Goal: Task Accomplishment & Management: Use online tool/utility

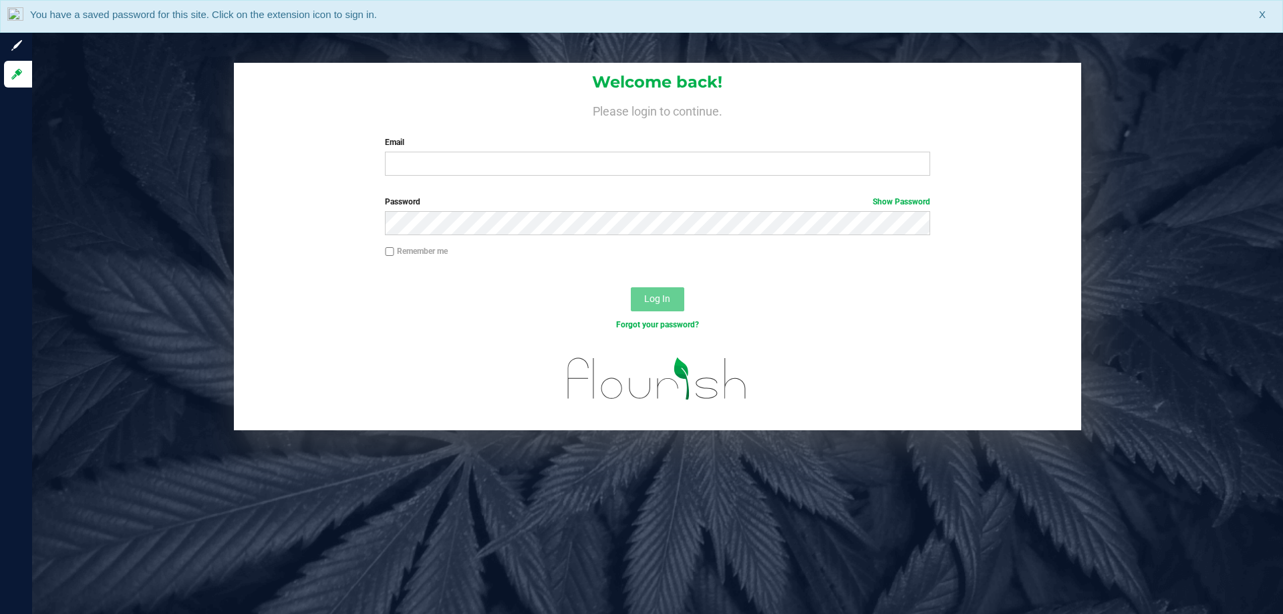
click at [1267, 16] on div "You have a saved password for this site. Click on the extension icon to sign in…" at bounding box center [641, 16] width 1283 height 33
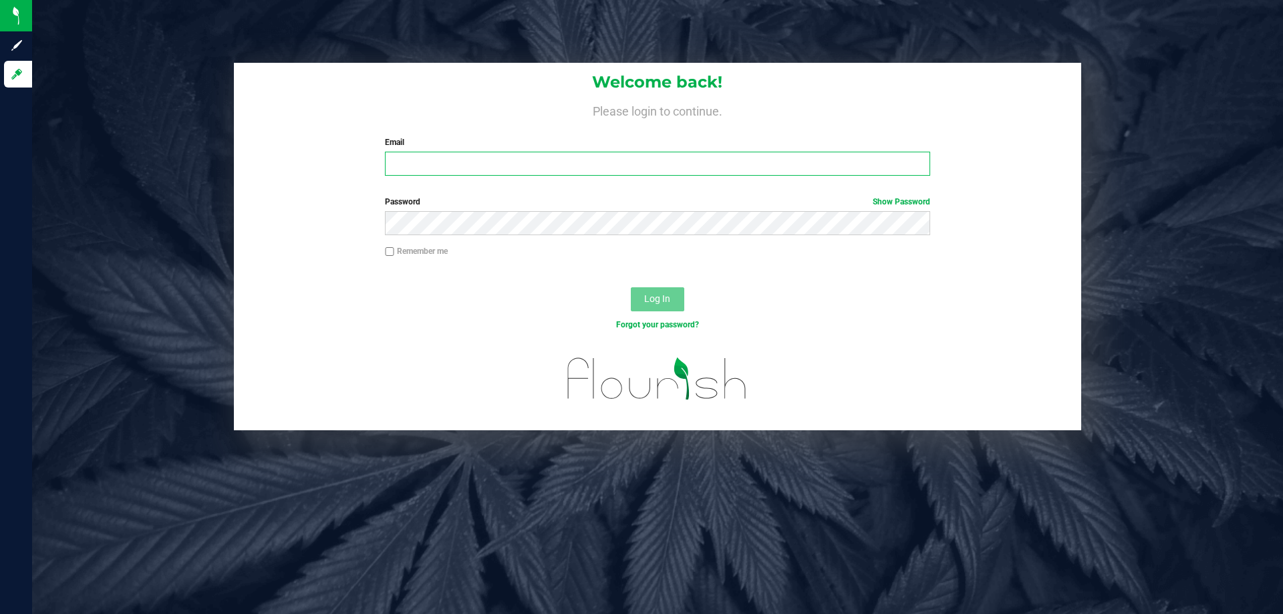
click at [785, 175] on input "Email" at bounding box center [657, 164] width 545 height 24
type input "[EMAIL_ADDRESS][DOMAIN_NAME]"
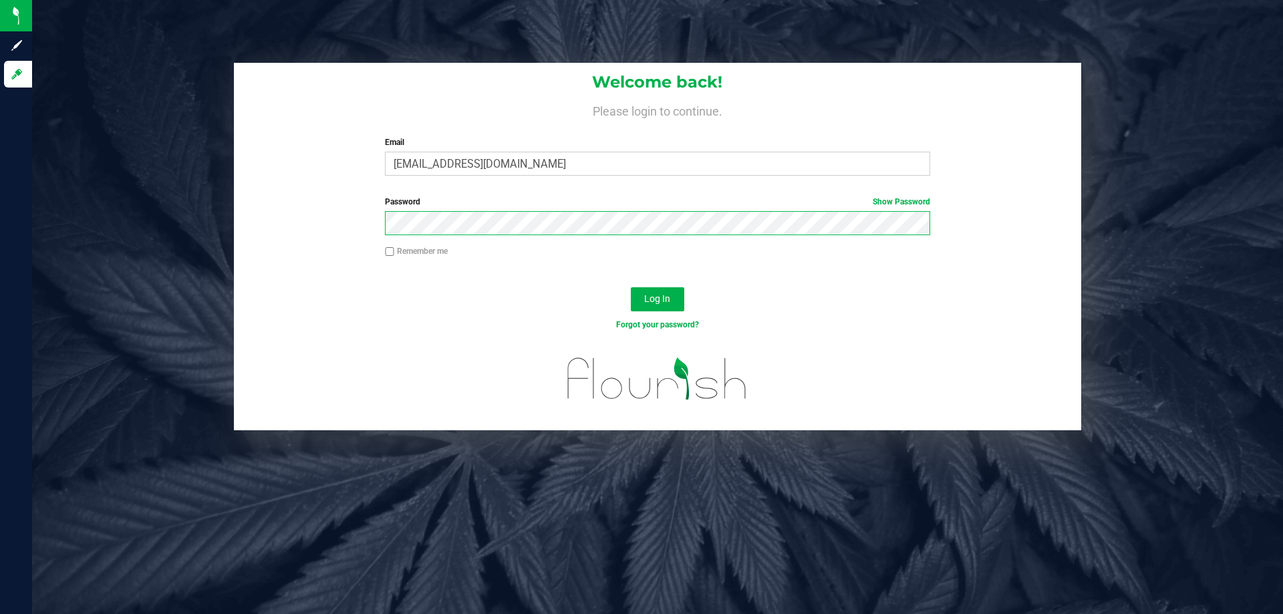
click at [631, 287] on button "Log In" at bounding box center [657, 299] width 53 height 24
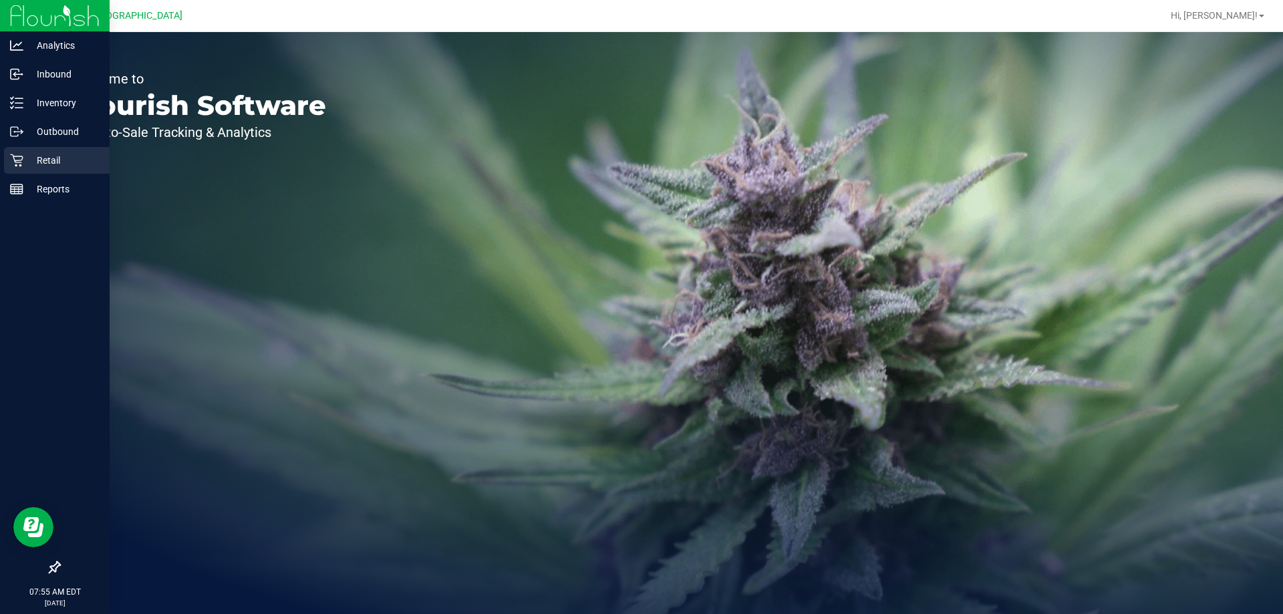
click at [19, 160] on icon at bounding box center [16, 160] width 13 height 13
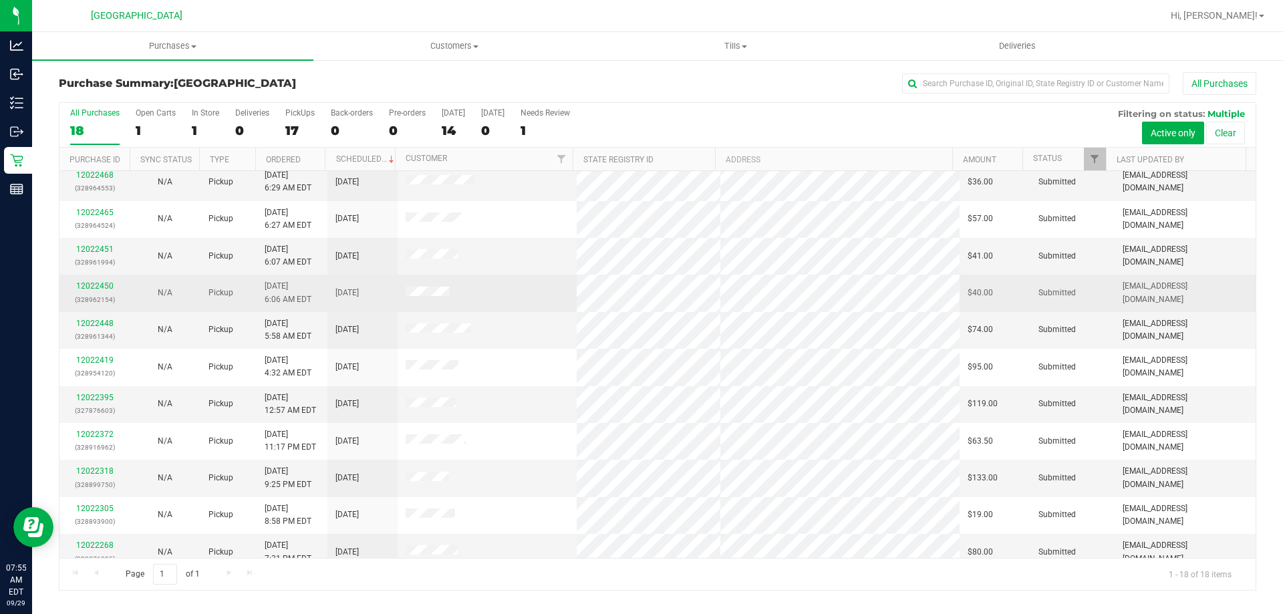
scroll to position [279, 0]
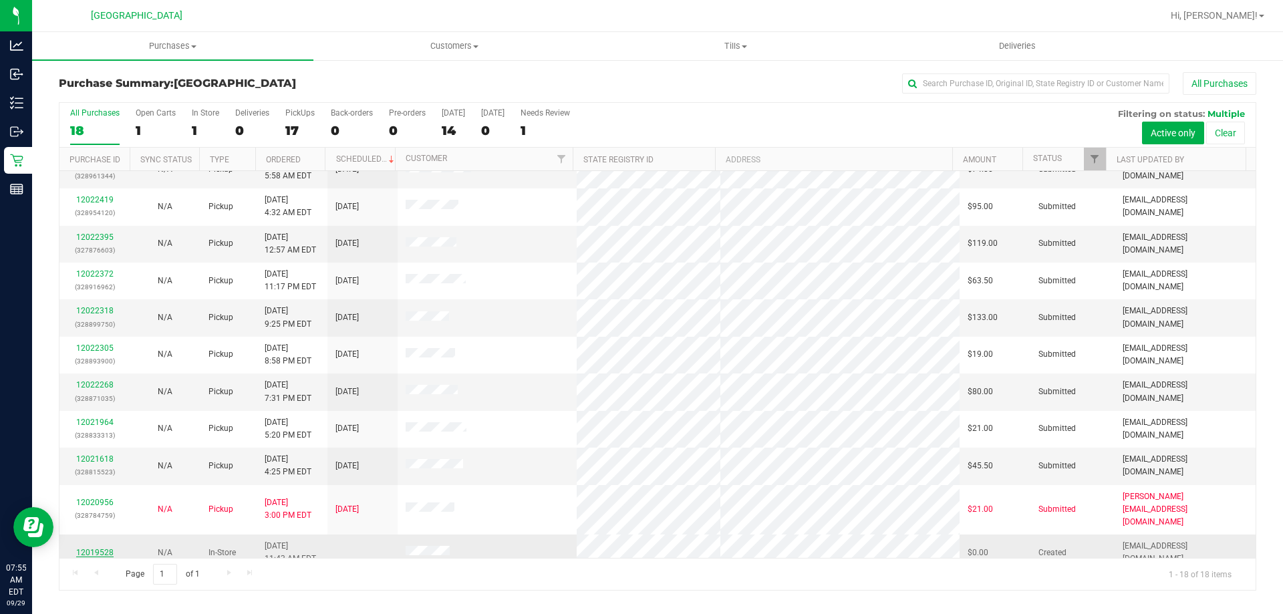
click at [93, 548] on link "12019528" at bounding box center [94, 552] width 37 height 9
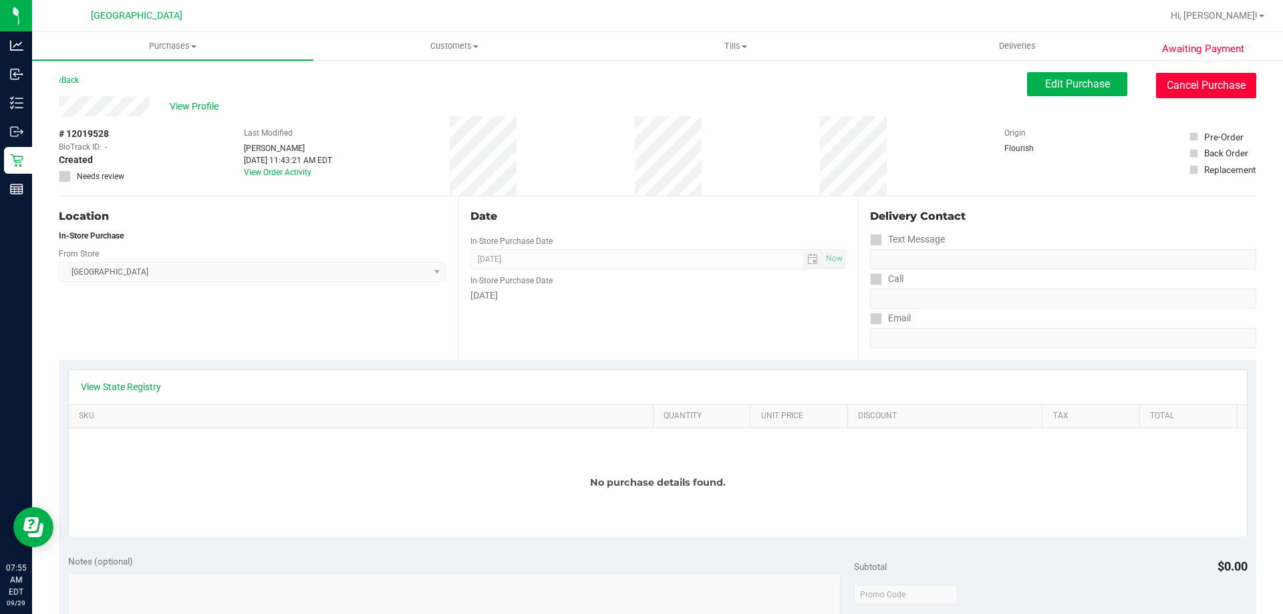
click at [1198, 82] on button "Cancel Purchase" at bounding box center [1206, 85] width 100 height 25
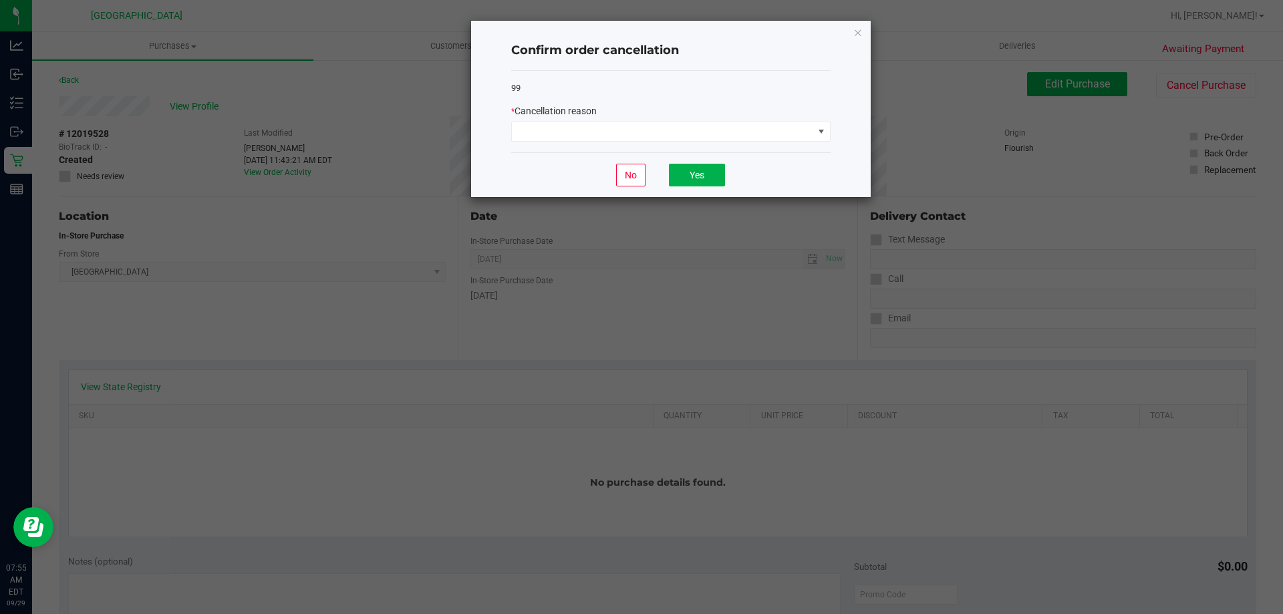
click at [509, 134] on div "Confirm order cancellation 99 * Cancellation reason No Yes" at bounding box center [671, 109] width 400 height 176
click at [536, 135] on span at bounding box center [662, 131] width 301 height 19
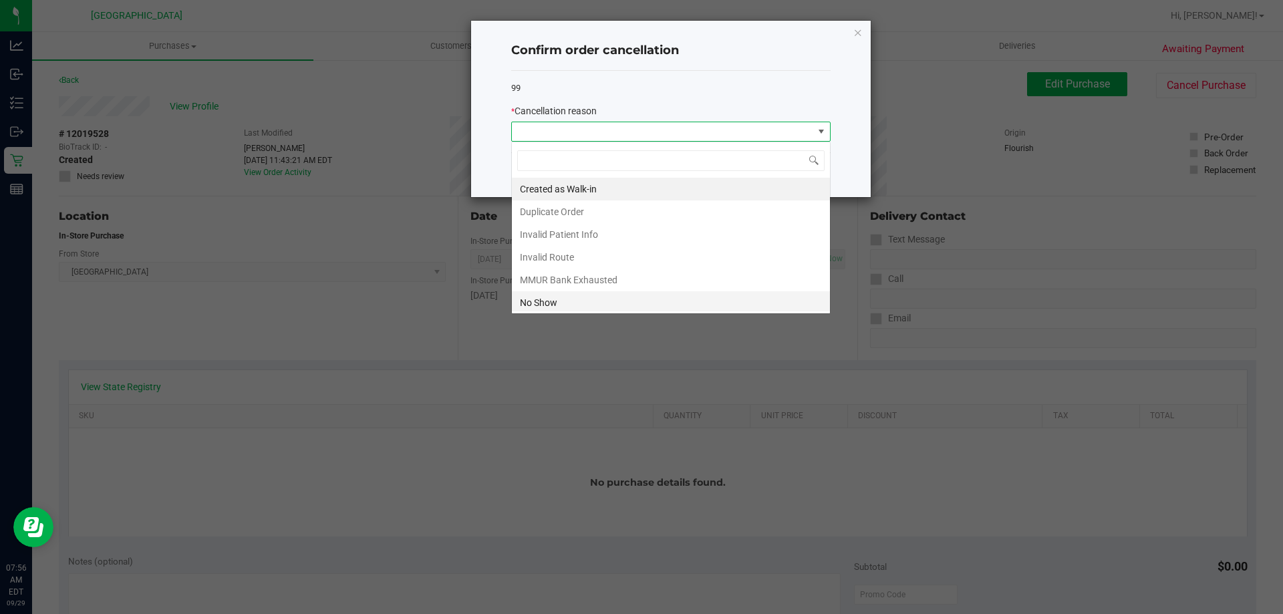
scroll to position [20, 319]
click at [557, 306] on li "No Show" at bounding box center [671, 302] width 318 height 23
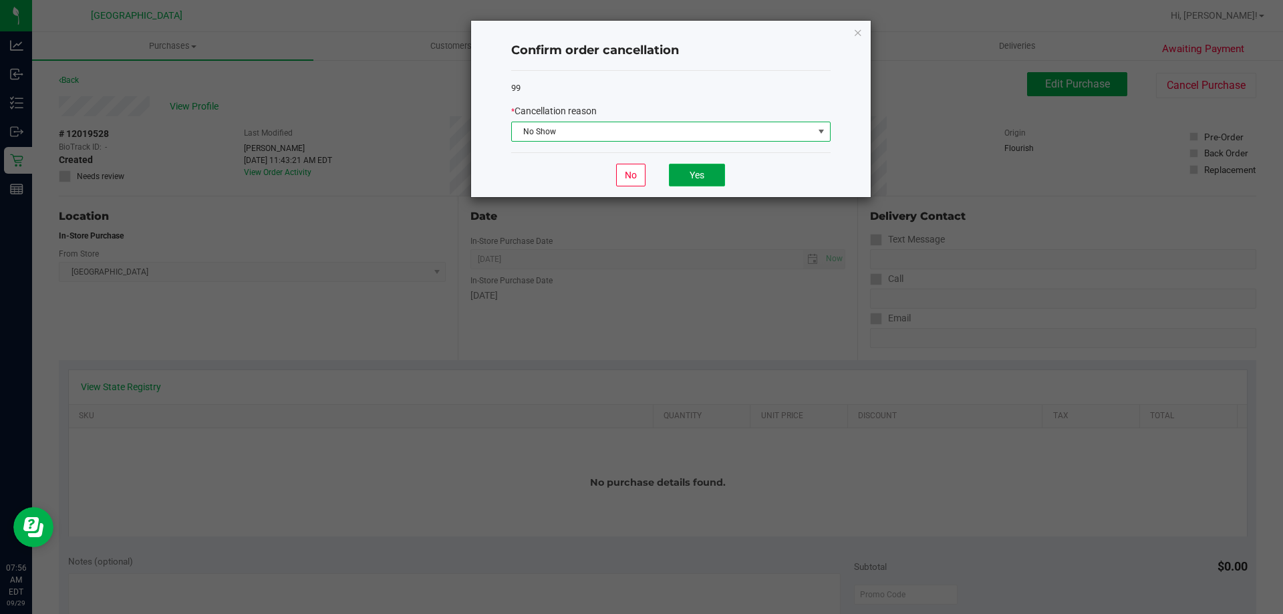
click at [684, 168] on button "Yes" at bounding box center [697, 175] width 56 height 23
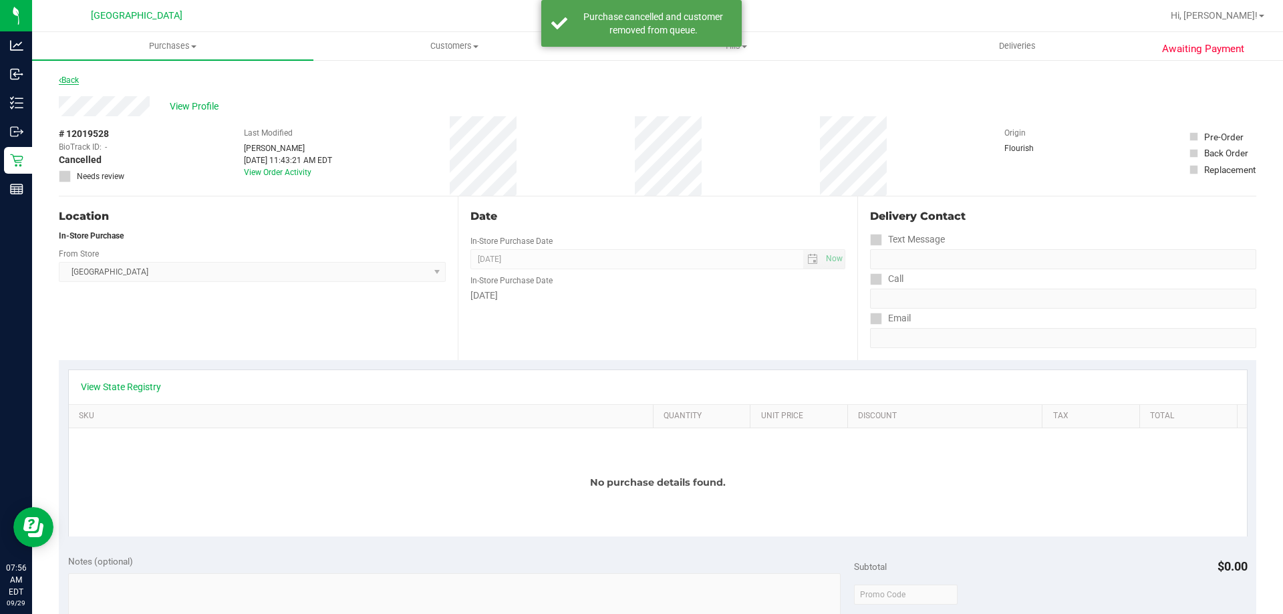
click at [72, 82] on link "Back" at bounding box center [69, 80] width 20 height 9
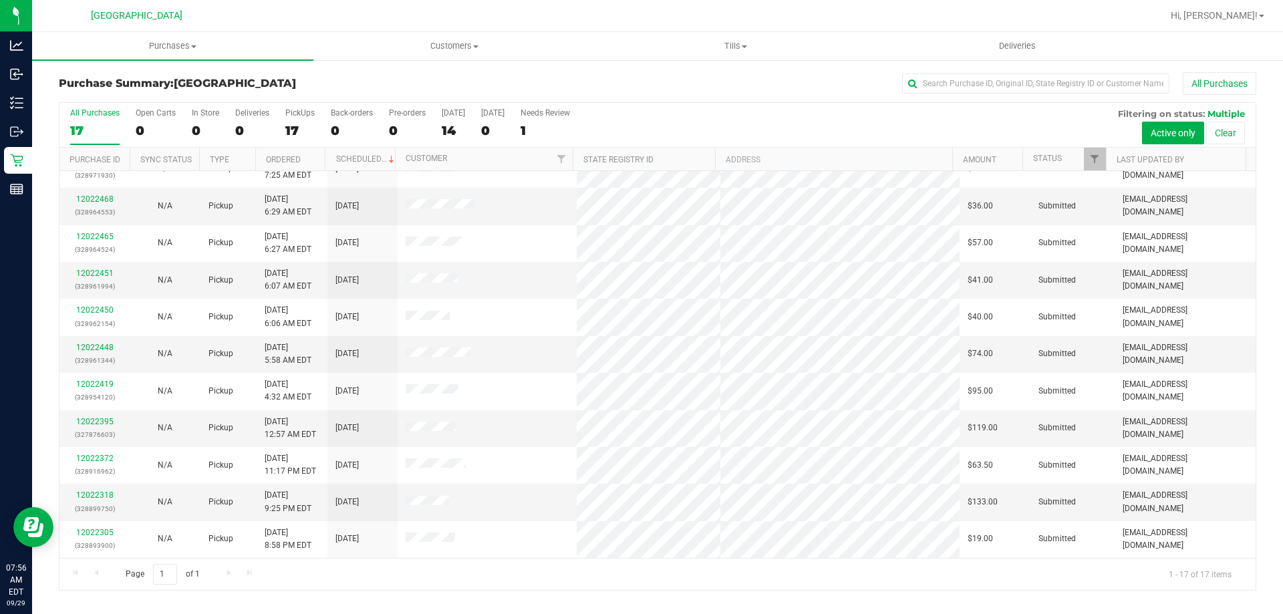
scroll to position [242, 0]
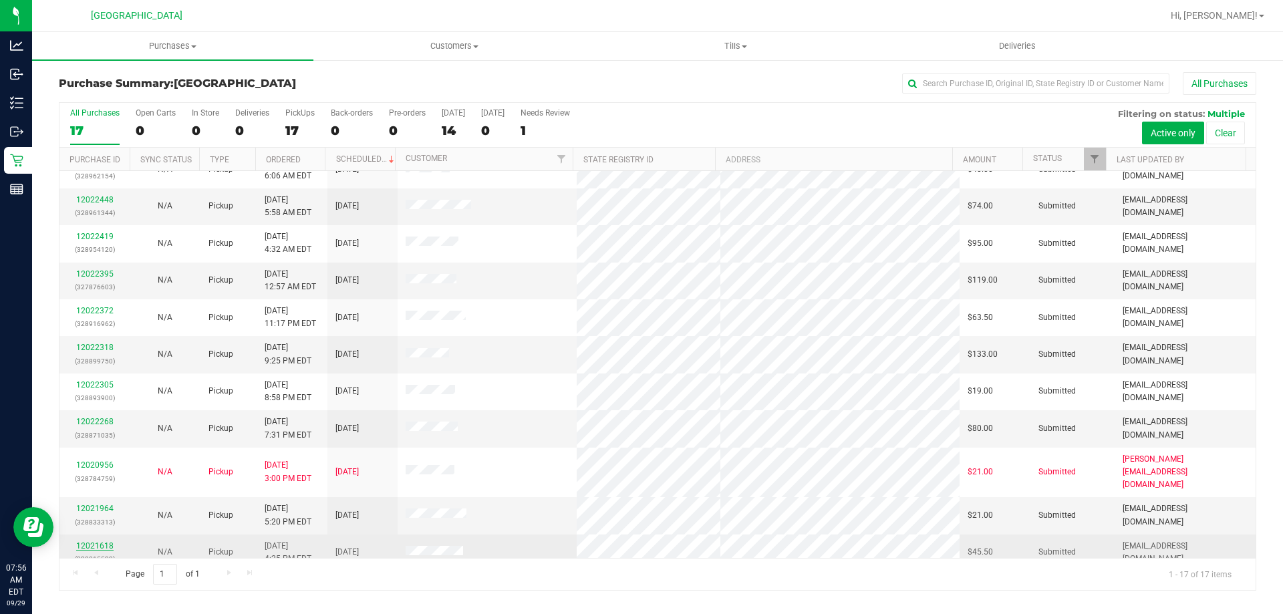
click at [99, 541] on link "12021618" at bounding box center [94, 545] width 37 height 9
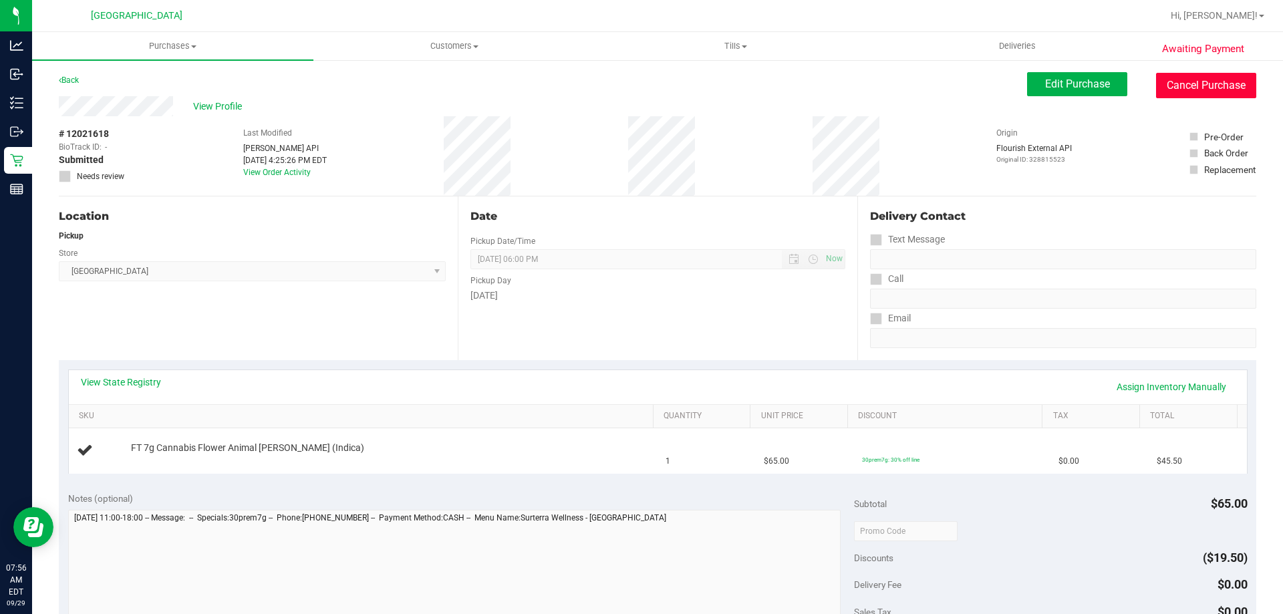
click at [1220, 81] on button "Cancel Purchase" at bounding box center [1206, 85] width 100 height 25
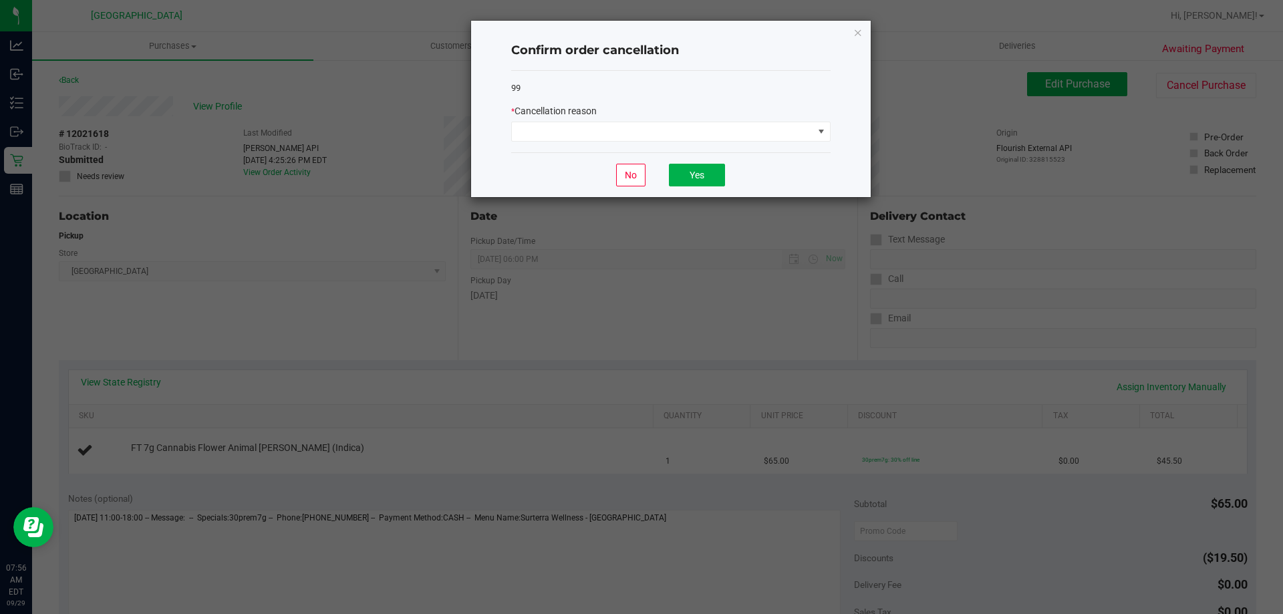
click at [622, 105] on div "* Cancellation reason" at bounding box center [670, 111] width 319 height 14
click at [616, 134] on span at bounding box center [662, 131] width 301 height 19
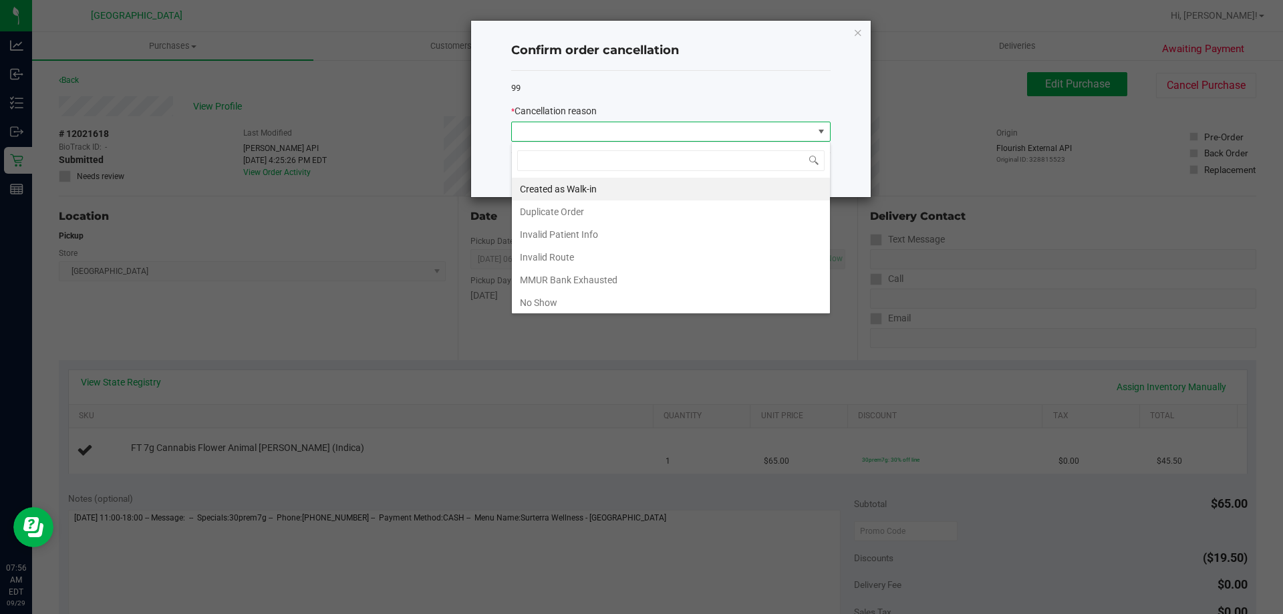
scroll to position [20, 319]
click at [535, 297] on li "No Show" at bounding box center [671, 302] width 318 height 23
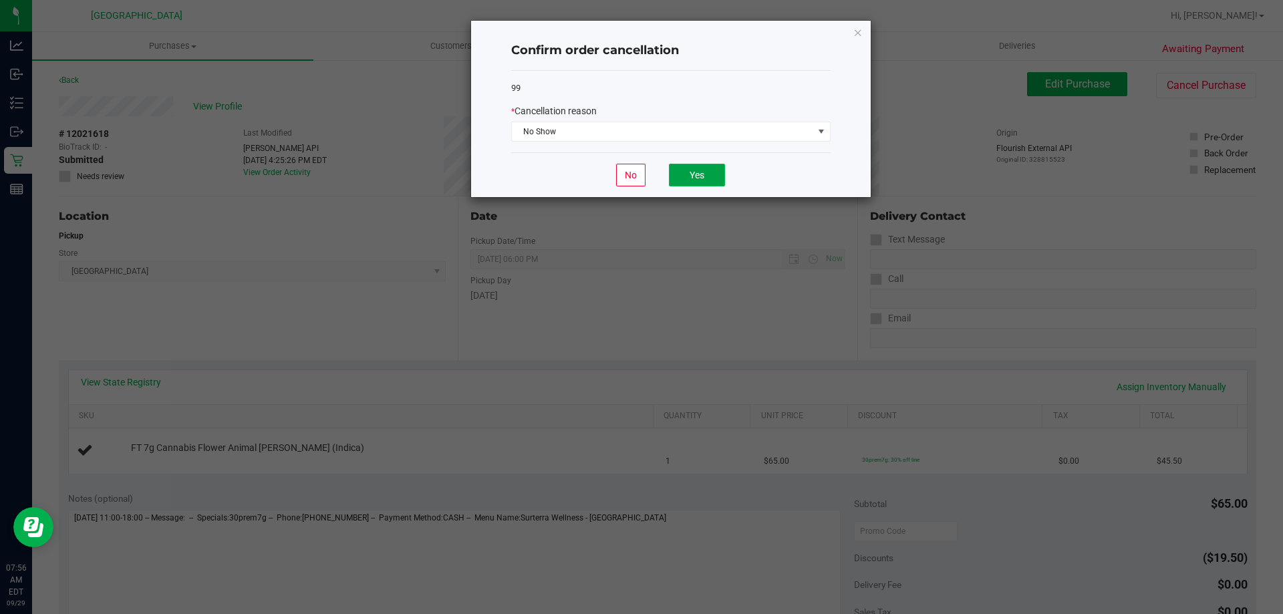
click at [681, 170] on button "Yes" at bounding box center [697, 175] width 56 height 23
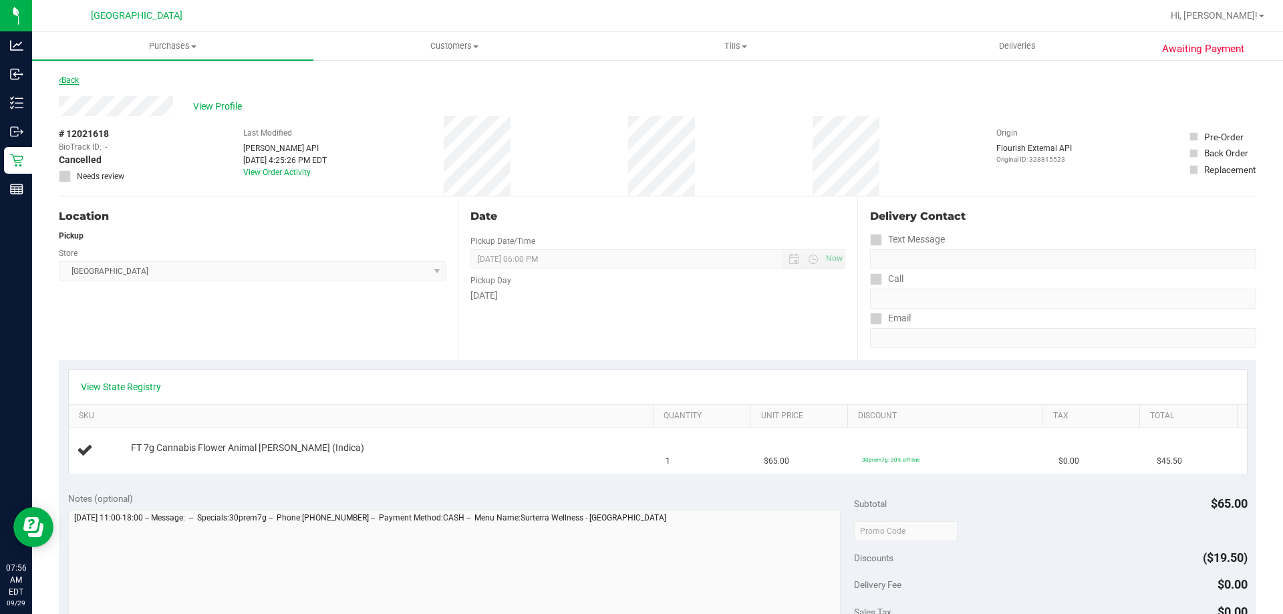
click at [70, 80] on link "Back" at bounding box center [69, 80] width 20 height 9
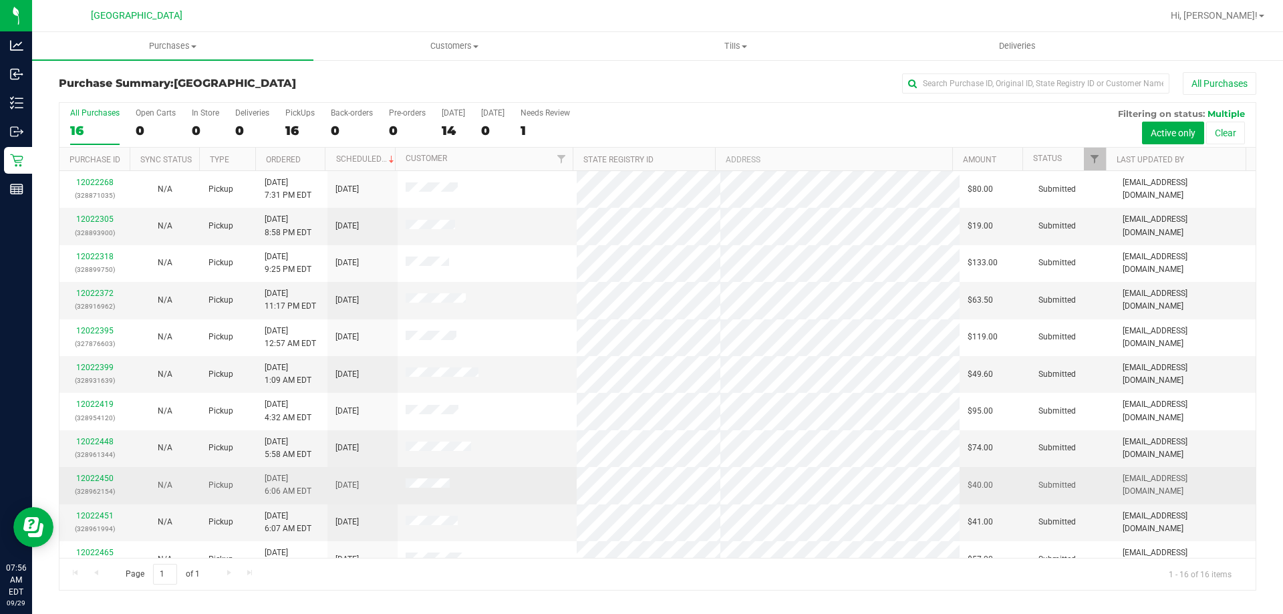
scroll to position [205, 0]
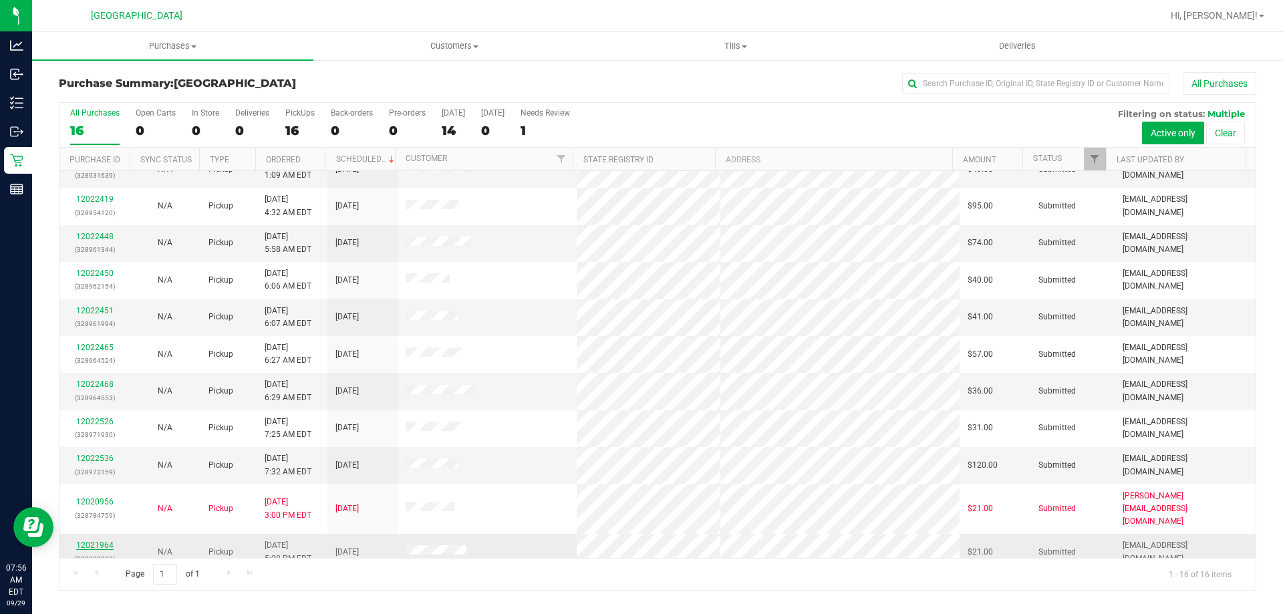
click at [93, 541] on link "12021964" at bounding box center [94, 545] width 37 height 9
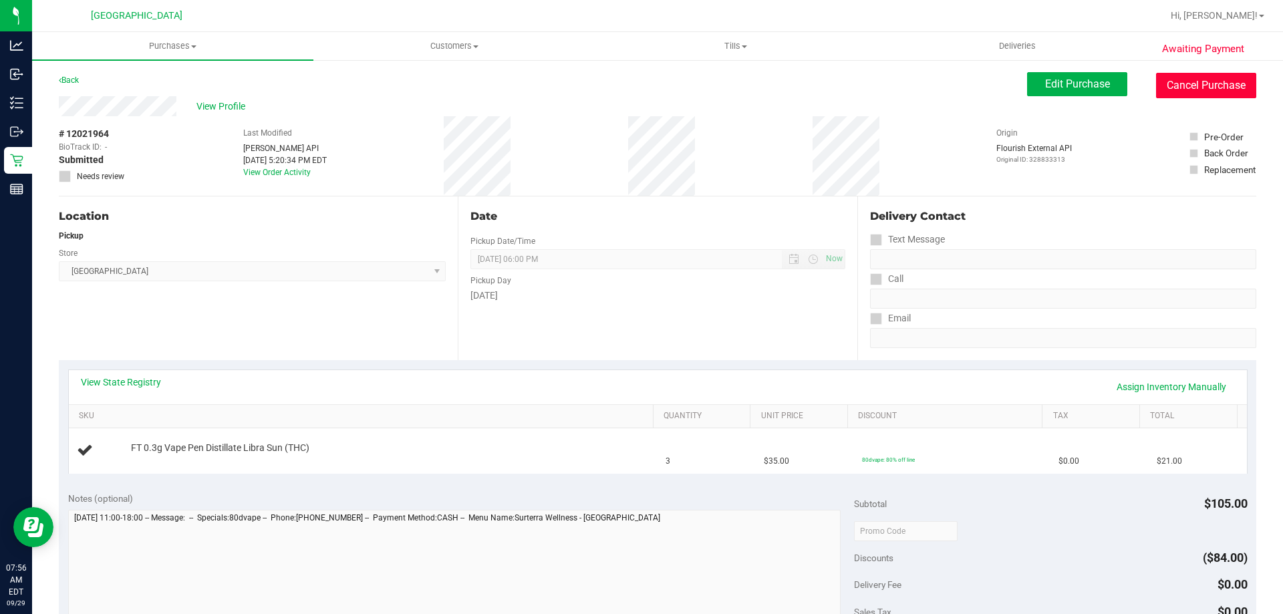
click at [1160, 85] on button "Cancel Purchase" at bounding box center [1206, 85] width 100 height 25
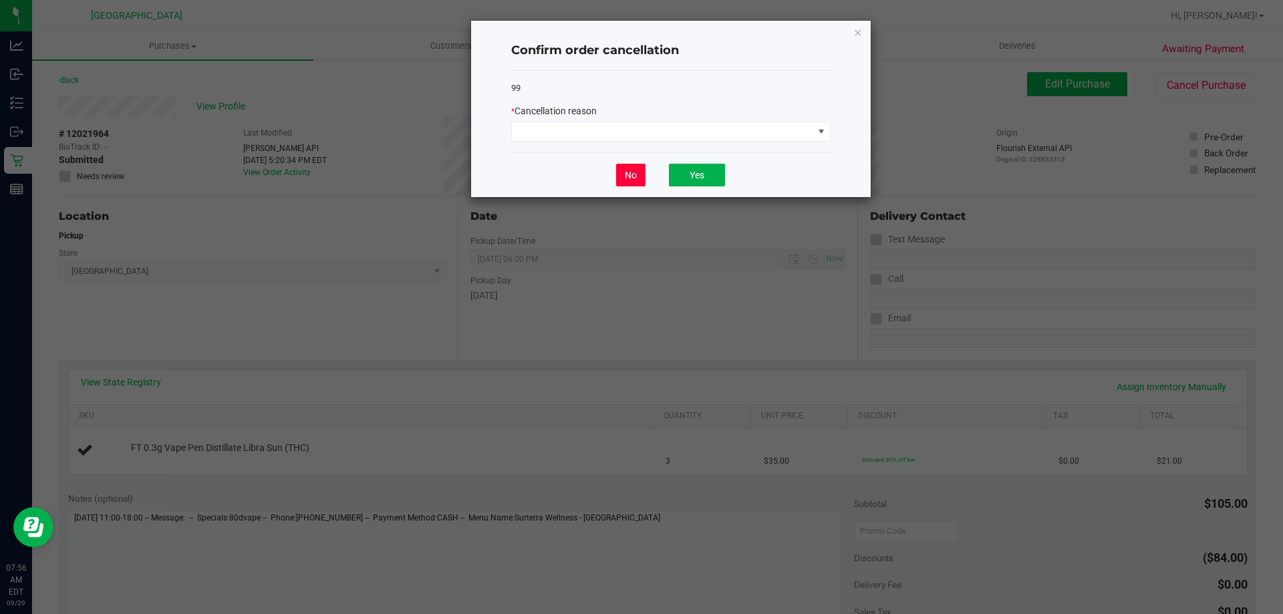
click at [623, 171] on button "No" at bounding box center [630, 175] width 29 height 23
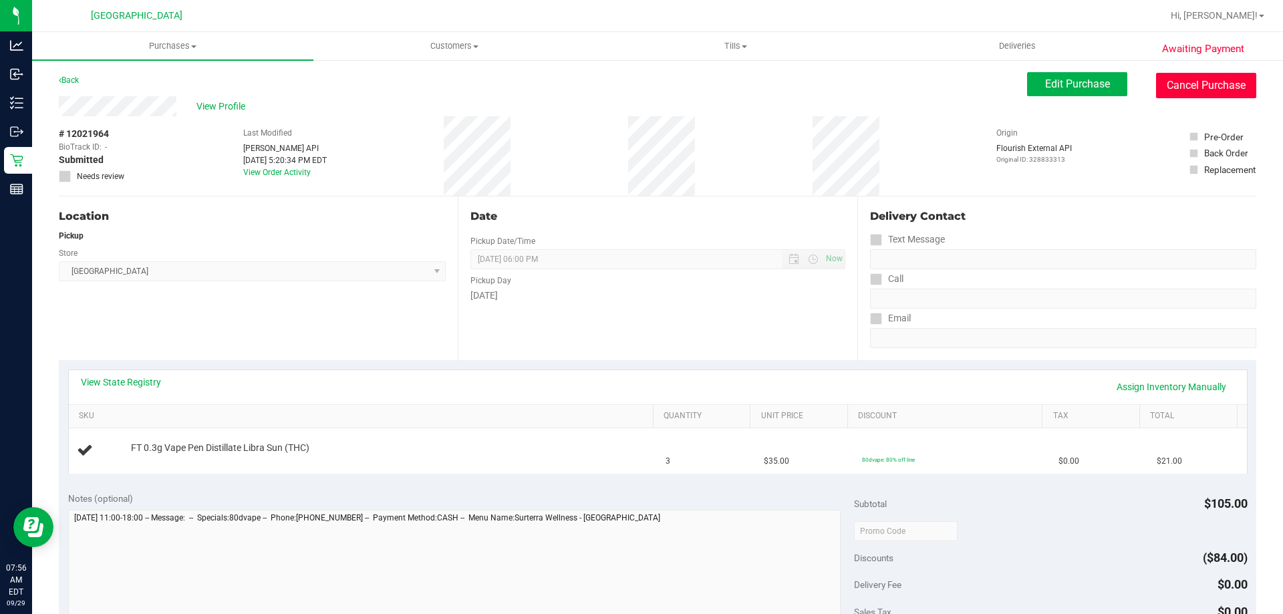
click at [1202, 88] on button "Cancel Purchase" at bounding box center [1206, 85] width 100 height 25
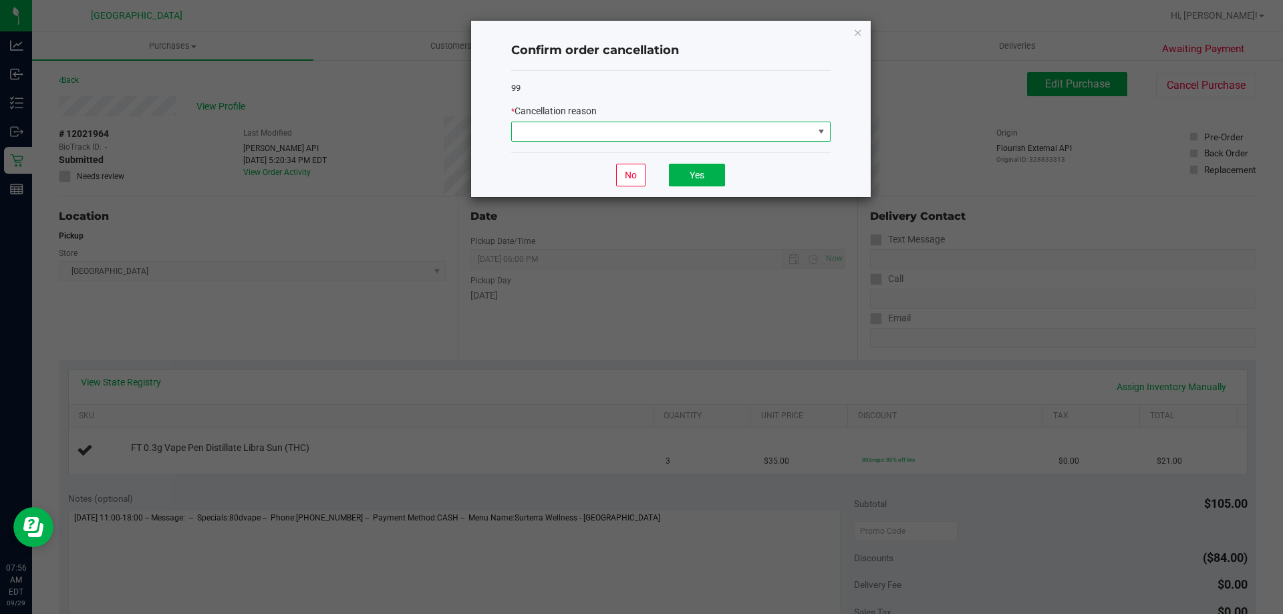
click at [677, 128] on span at bounding box center [662, 131] width 301 height 19
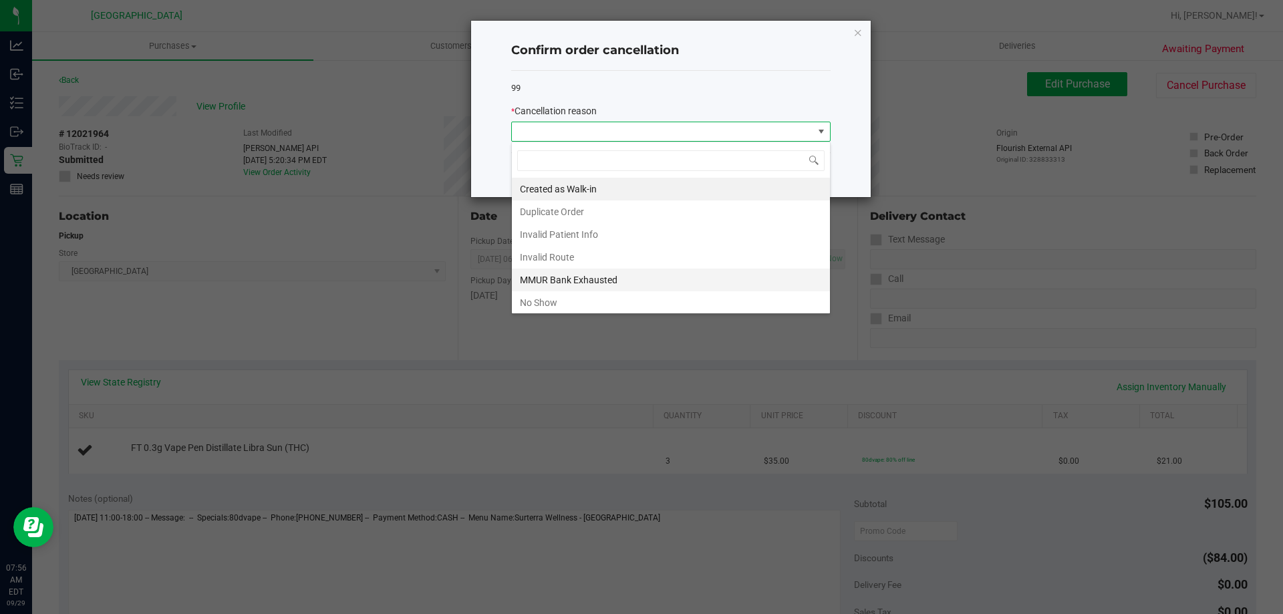
scroll to position [20, 319]
click at [559, 307] on li "No Show" at bounding box center [671, 302] width 318 height 23
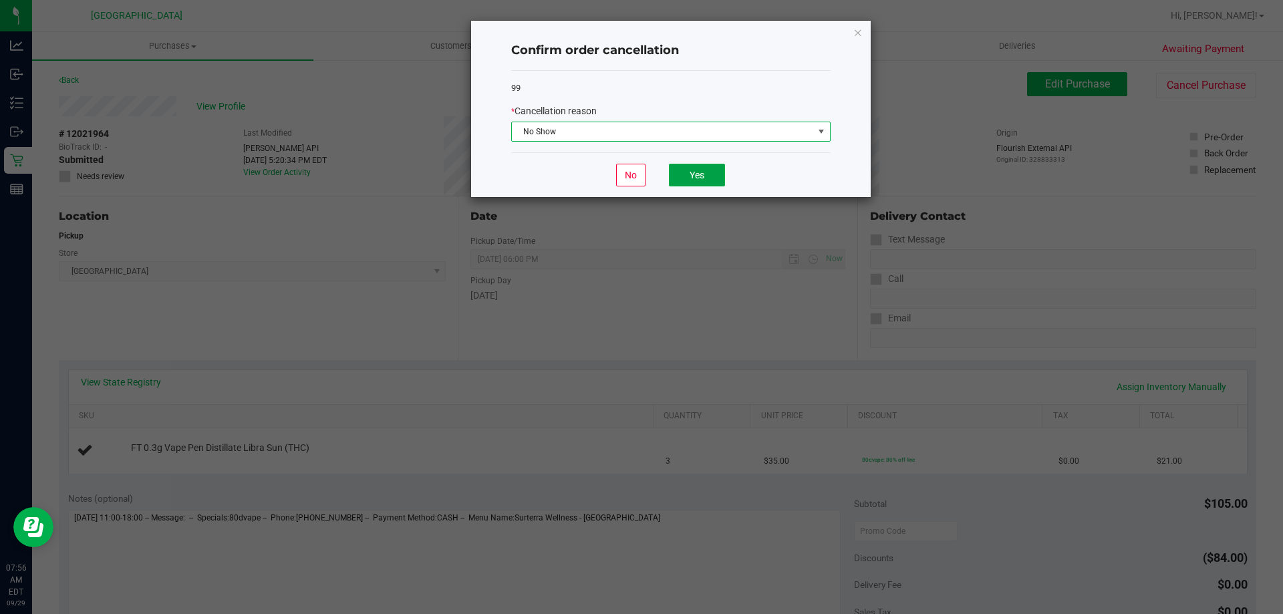
drag, startPoint x: 686, startPoint y: 183, endPoint x: 421, endPoint y: 172, distance: 265.6
click at [686, 182] on button "Yes" at bounding box center [697, 175] width 56 height 23
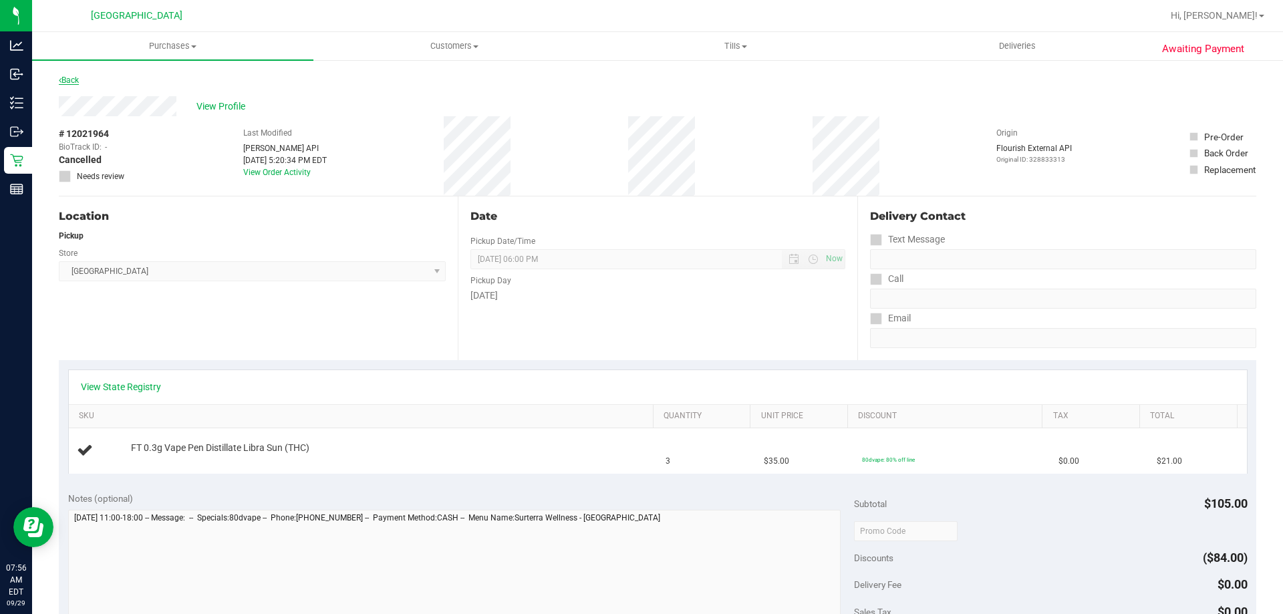
click at [68, 78] on link "Back" at bounding box center [69, 80] width 20 height 9
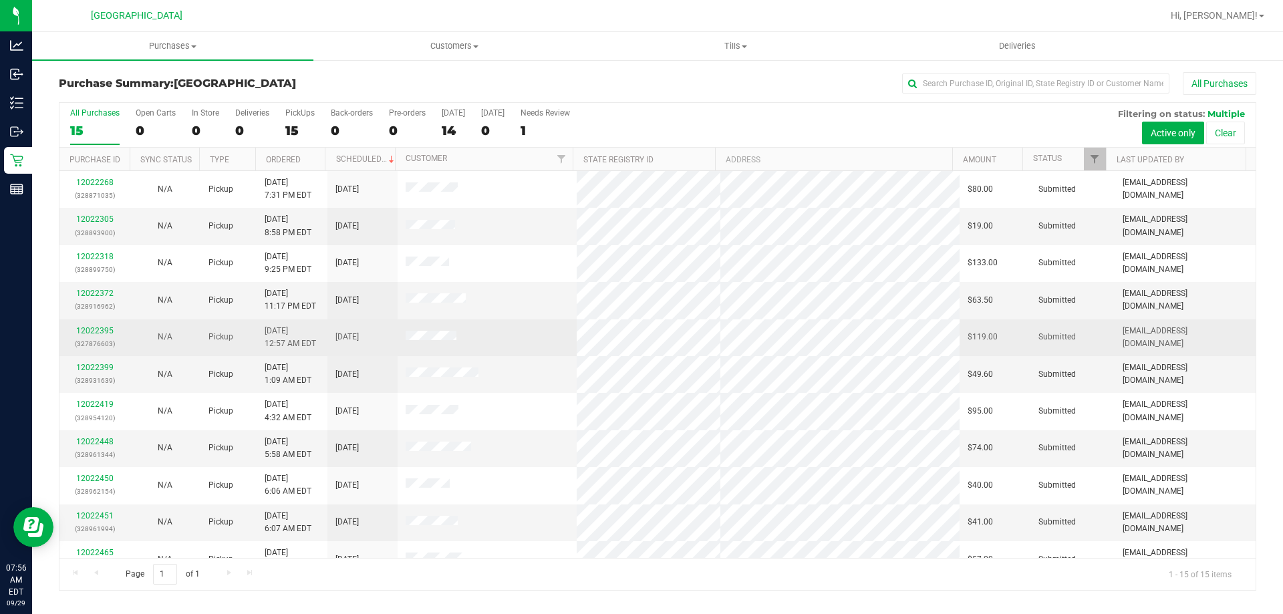
scroll to position [168, 0]
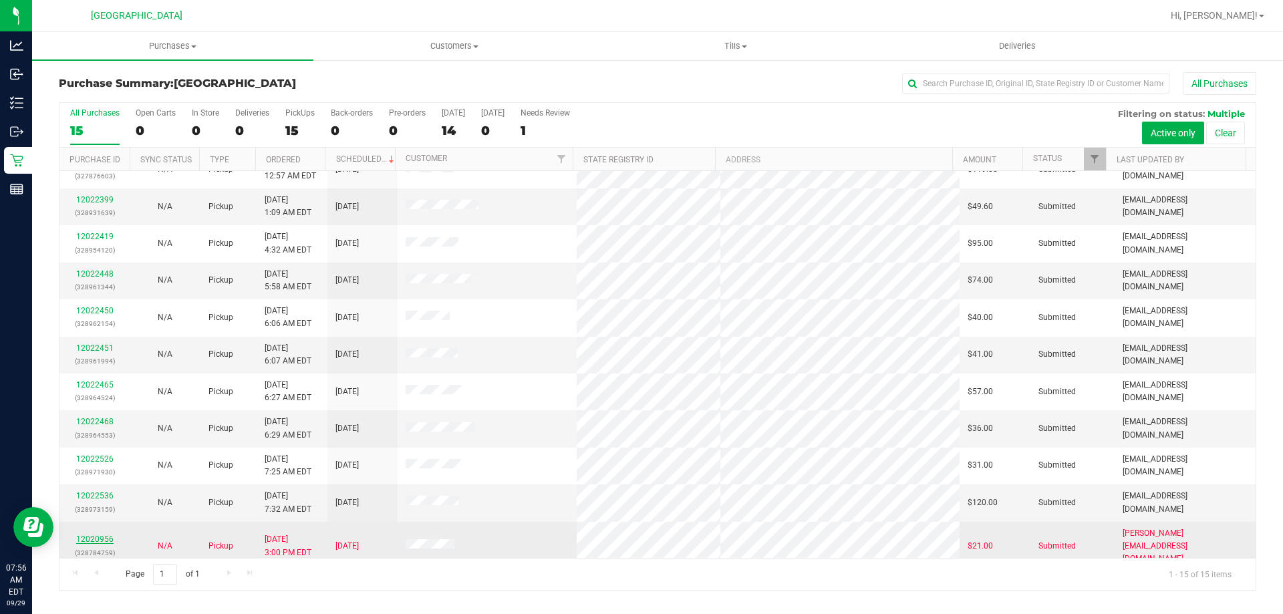
click at [80, 535] on link "12020956" at bounding box center [94, 539] width 37 height 9
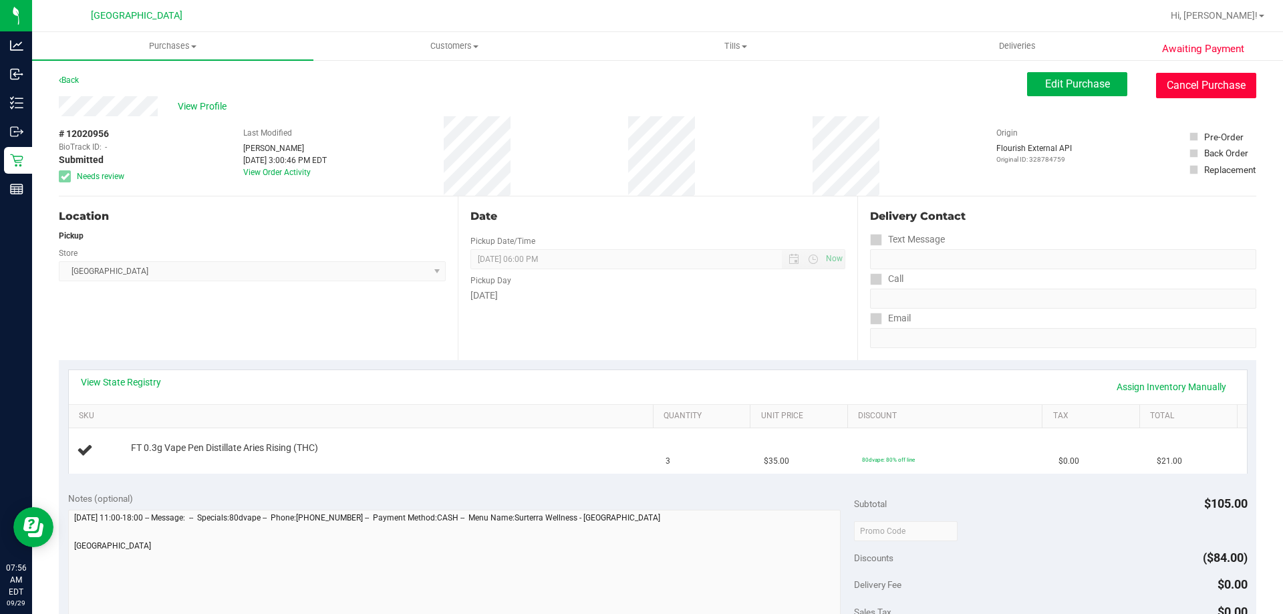
click at [1174, 78] on button "Cancel Purchase" at bounding box center [1206, 85] width 100 height 25
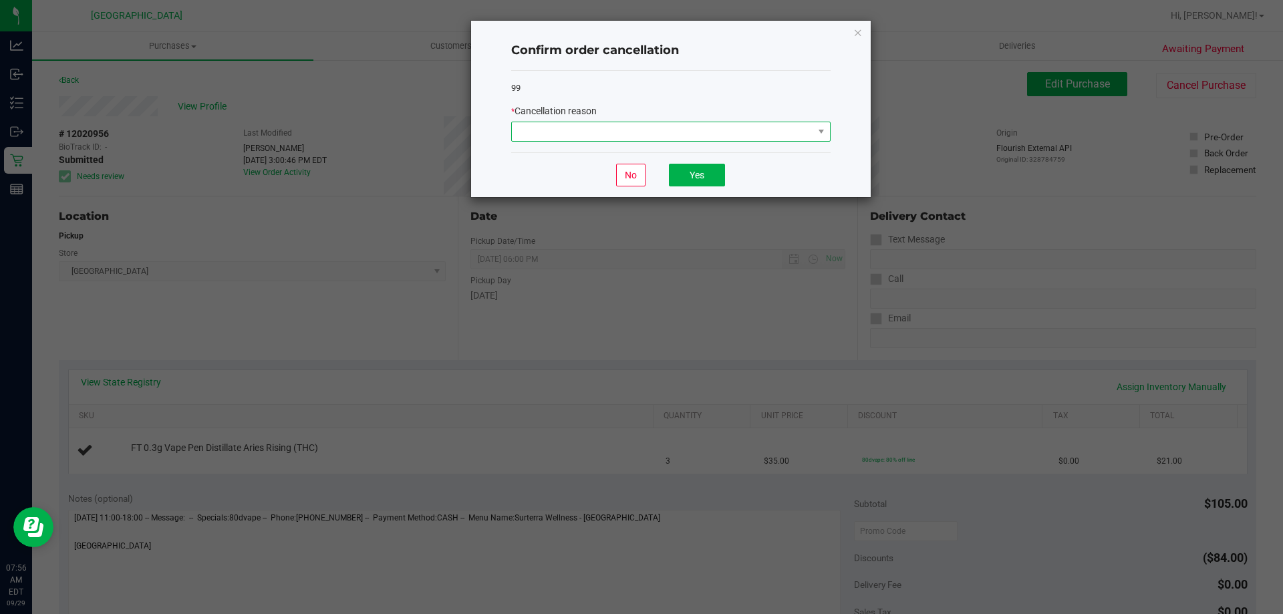
click at [558, 136] on span at bounding box center [662, 131] width 301 height 19
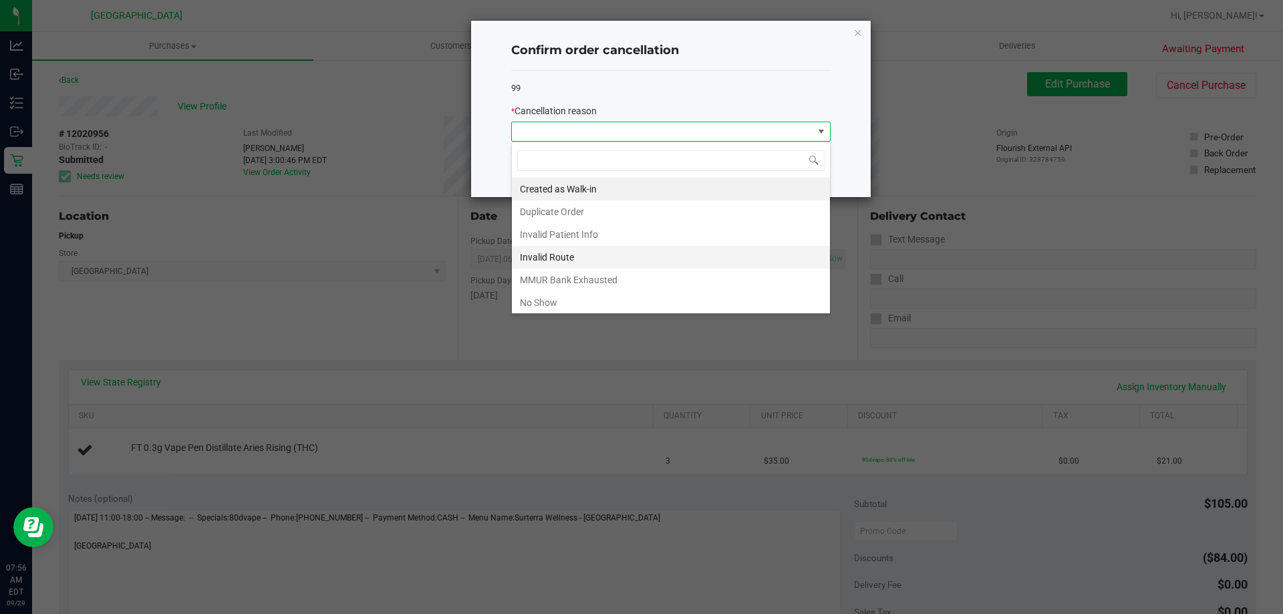
scroll to position [20, 319]
click at [540, 298] on li "No Show" at bounding box center [671, 302] width 318 height 23
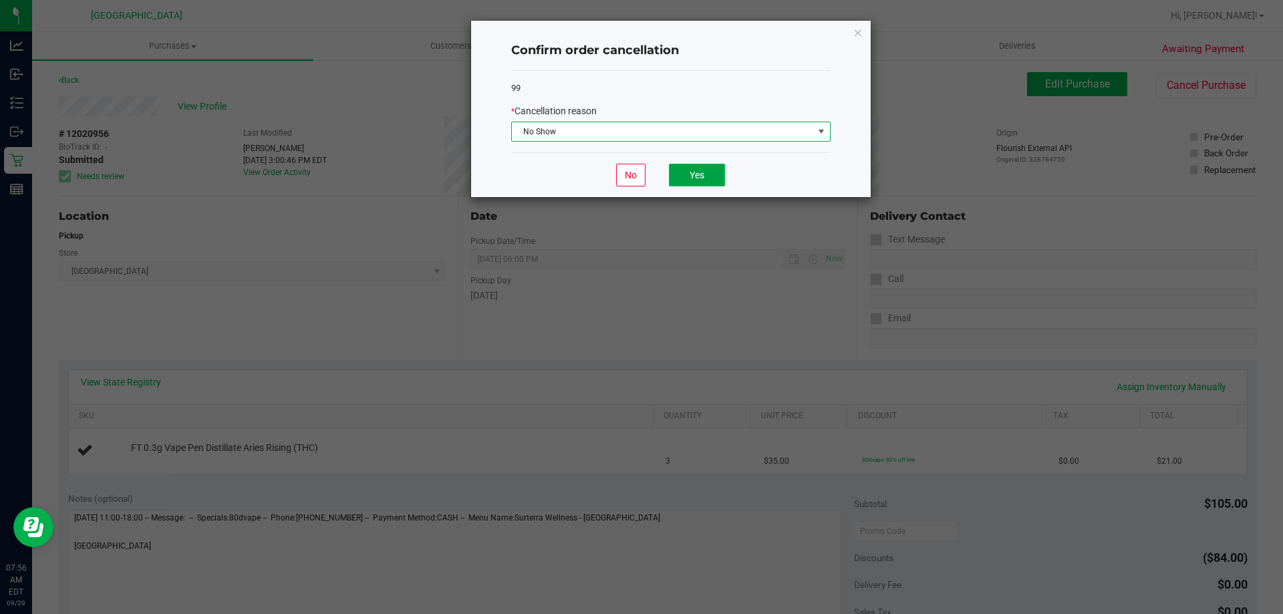
click at [688, 179] on button "Yes" at bounding box center [697, 175] width 56 height 23
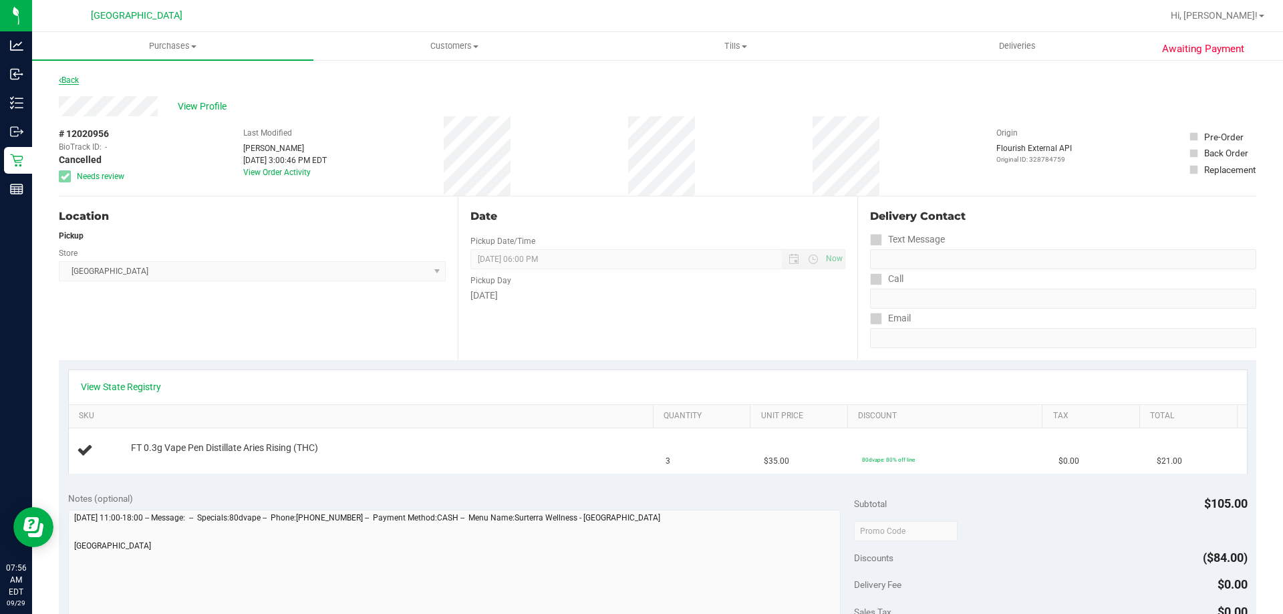
click at [66, 82] on link "Back" at bounding box center [69, 80] width 20 height 9
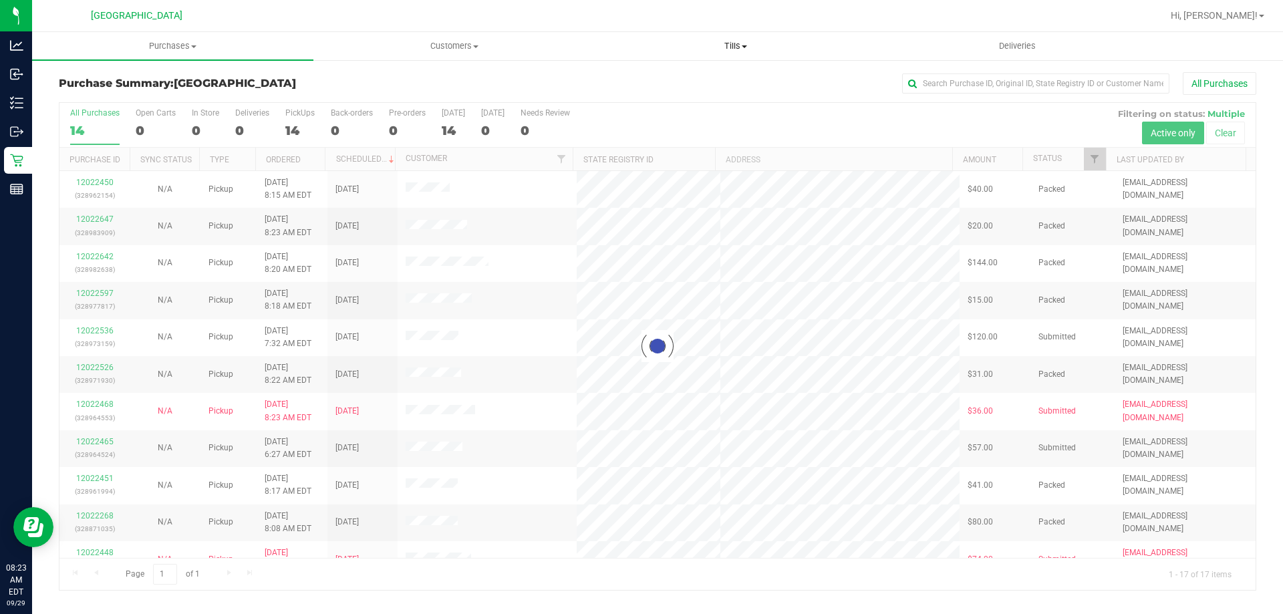
click at [726, 43] on span "Tills" at bounding box center [736, 46] width 280 height 12
click at [711, 77] on li "Manage tills" at bounding box center [735, 81] width 281 height 16
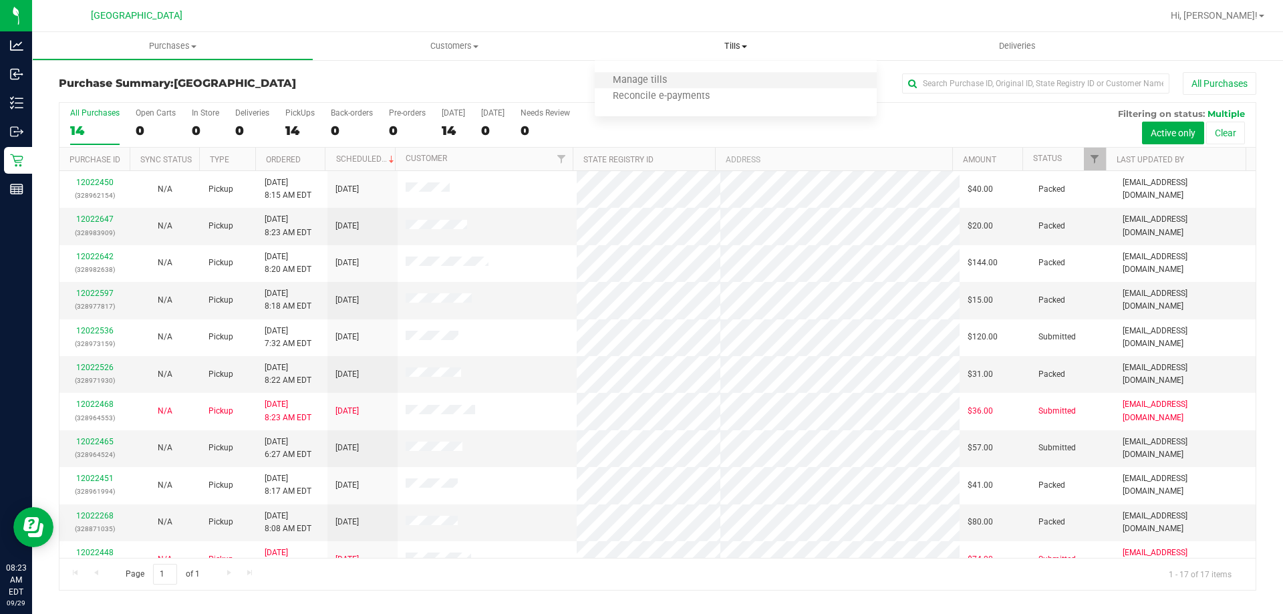
click at [688, 82] on li "Manage tills" at bounding box center [735, 81] width 281 height 16
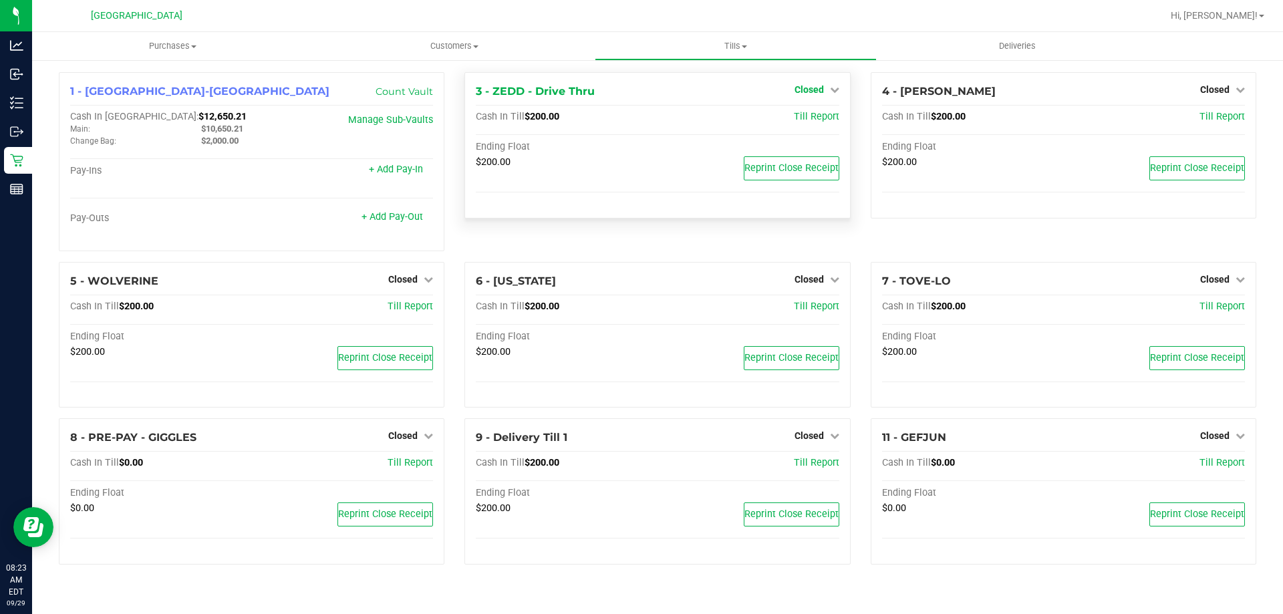
click at [821, 91] on span "Closed" at bounding box center [809, 89] width 29 height 11
click at [807, 118] on link "Open Till" at bounding box center [808, 117] width 35 height 11
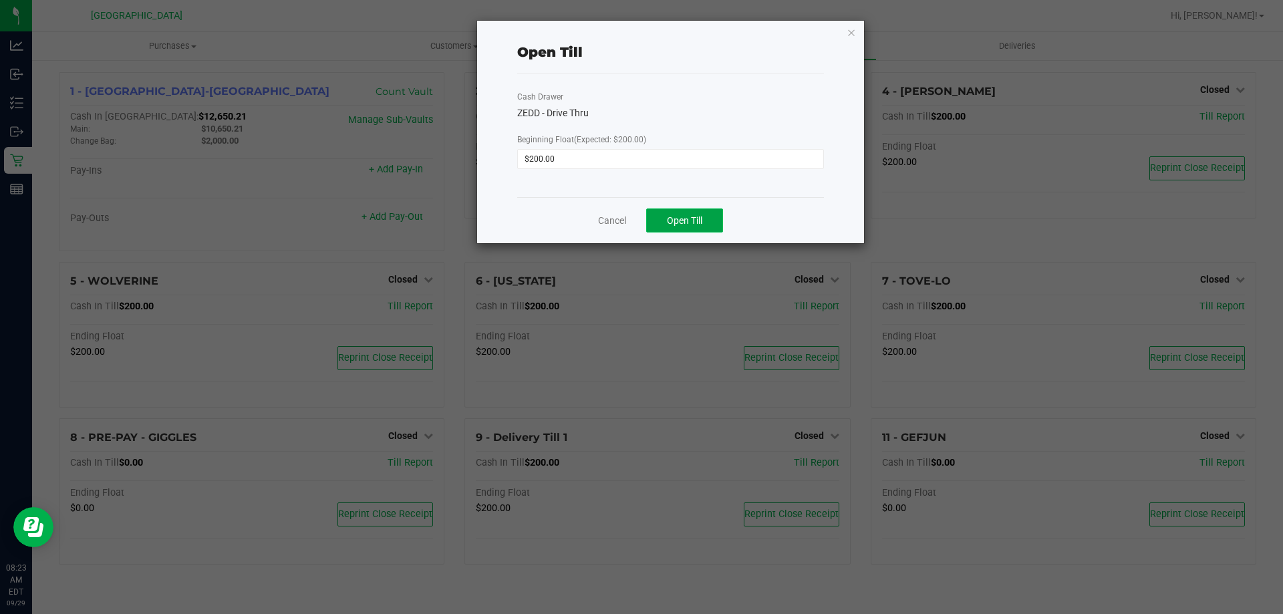
click at [673, 221] on span "Open Till" at bounding box center [684, 220] width 35 height 11
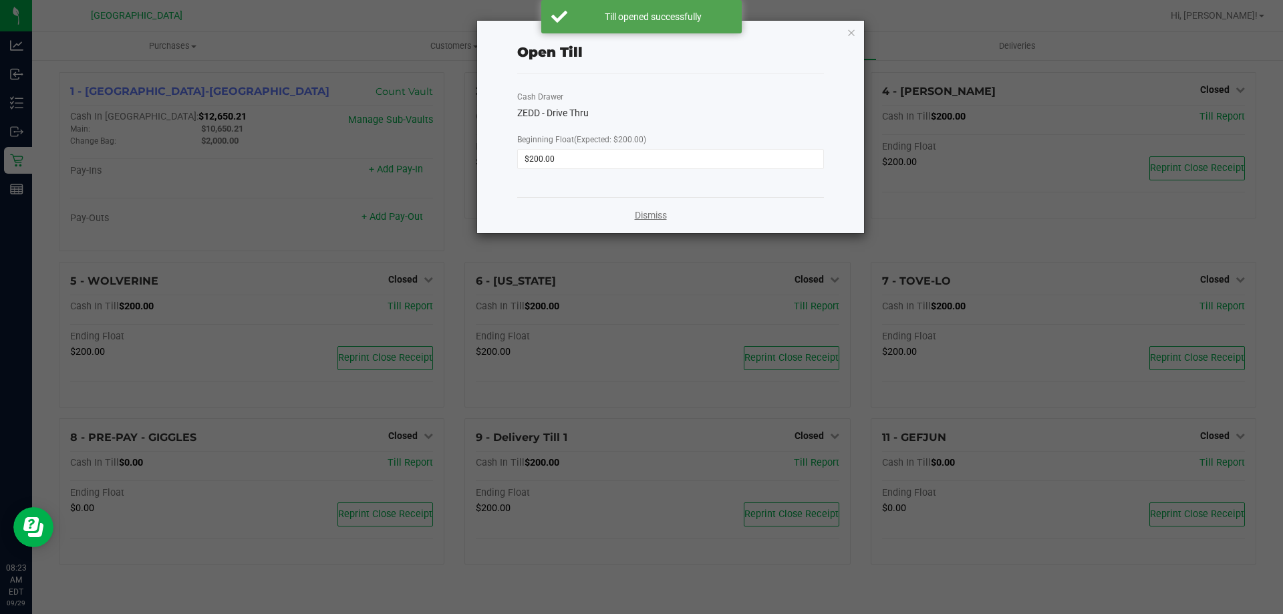
click at [651, 219] on link "Dismiss" at bounding box center [651, 216] width 32 height 14
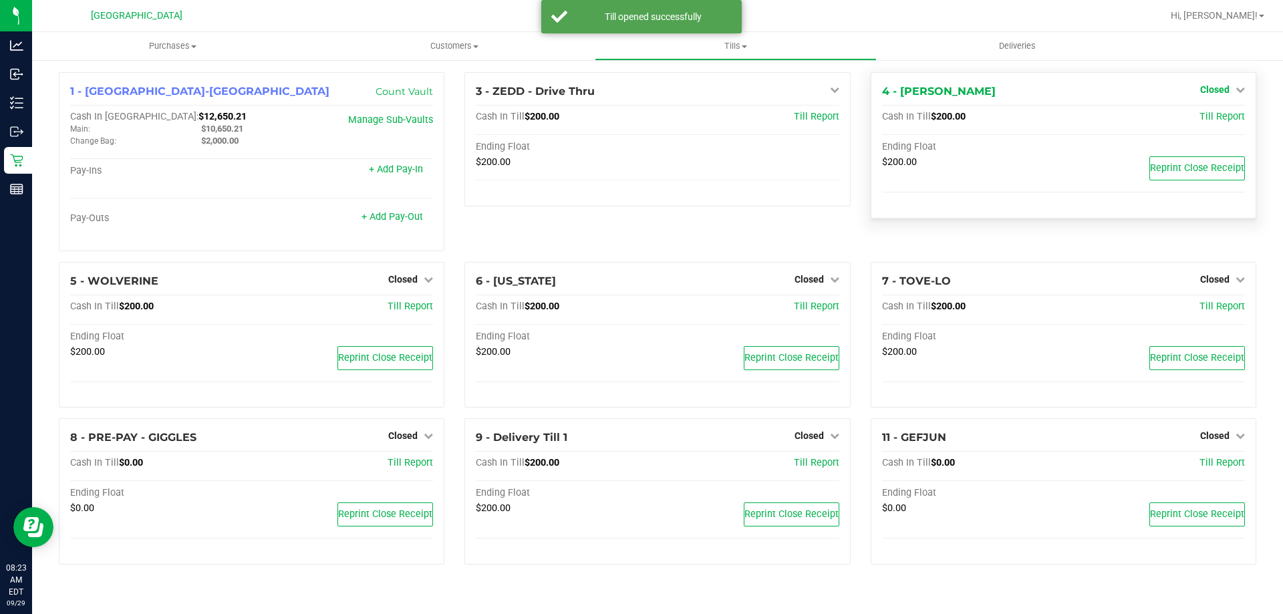
click at [1241, 86] on icon at bounding box center [1240, 89] width 9 height 9
click at [1223, 122] on link "Open Till" at bounding box center [1214, 117] width 35 height 11
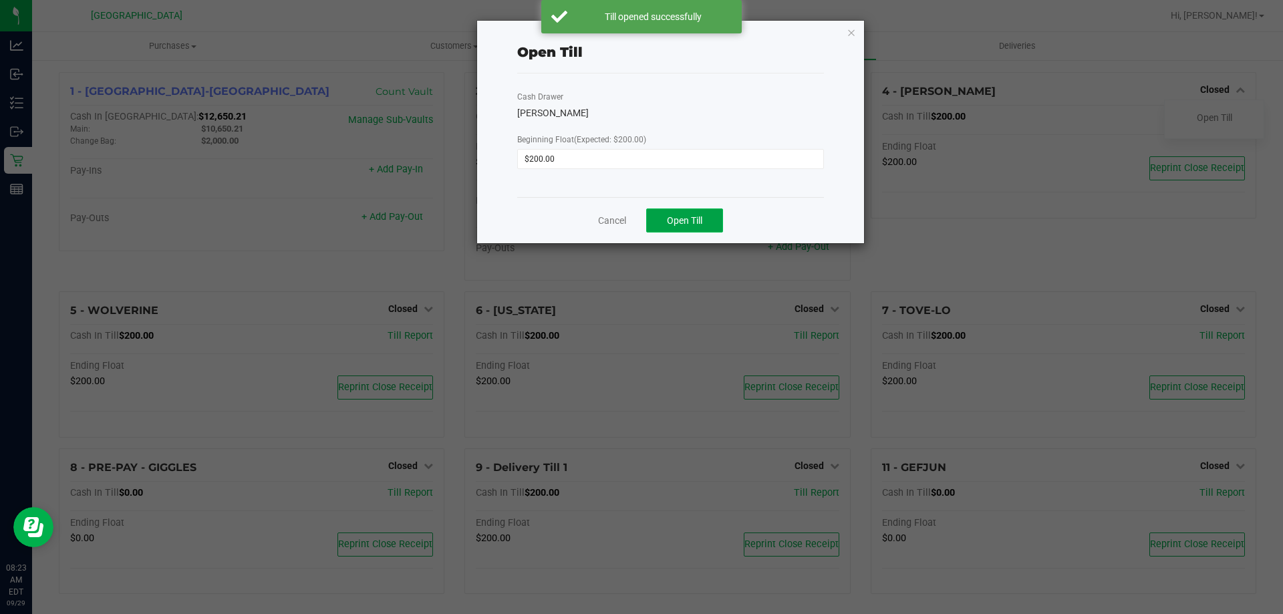
click at [713, 216] on button "Open Till" at bounding box center [684, 221] width 77 height 24
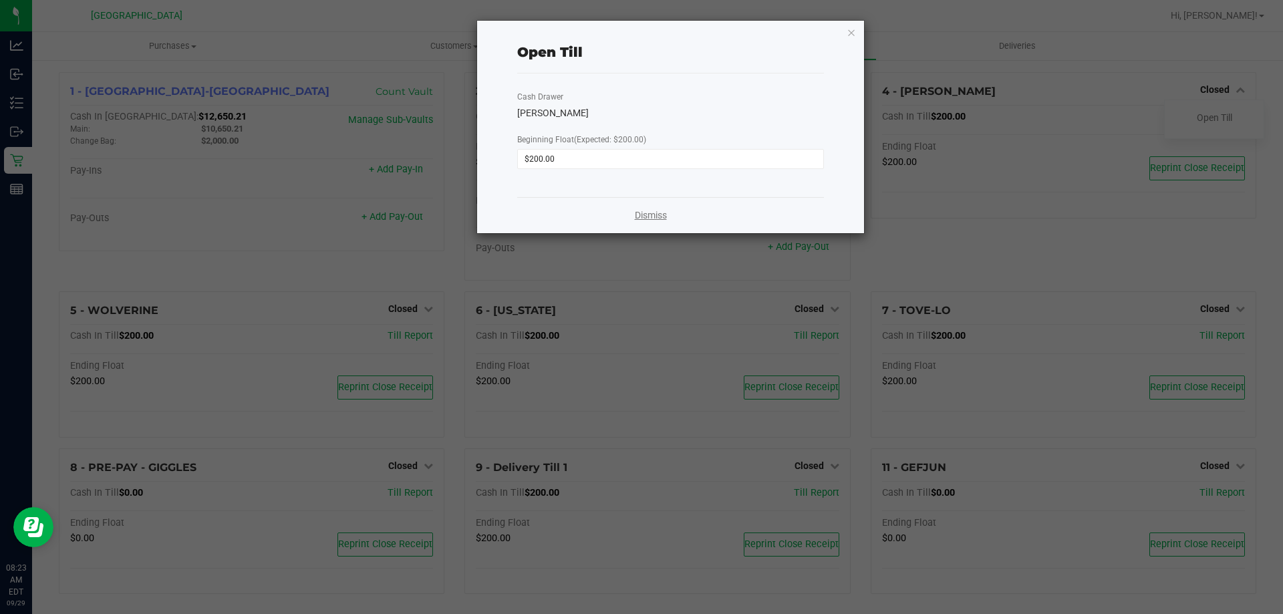
click at [642, 216] on link "Dismiss" at bounding box center [651, 216] width 32 height 14
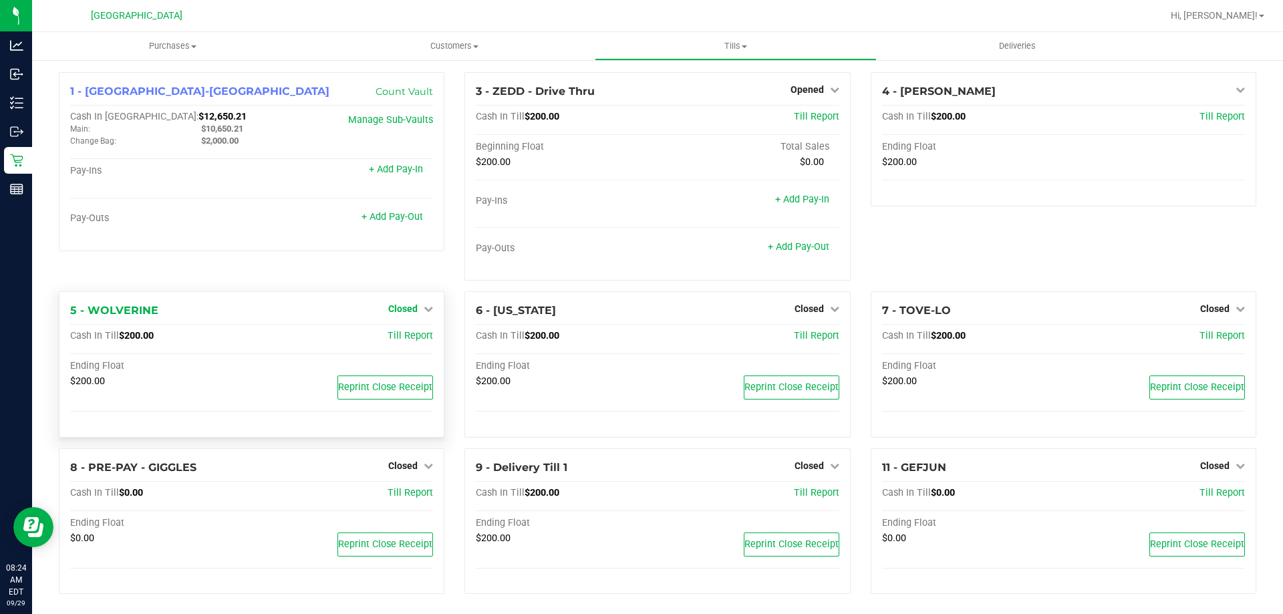
click at [402, 313] on span "Closed" at bounding box center [402, 308] width 29 height 11
click at [403, 336] on link "Open Till" at bounding box center [402, 337] width 35 height 11
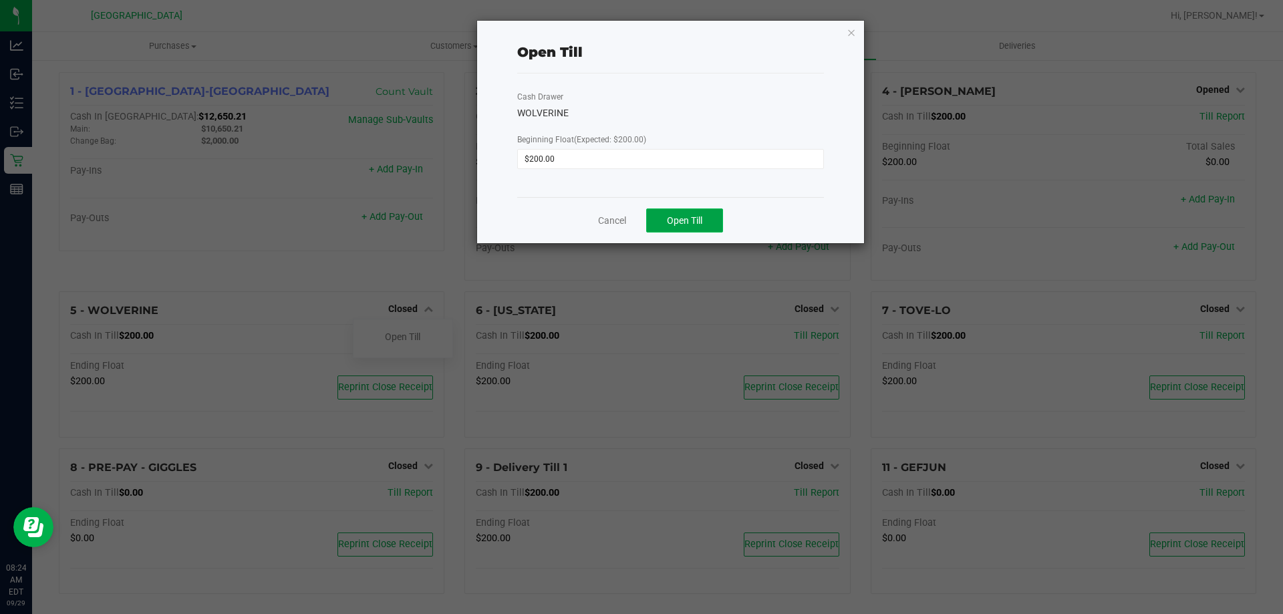
click at [694, 221] on span "Open Till" at bounding box center [684, 220] width 35 height 11
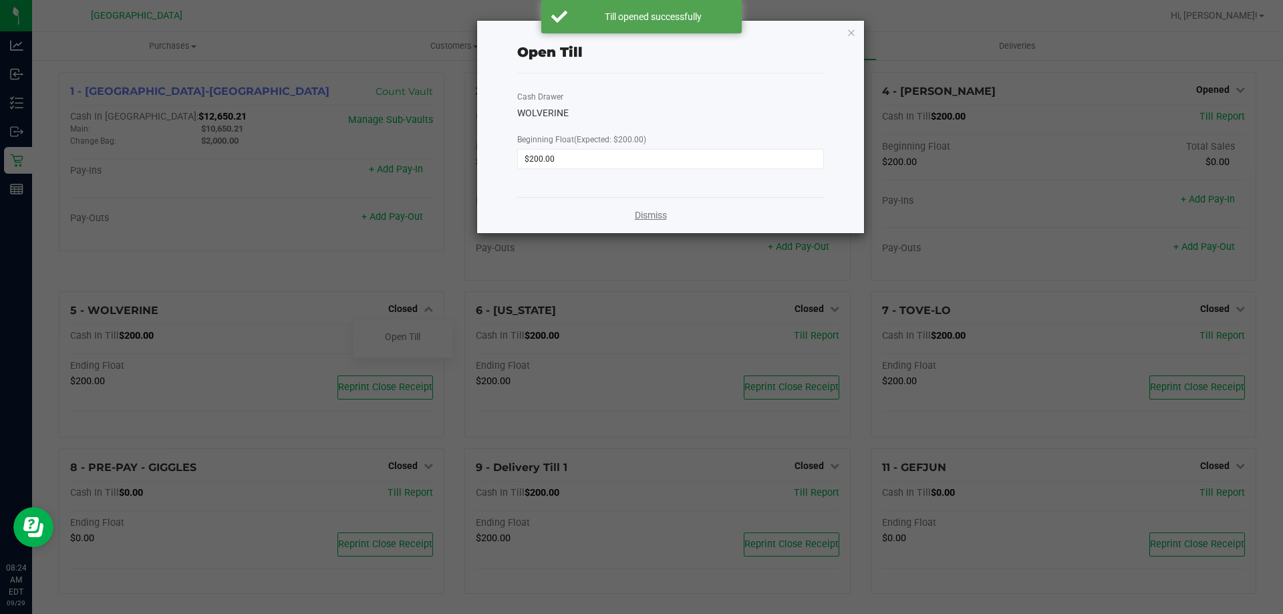
click at [655, 216] on link "Dismiss" at bounding box center [651, 216] width 32 height 14
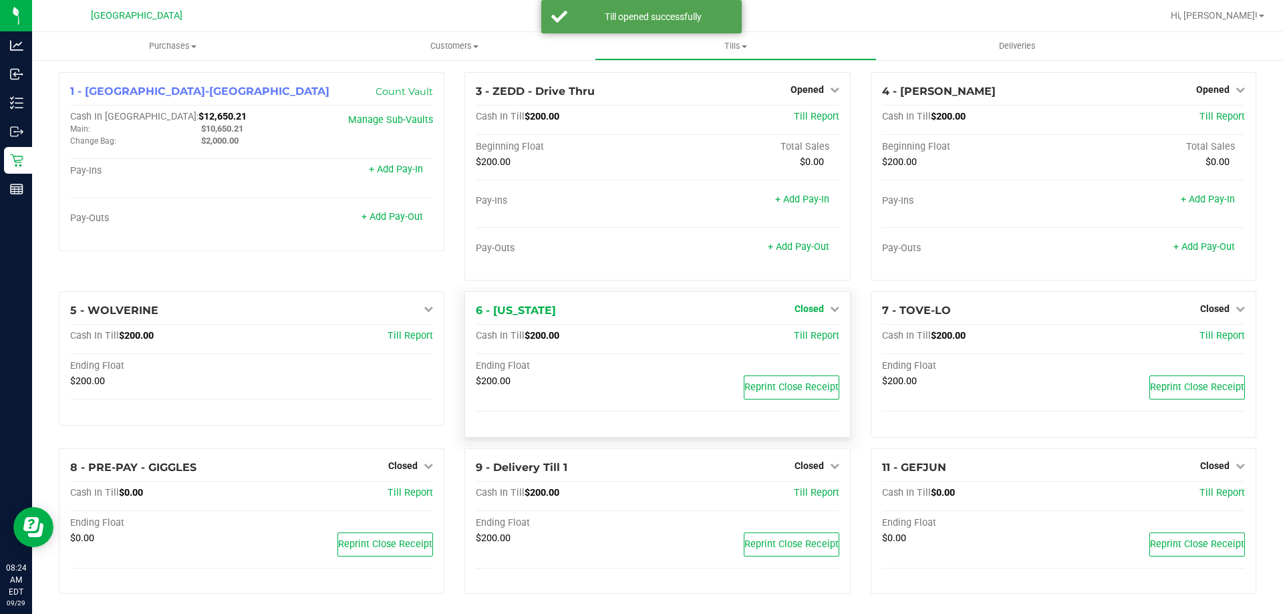
click at [803, 303] on div "Closed" at bounding box center [817, 309] width 45 height 16
click at [803, 307] on span "Closed" at bounding box center [809, 308] width 29 height 11
click at [795, 335] on link "Open Till" at bounding box center [808, 337] width 35 height 11
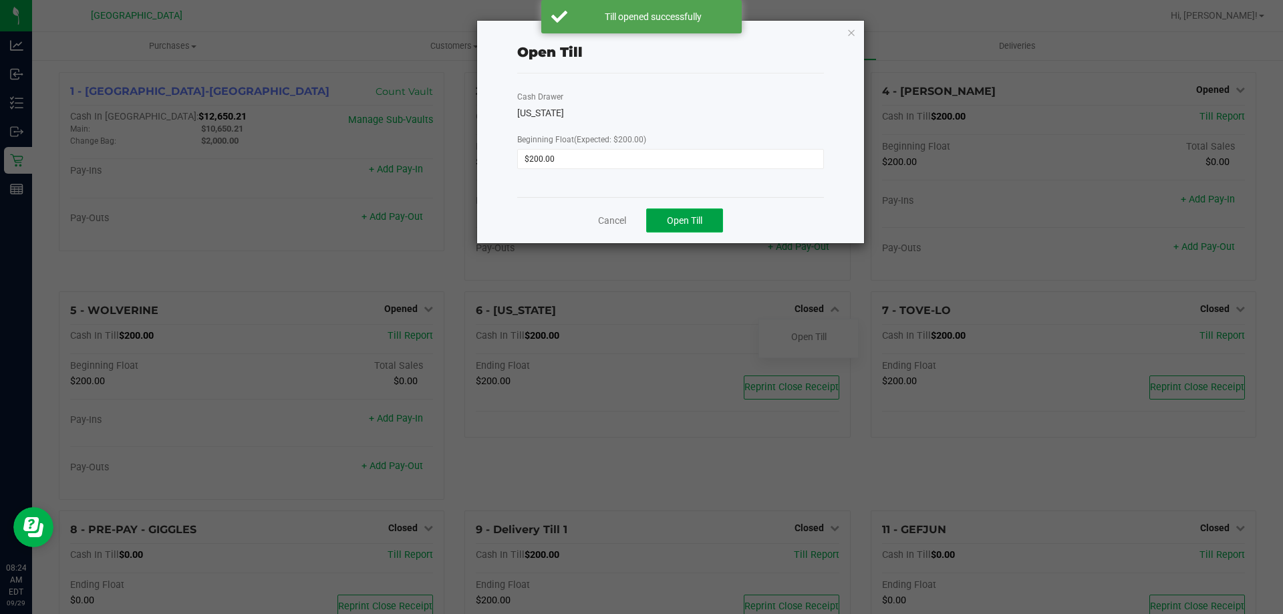
click at [656, 223] on button "Open Till" at bounding box center [684, 221] width 77 height 24
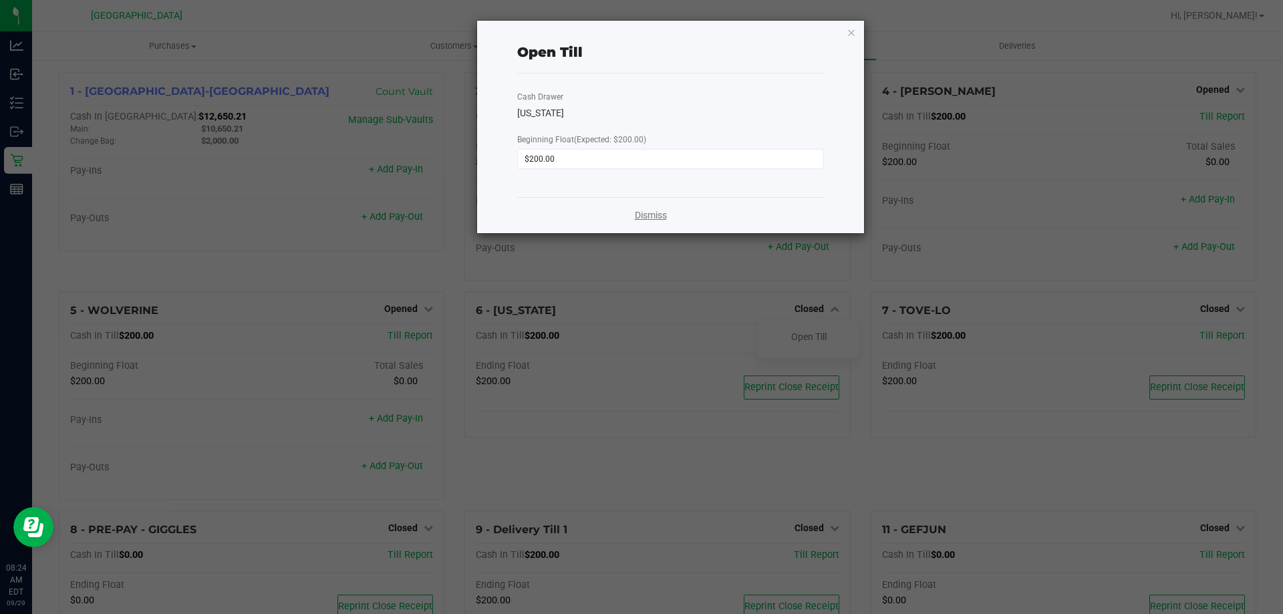
click at [663, 216] on link "Dismiss" at bounding box center [651, 216] width 32 height 14
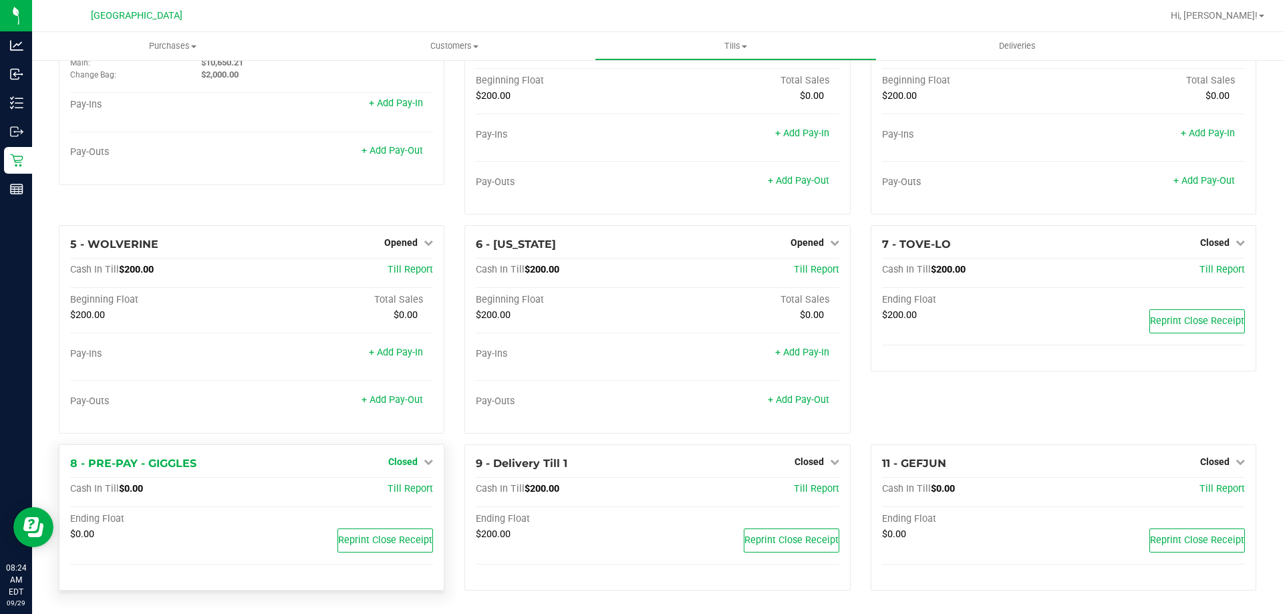
scroll to position [67, 0]
click at [419, 457] on link "Closed" at bounding box center [410, 461] width 45 height 11
click at [418, 487] on link "Open Till" at bounding box center [402, 489] width 35 height 11
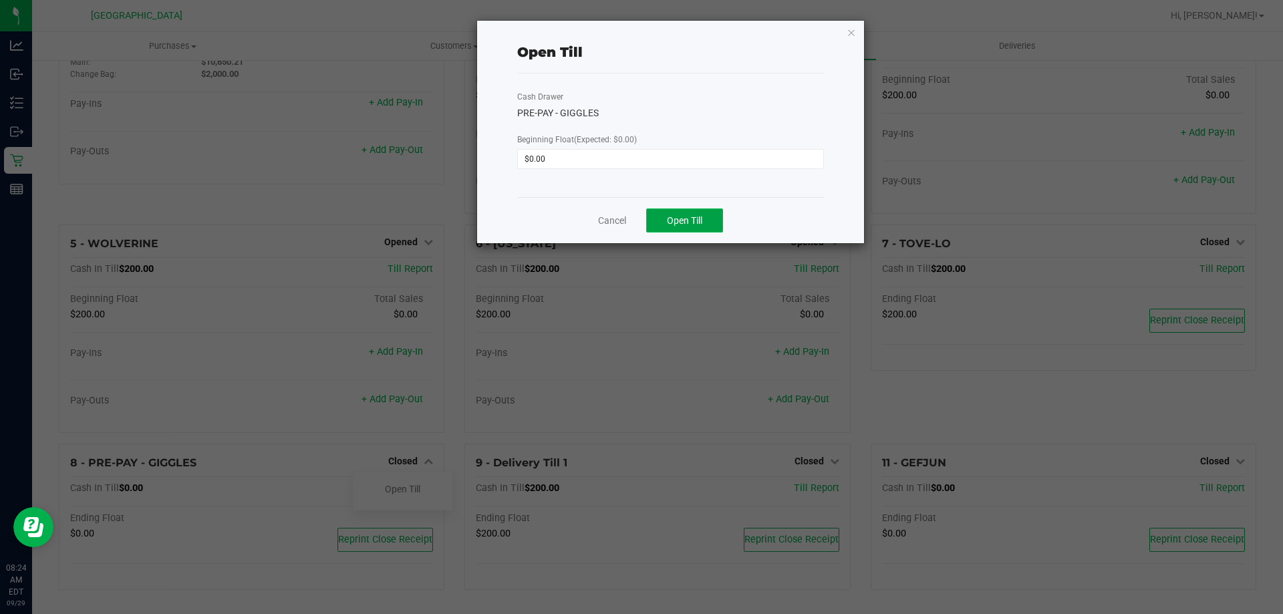
click at [678, 212] on button "Open Till" at bounding box center [684, 221] width 77 height 24
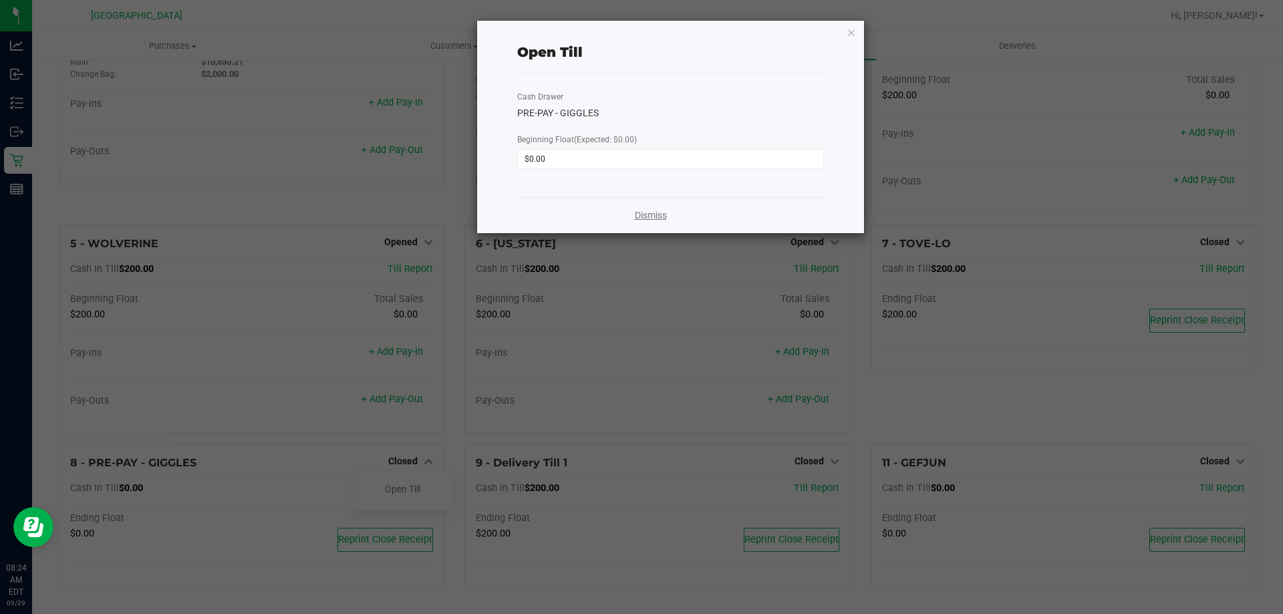
click at [662, 215] on link "Dismiss" at bounding box center [651, 216] width 32 height 14
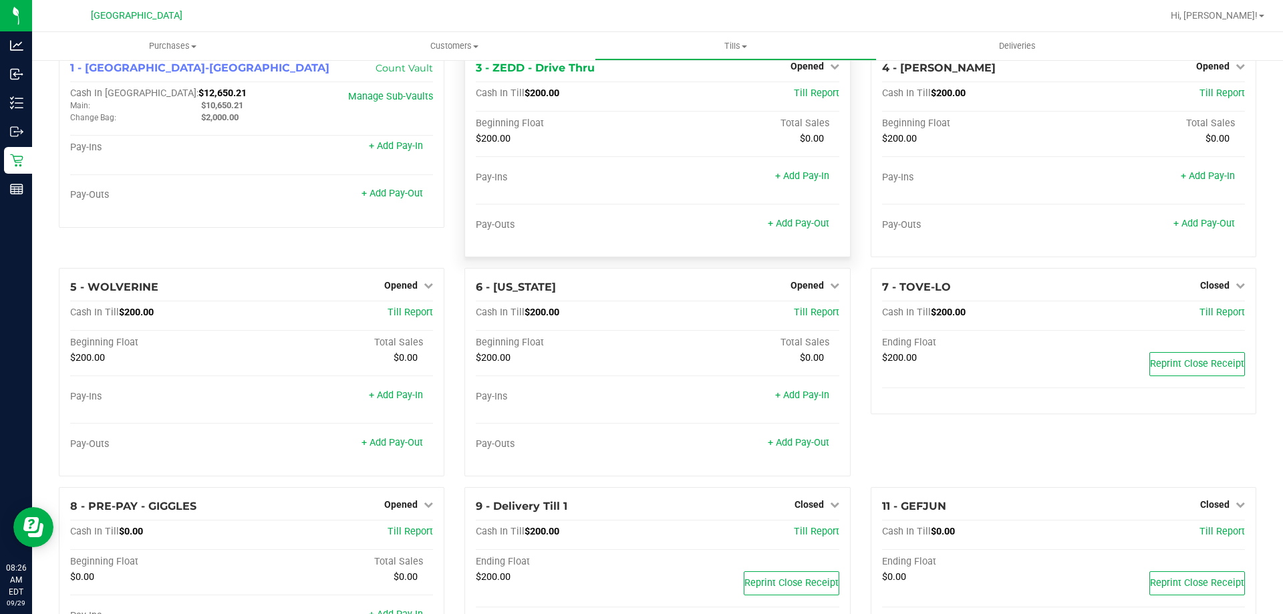
scroll to position [0, 0]
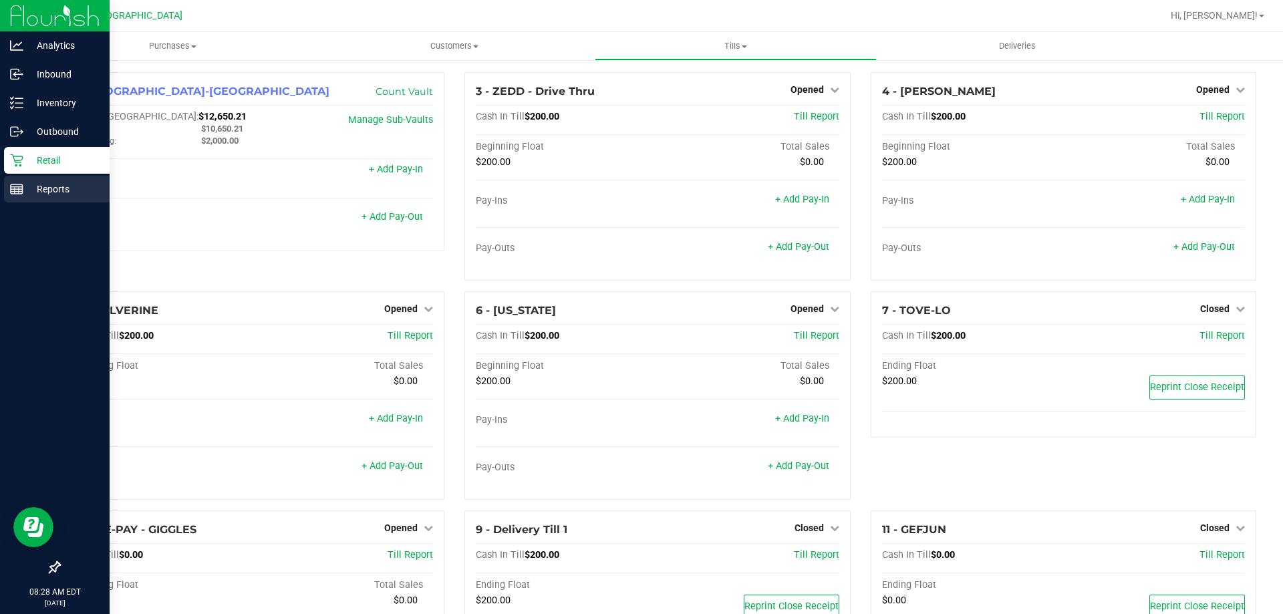
click at [23, 180] on div "Reports" at bounding box center [57, 189] width 106 height 27
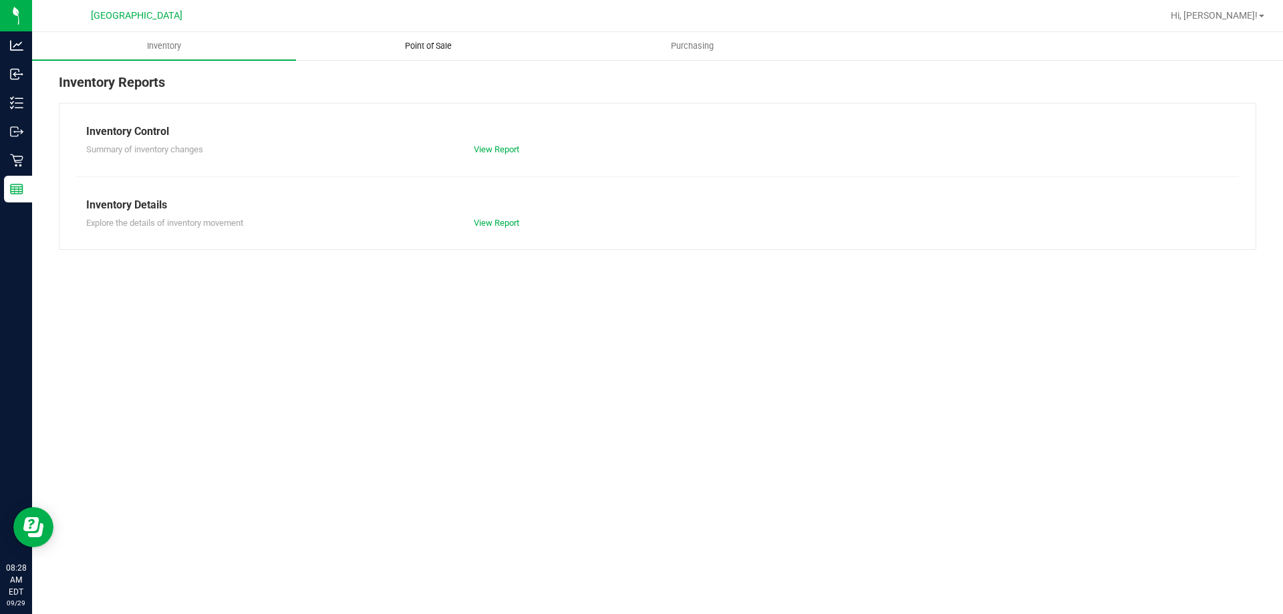
click at [425, 51] on span "Point of Sale" at bounding box center [428, 46] width 83 height 12
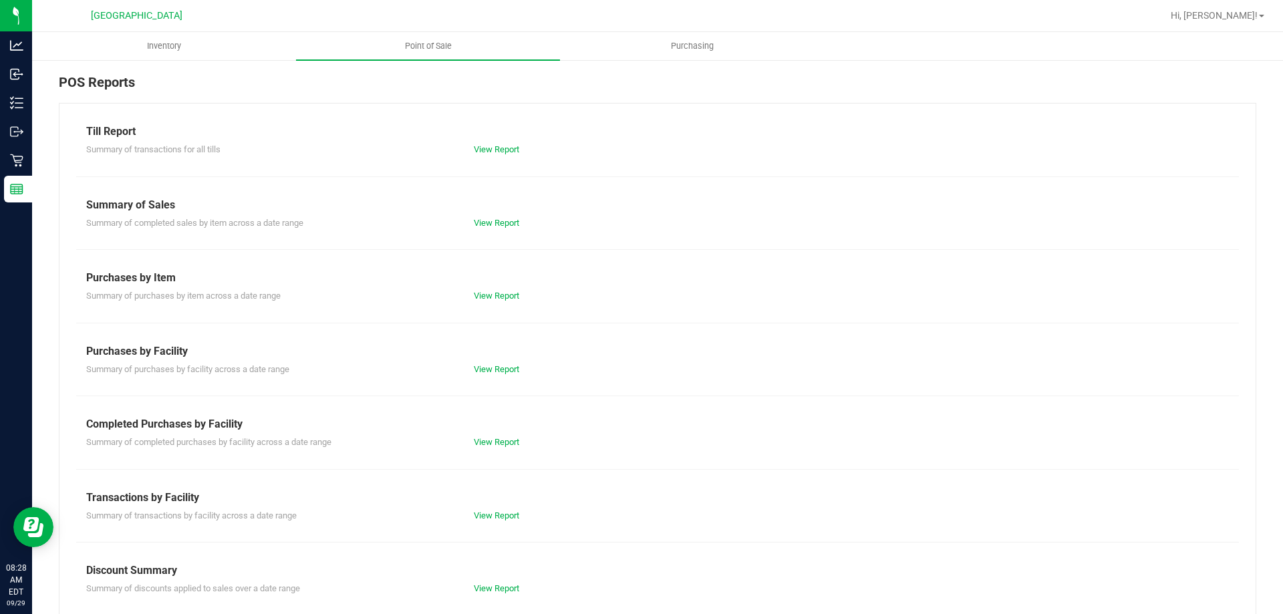
click at [496, 508] on div "Summary of transactions by facility across a date range View Report" at bounding box center [657, 514] width 1163 height 17
click at [496, 517] on link "View Report" at bounding box center [496, 516] width 45 height 10
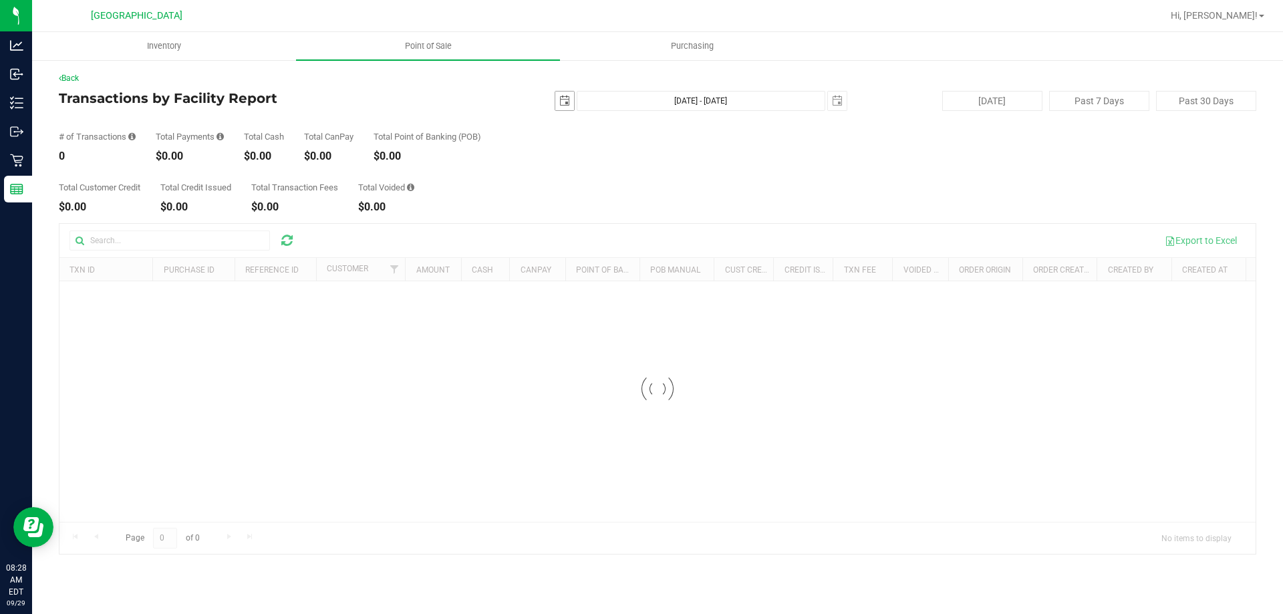
click at [567, 93] on span "select" at bounding box center [564, 101] width 19 height 19
click at [556, 268] on div "Su Mo Tu We Th Fr Sa 31 1 2 3 4 5 6 7 8 9 10 11 12 13 14 15 16 17 18 19 20 21 2…" at bounding box center [626, 219] width 142 height 150
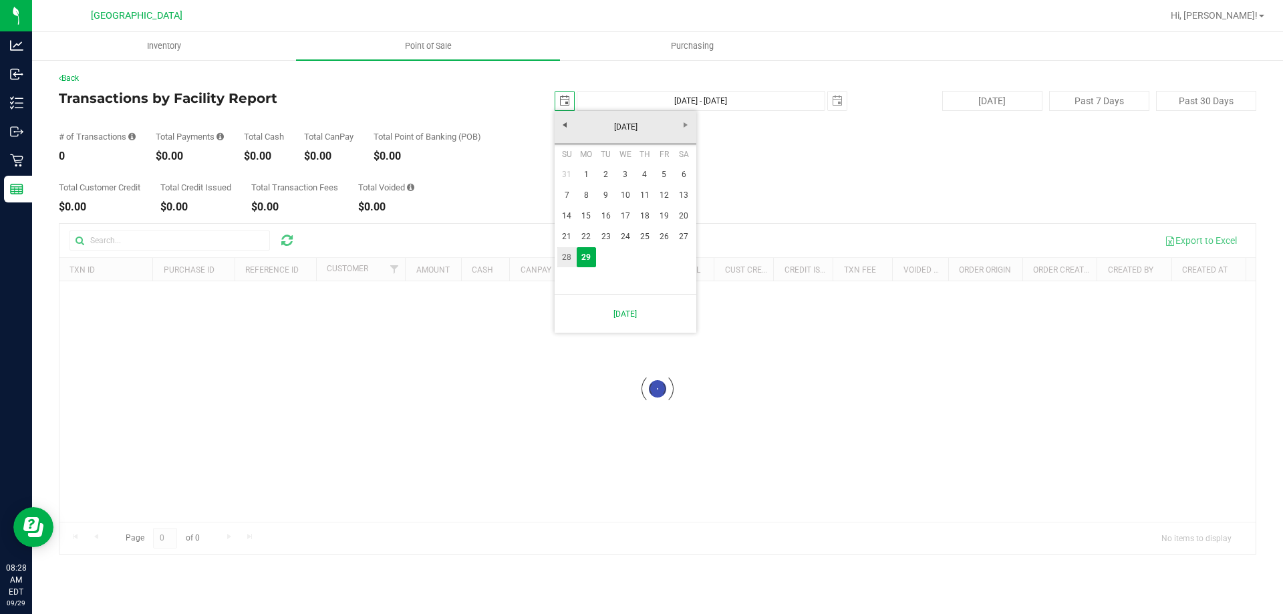
click at [561, 251] on link "28" at bounding box center [566, 257] width 19 height 21
type input "2025-09-28"
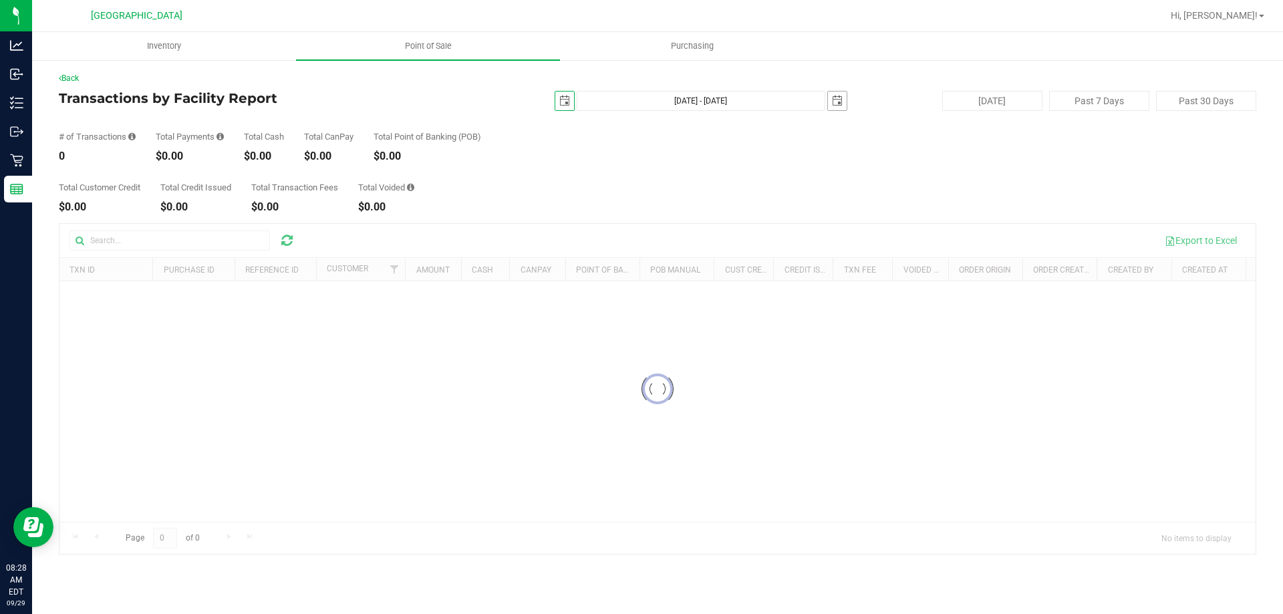
click at [843, 102] on span "select" at bounding box center [837, 101] width 19 height 19
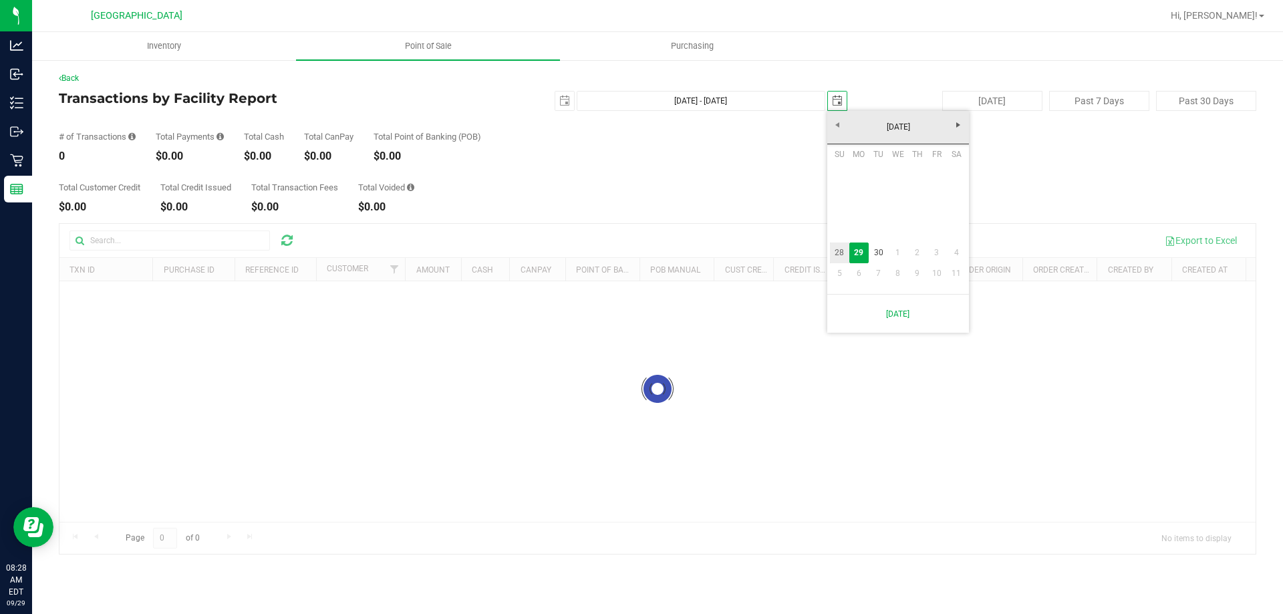
click at [842, 251] on link "28" at bounding box center [839, 253] width 19 height 21
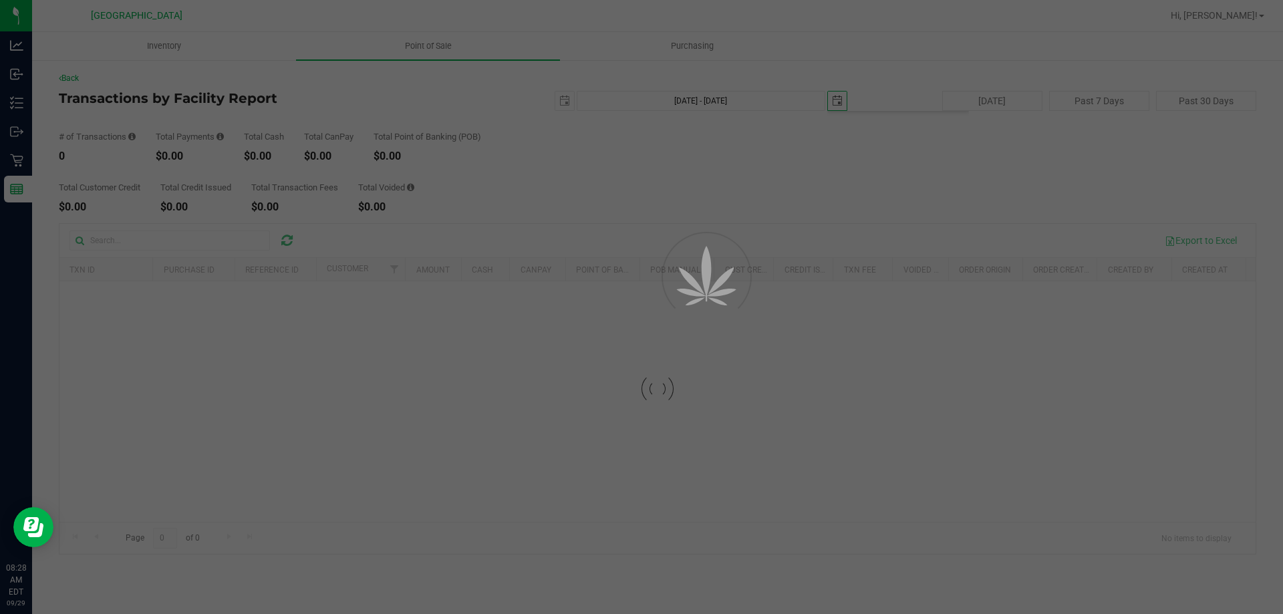
type input "Sep 28, 2025 - Sep 28, 2025"
type input "2025-09-28"
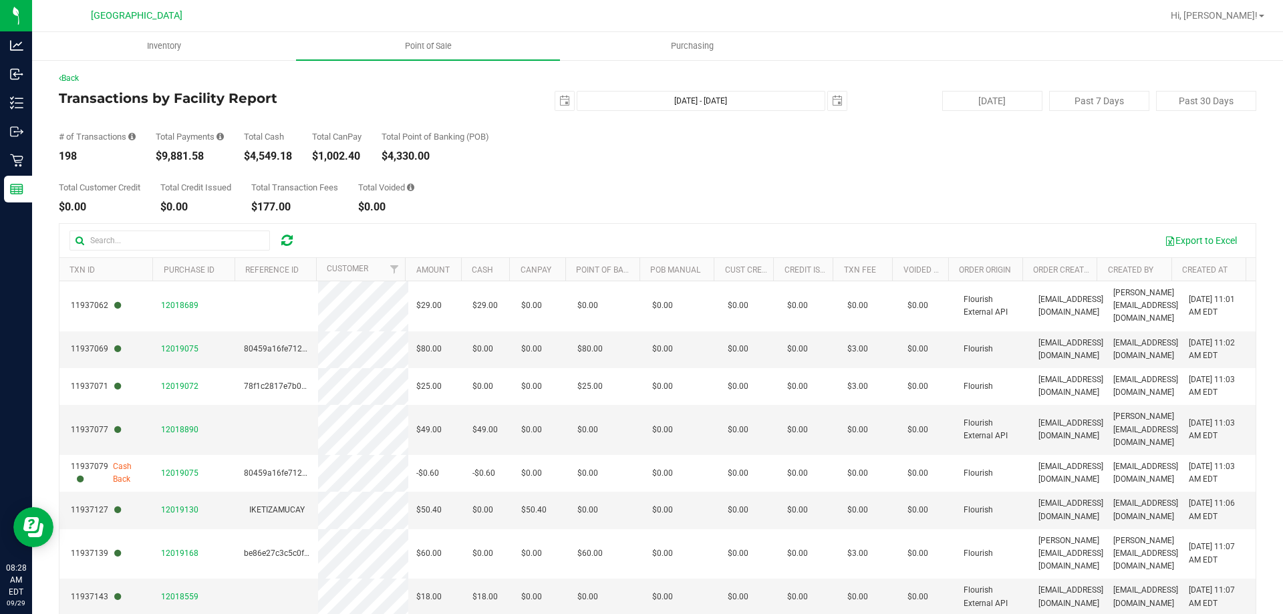
drag, startPoint x: 161, startPoint y: 156, endPoint x: 203, endPoint y: 157, distance: 42.1
click at [203, 157] on div "$9,881.58" at bounding box center [190, 156] width 68 height 11
drag, startPoint x: 164, startPoint y: 156, endPoint x: 203, endPoint y: 156, distance: 39.4
click at [203, 156] on div "$9,881.58" at bounding box center [190, 156] width 68 height 11
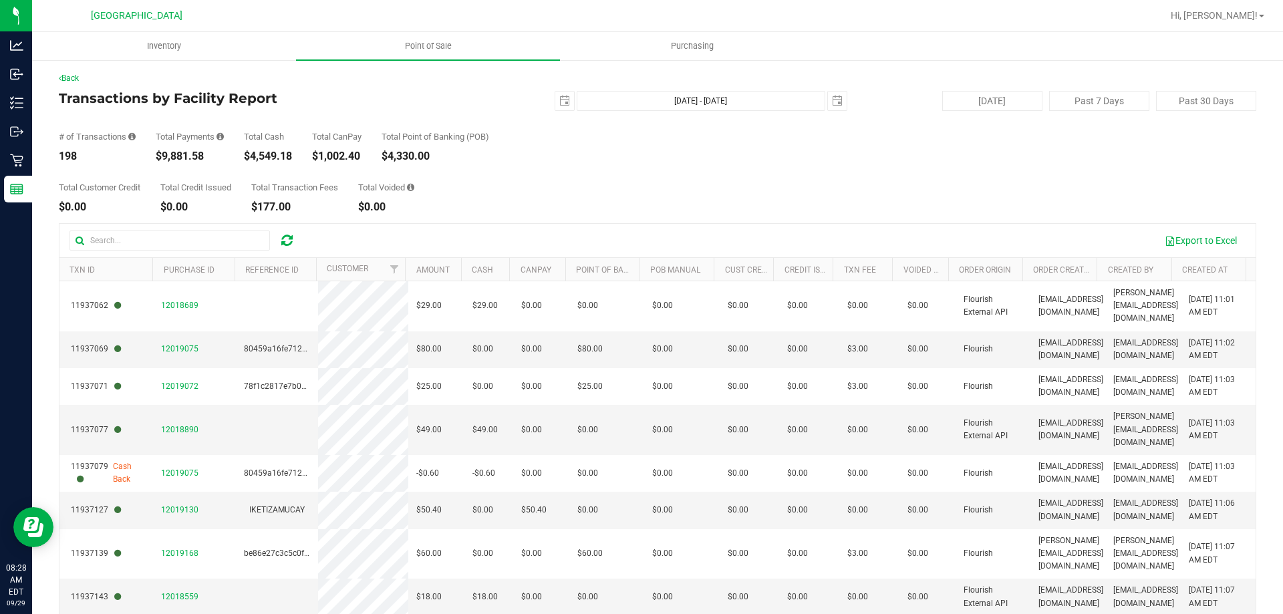
copy div "9,881.58"
click at [437, 41] on span "Point of Sale" at bounding box center [428, 46] width 83 height 12
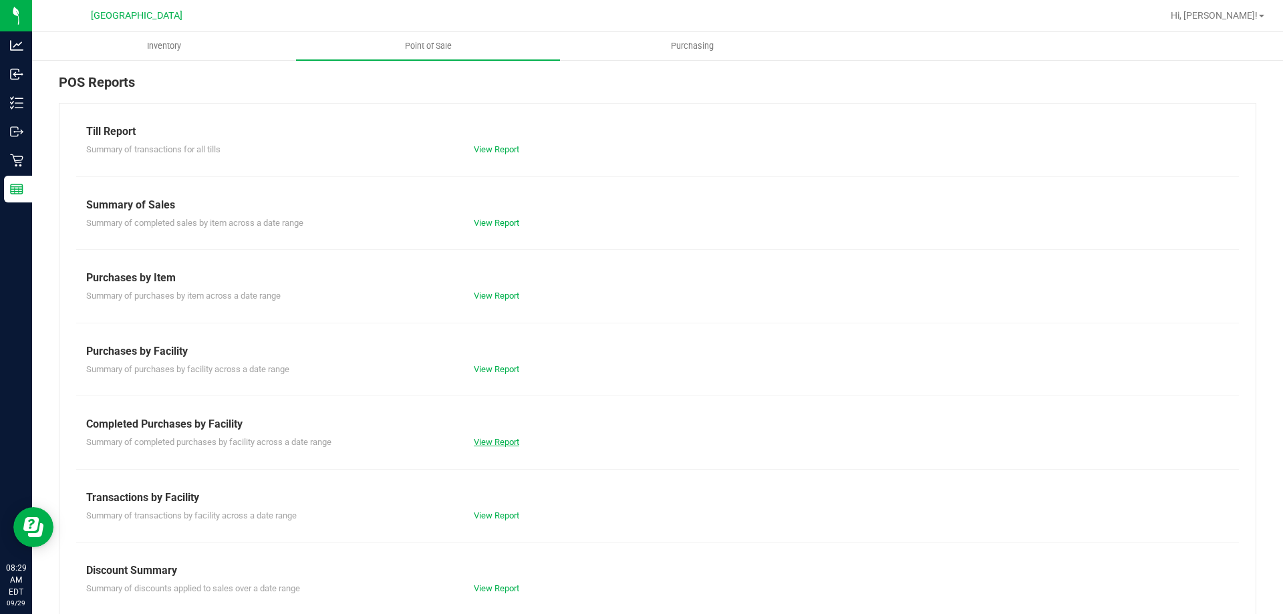
click at [489, 440] on link "View Report" at bounding box center [496, 442] width 45 height 10
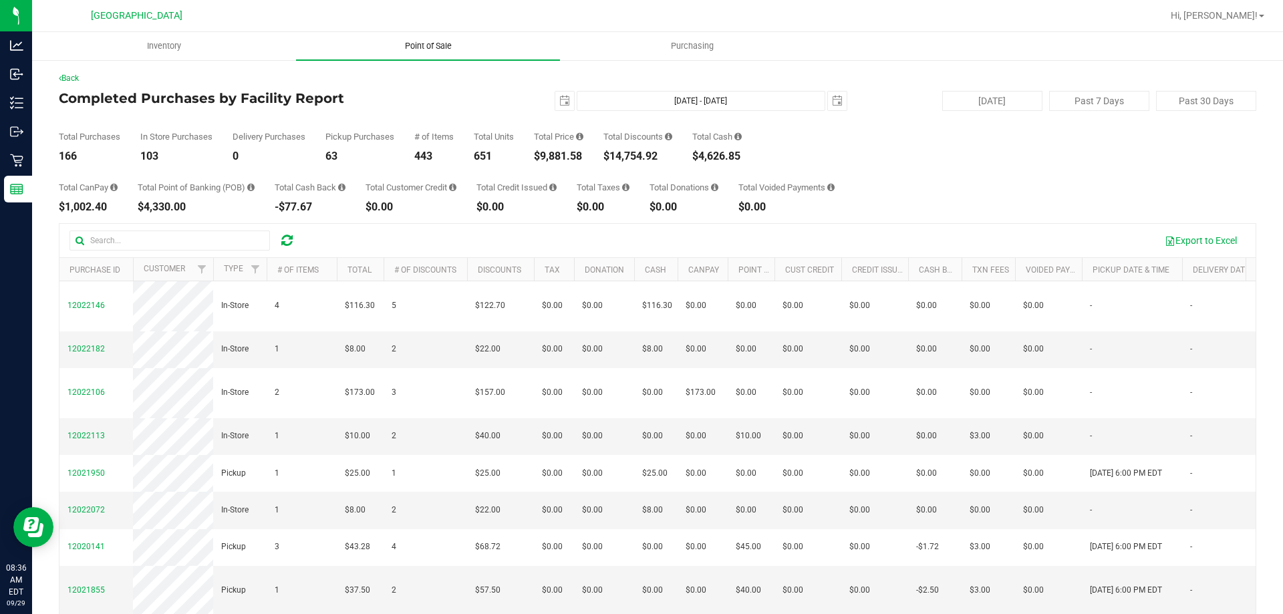
click at [442, 53] on uib-tab-heading "Point of Sale" at bounding box center [428, 46] width 264 height 28
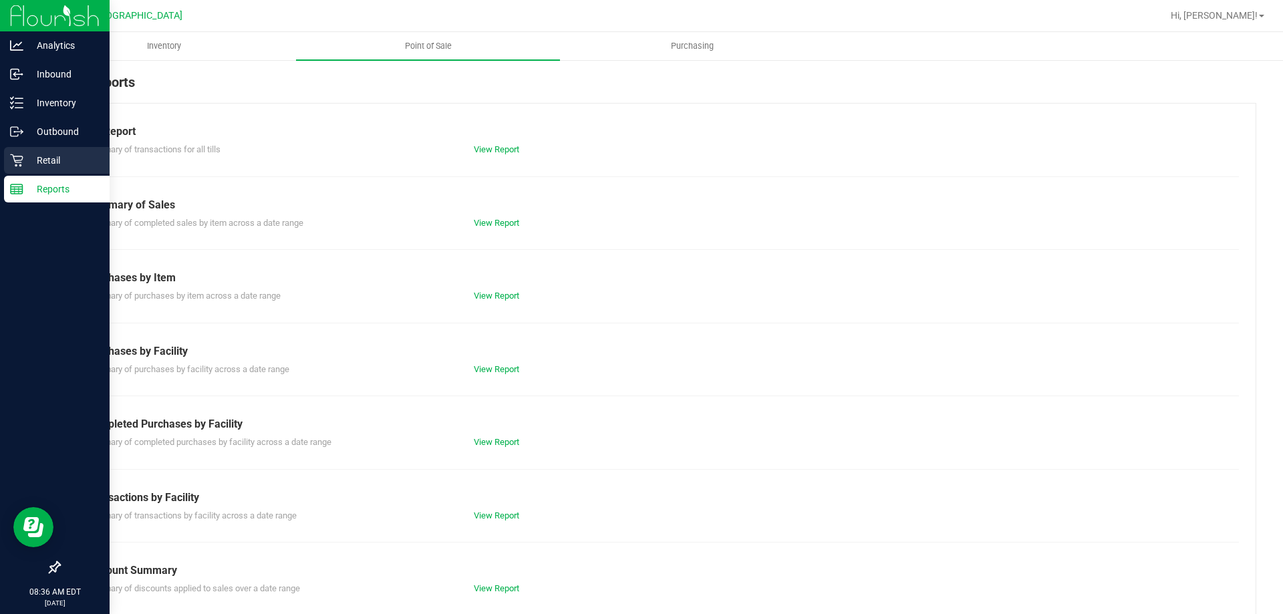
click at [9, 156] on div "Retail" at bounding box center [57, 160] width 106 height 27
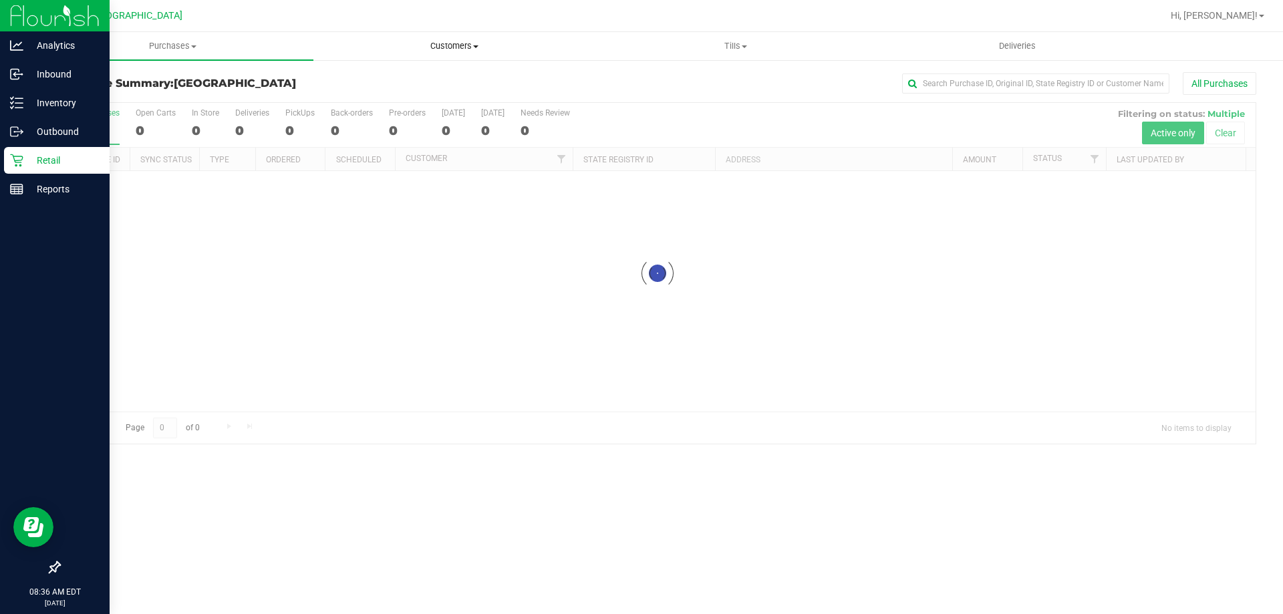
click at [445, 41] on span "Customers" at bounding box center [454, 46] width 280 height 12
click at [415, 78] on li "All customers" at bounding box center [453, 81] width 281 height 16
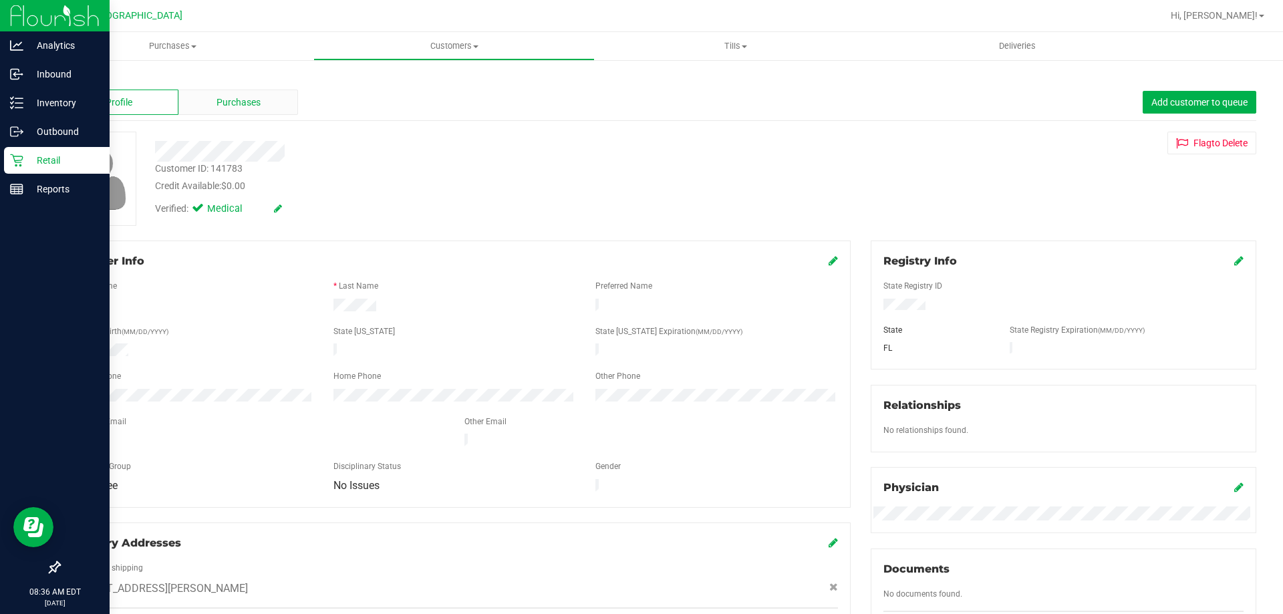
click at [226, 100] on span "Purchases" at bounding box center [239, 103] width 44 height 14
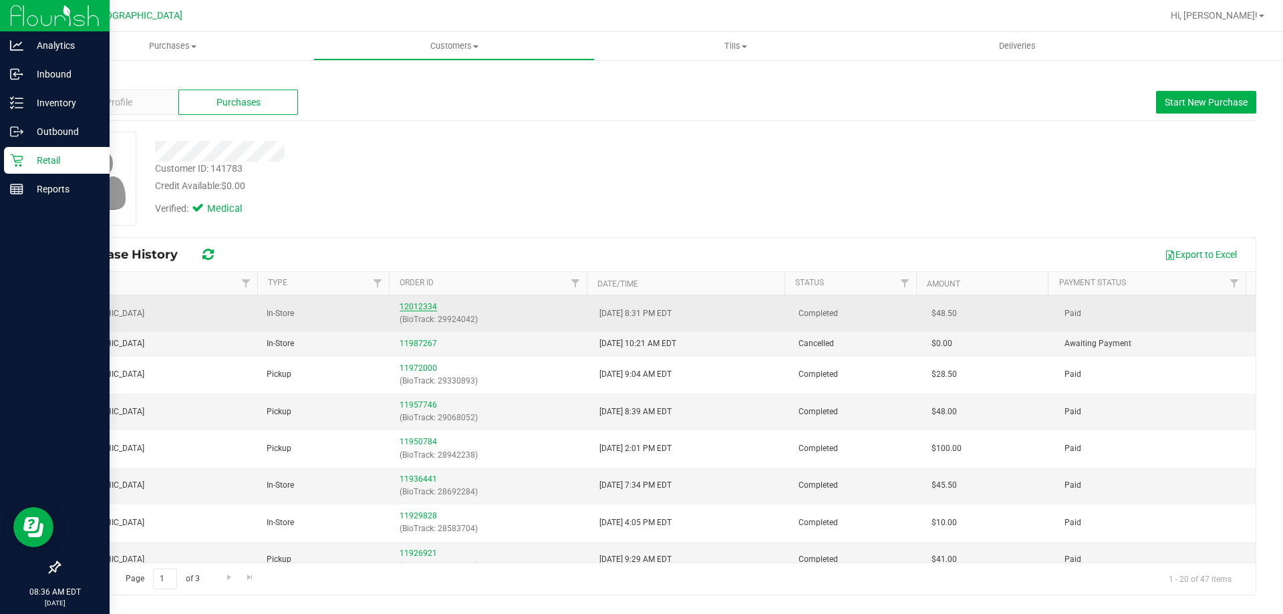
click at [416, 302] on link "12012334" at bounding box center [418, 306] width 37 height 9
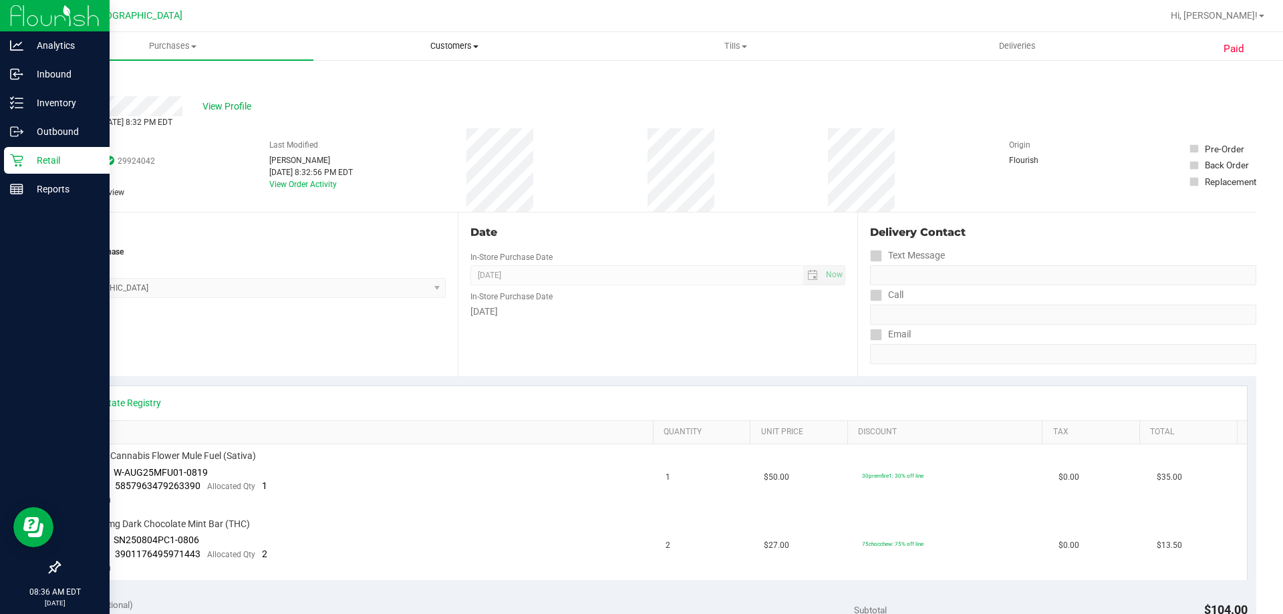
click at [446, 47] on span "Customers" at bounding box center [454, 46] width 280 height 12
click at [360, 78] on span "All customers" at bounding box center [361, 80] width 96 height 11
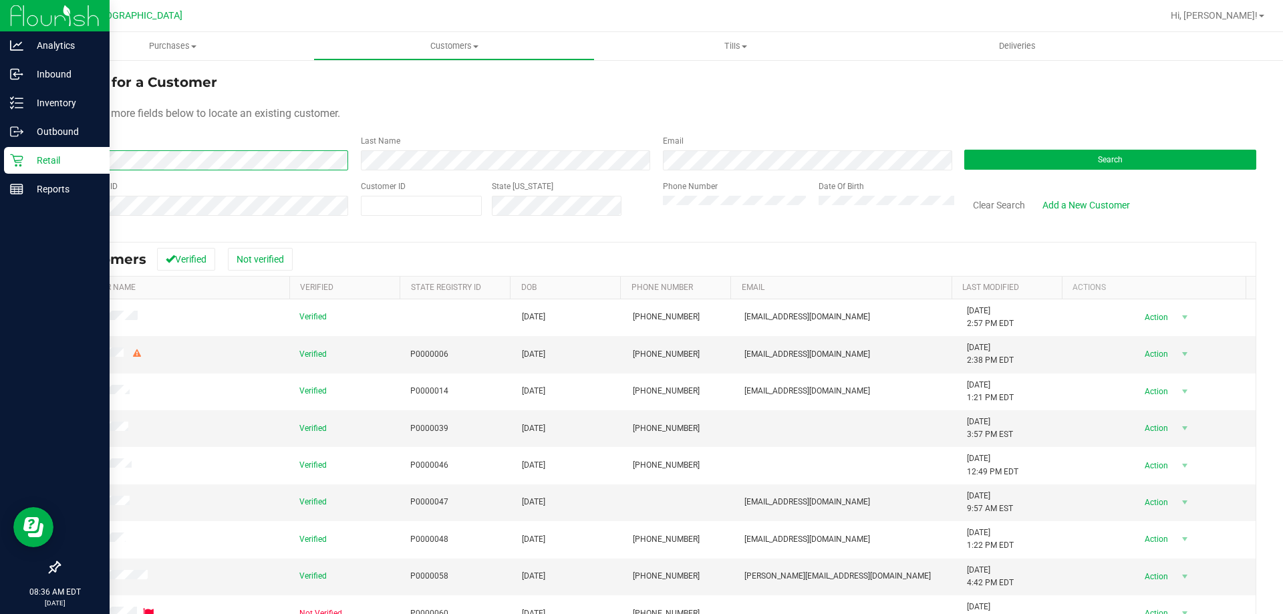
click at [326, 160] on span at bounding box center [203, 160] width 289 height 9
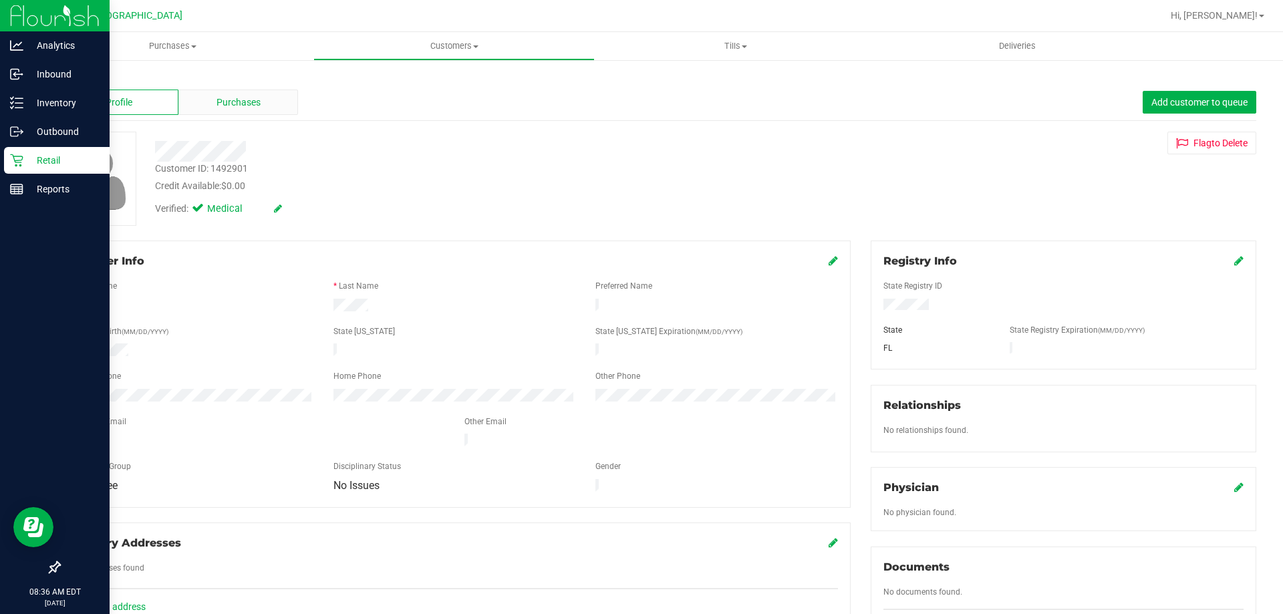
click at [241, 103] on span "Purchases" at bounding box center [239, 103] width 44 height 14
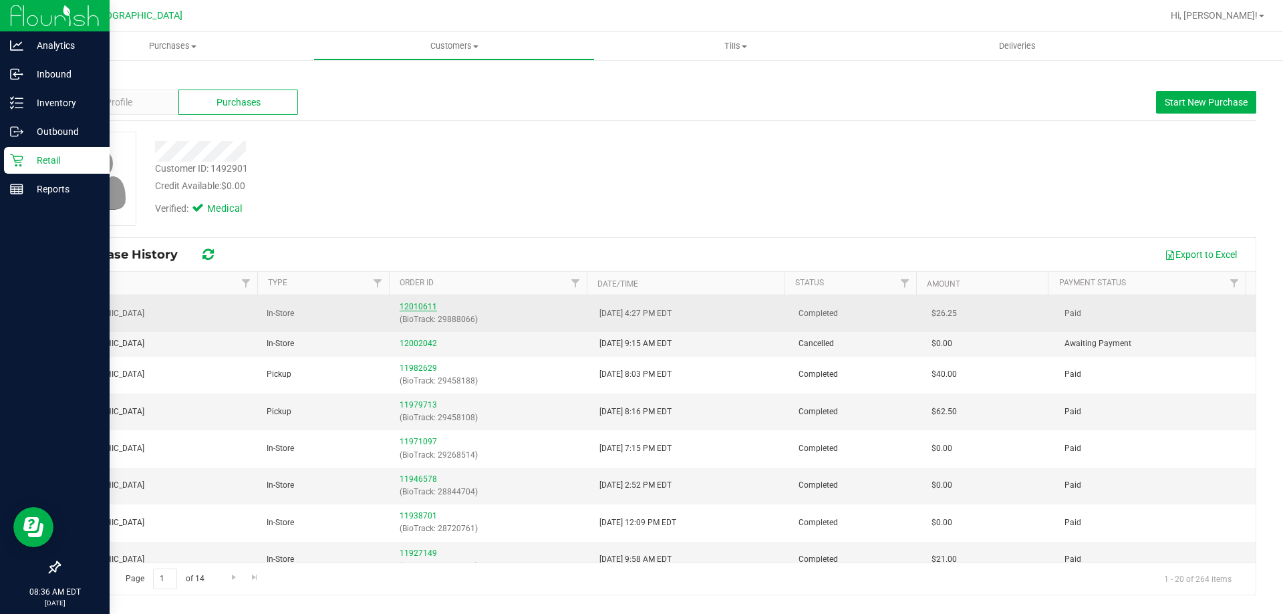
click at [411, 306] on link "12010611" at bounding box center [418, 306] width 37 height 9
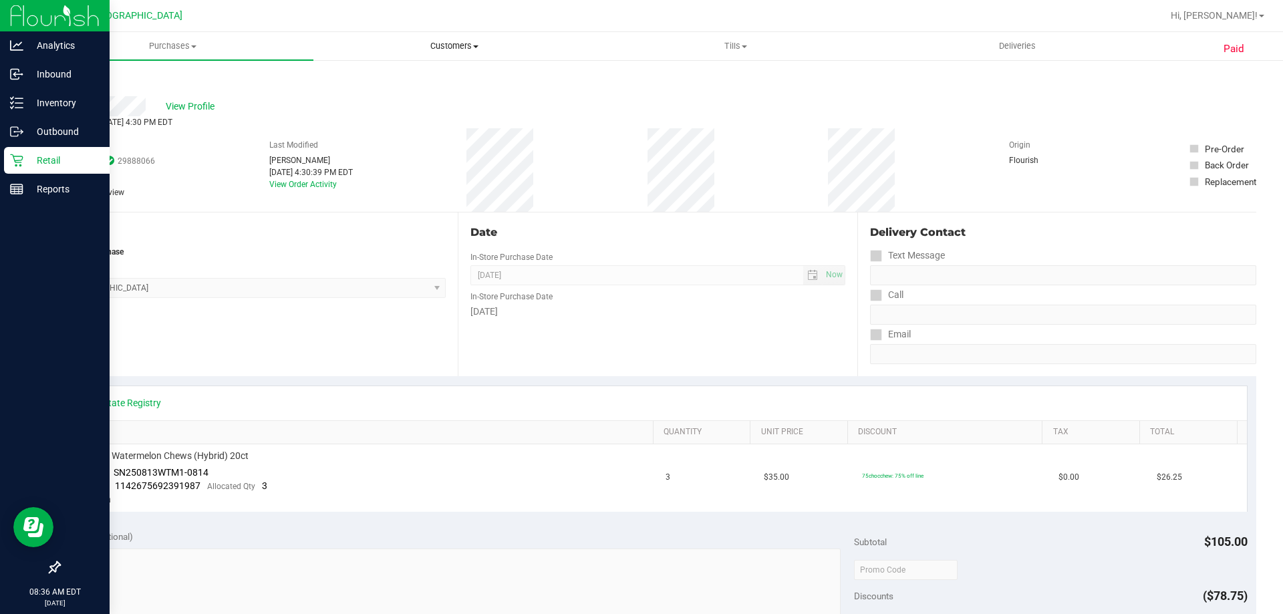
click at [459, 55] on uib-tab-heading "Customers All customers Add a new customer All physicians" at bounding box center [454, 46] width 280 height 27
click at [411, 80] on li "All customers" at bounding box center [453, 81] width 281 height 16
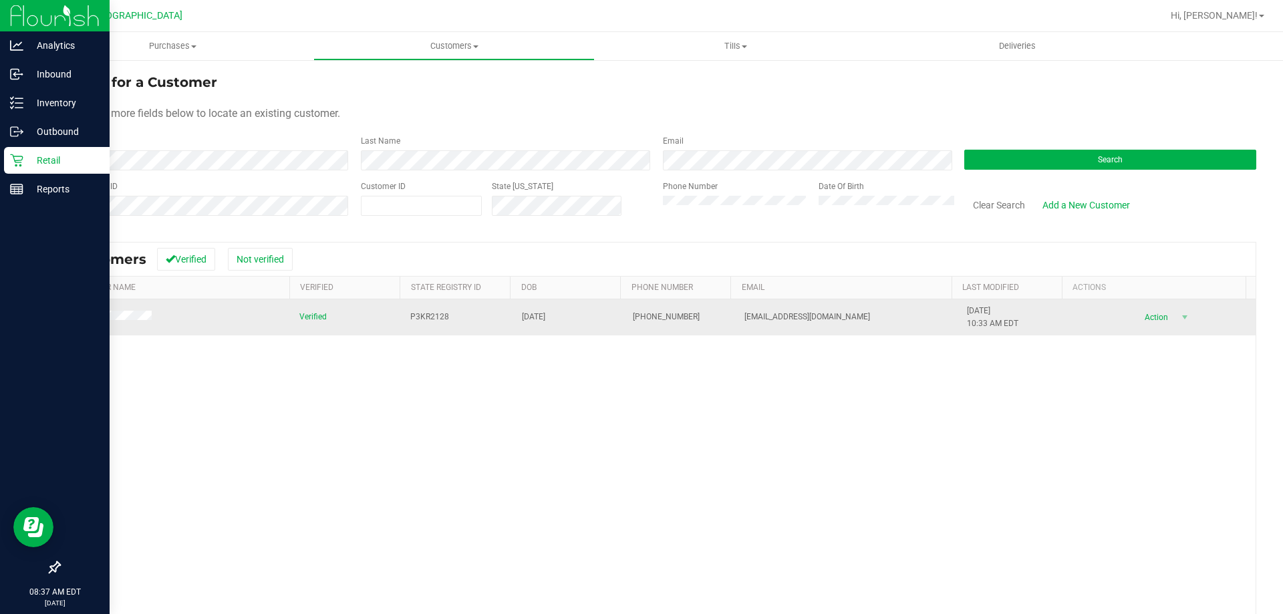
click at [128, 322] on span at bounding box center [112, 317] width 88 height 13
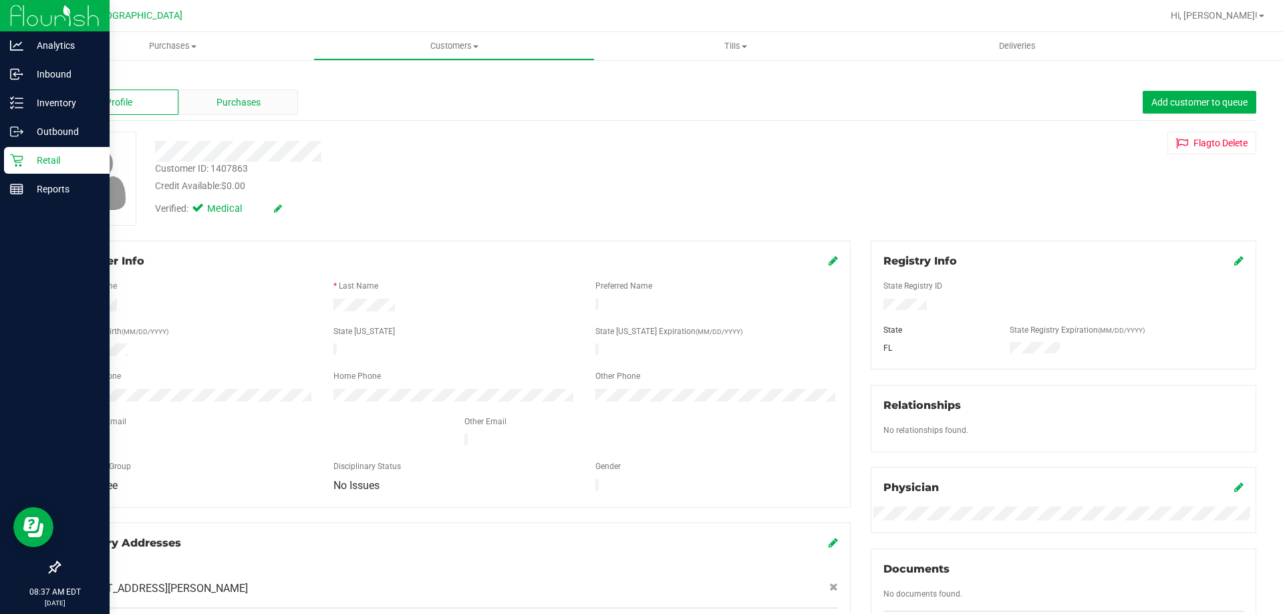
click at [222, 106] on span "Purchases" at bounding box center [239, 103] width 44 height 14
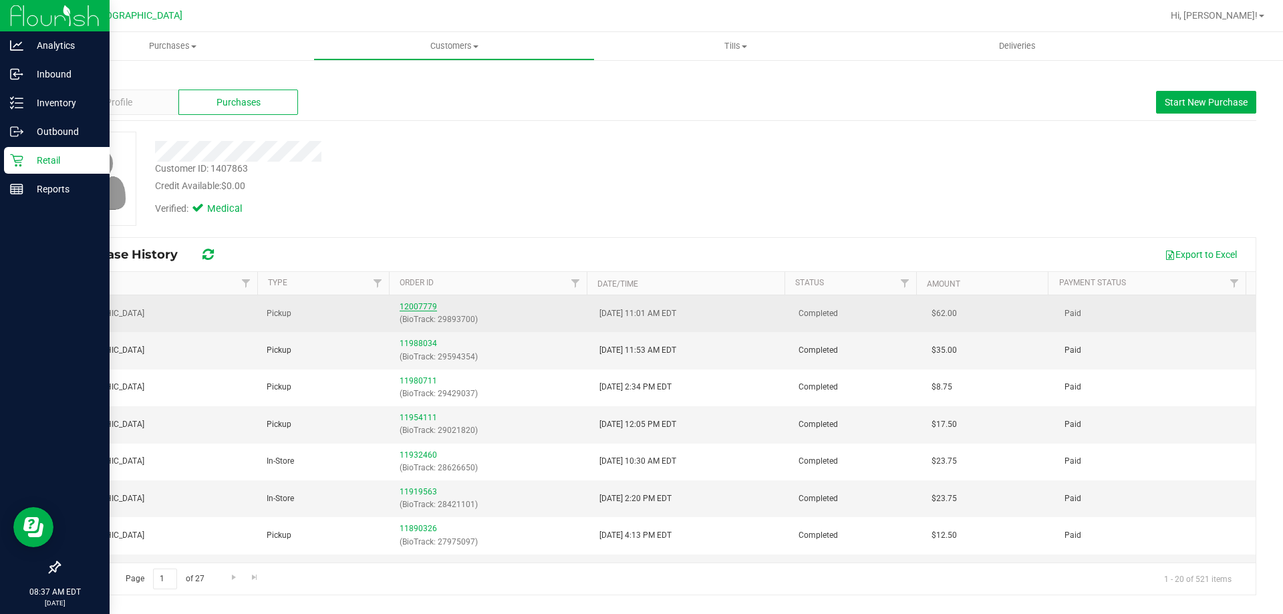
click at [407, 305] on link "12007779" at bounding box center [418, 306] width 37 height 9
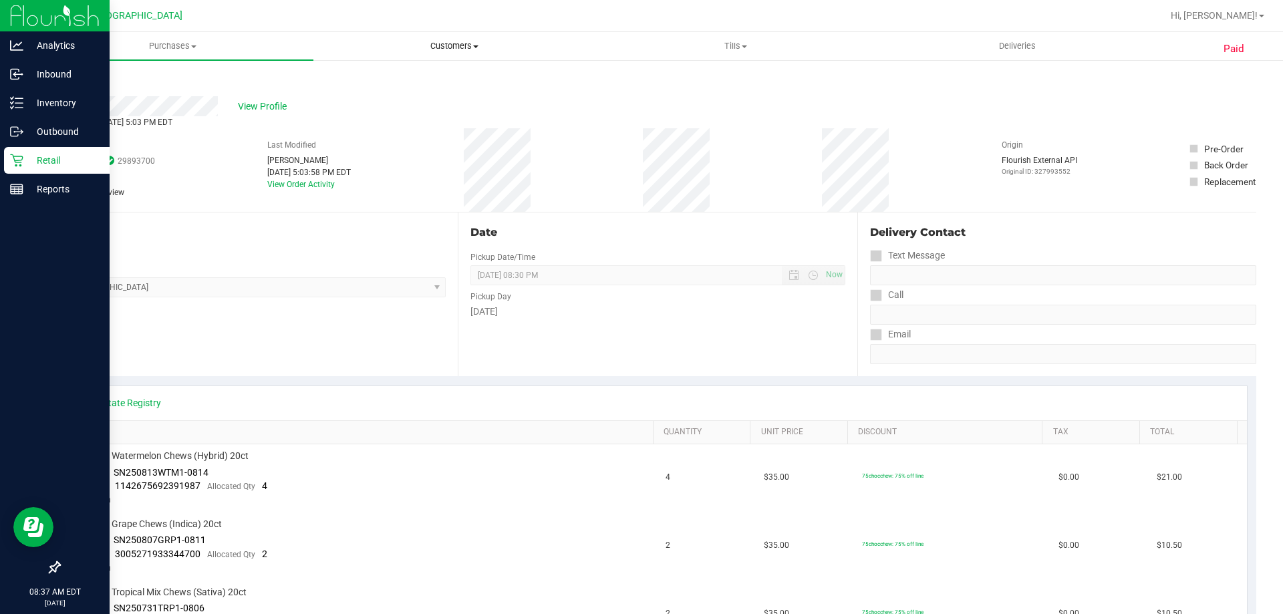
click at [446, 41] on span "Customers" at bounding box center [454, 46] width 280 height 12
click at [412, 82] on li "All customers" at bounding box center [453, 81] width 281 height 16
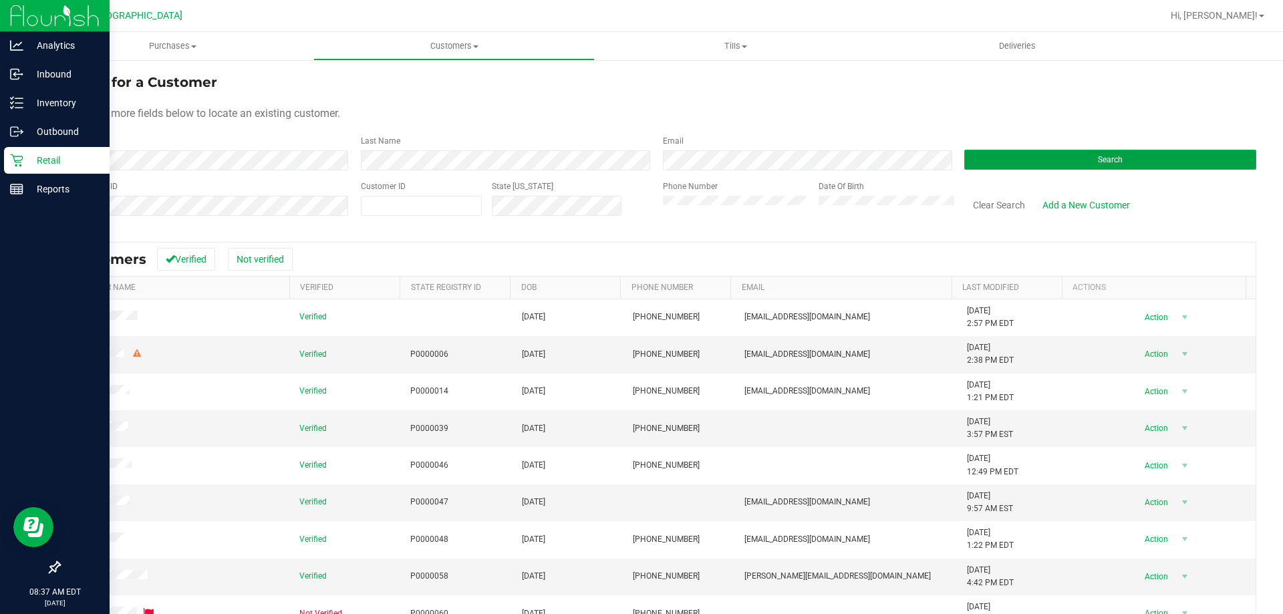
click at [1122, 156] on button "Search" at bounding box center [1111, 160] width 292 height 20
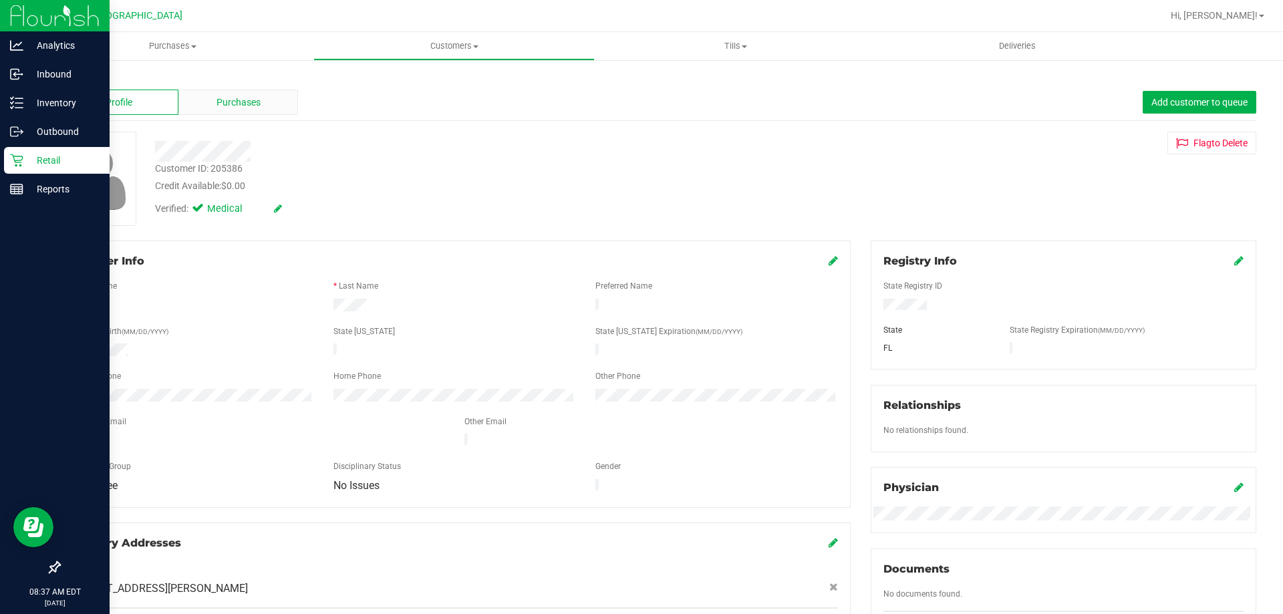
click at [239, 104] on span "Purchases" at bounding box center [239, 103] width 44 height 14
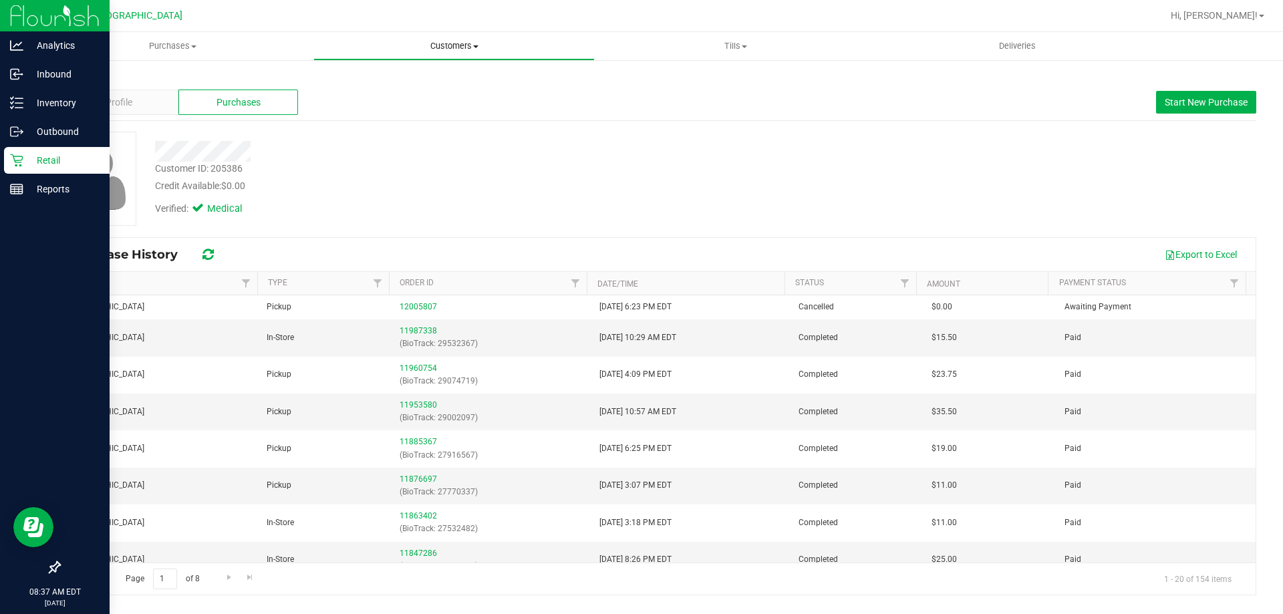
click at [444, 47] on span "Customers" at bounding box center [454, 46] width 280 height 12
click at [371, 82] on span "All customers" at bounding box center [361, 80] width 96 height 11
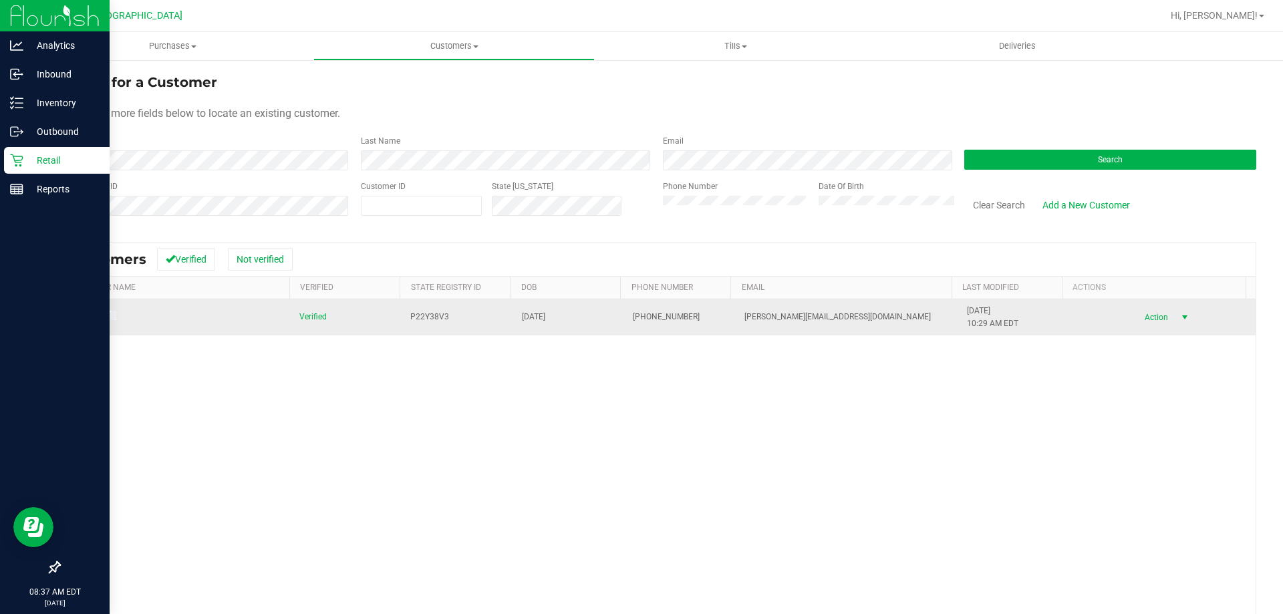
click at [1146, 324] on span "Action" at bounding box center [1154, 317] width 43 height 19
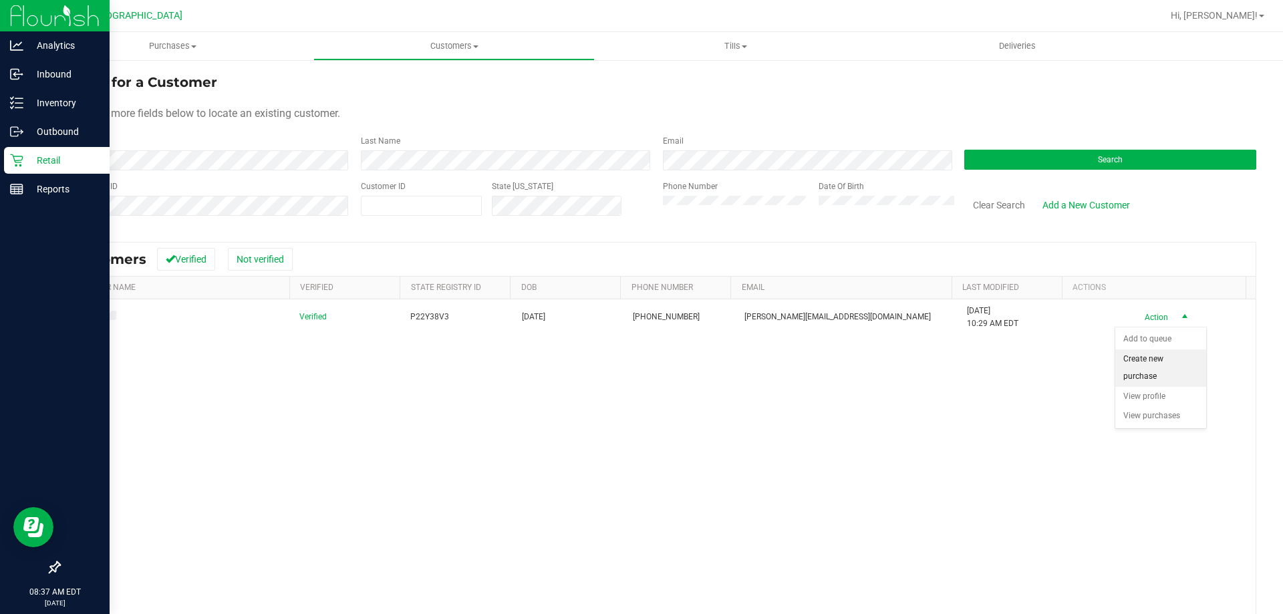
click at [1142, 368] on li "Create new purchase" at bounding box center [1161, 368] width 91 height 37
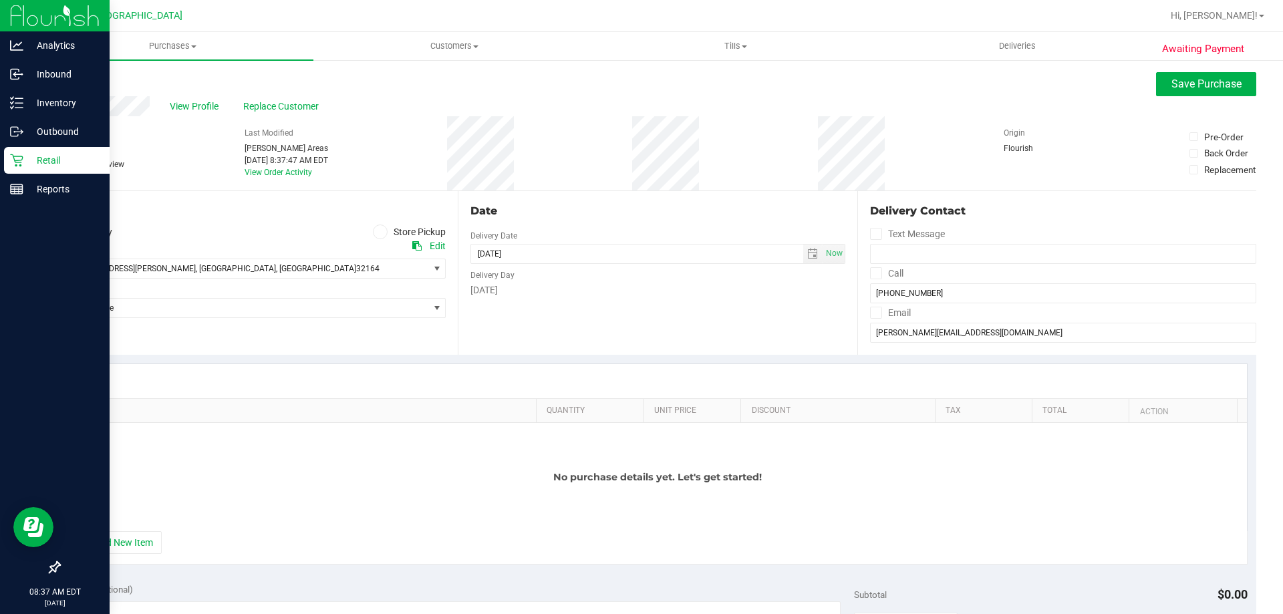
click at [379, 232] on icon at bounding box center [380, 232] width 8 height 0
click at [0, 0] on input "Store Pickup" at bounding box center [0, 0] width 0 height 0
click at [261, 278] on span "Select Store" at bounding box center [243, 268] width 369 height 19
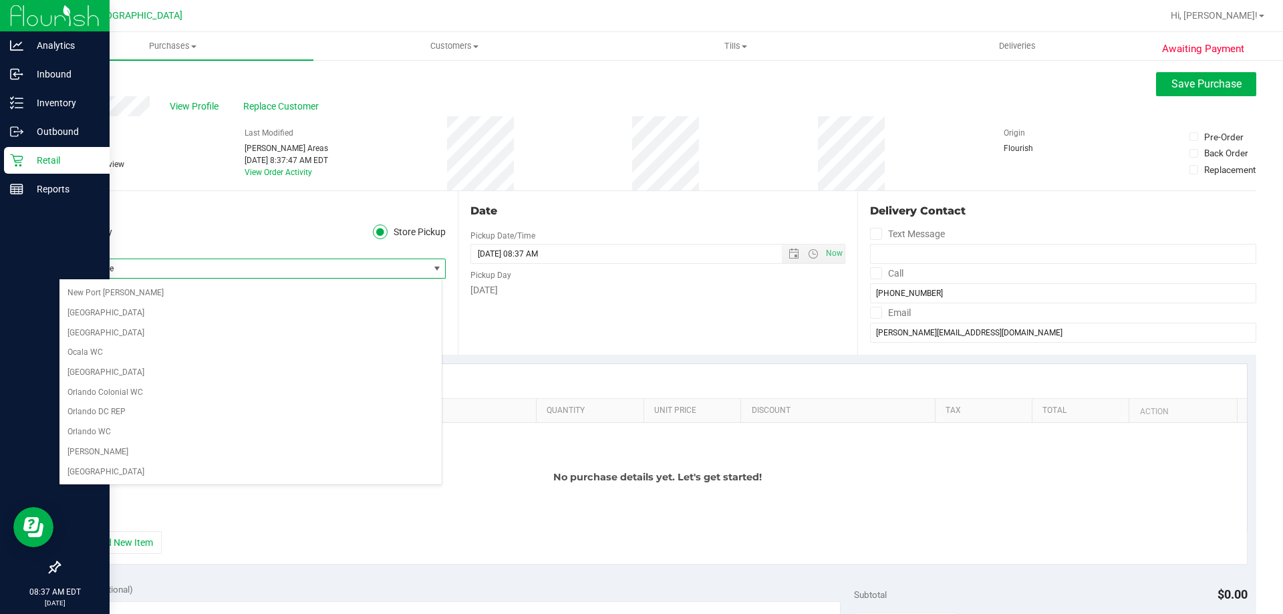
scroll to position [602, 0]
click at [155, 417] on li "[GEOGRAPHIC_DATA]" at bounding box center [250, 425] width 382 height 20
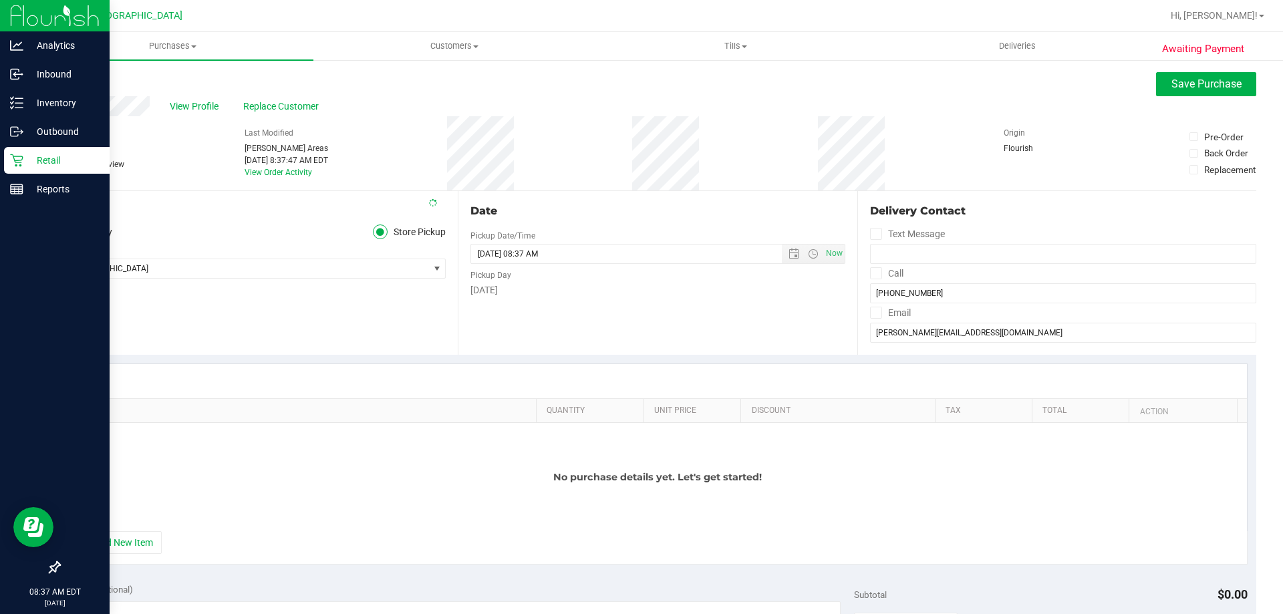
click at [208, 346] on div "Location Delivery Store Pickup Store Palm Coast WC Select Store Bonita Springs …" at bounding box center [258, 273] width 399 height 164
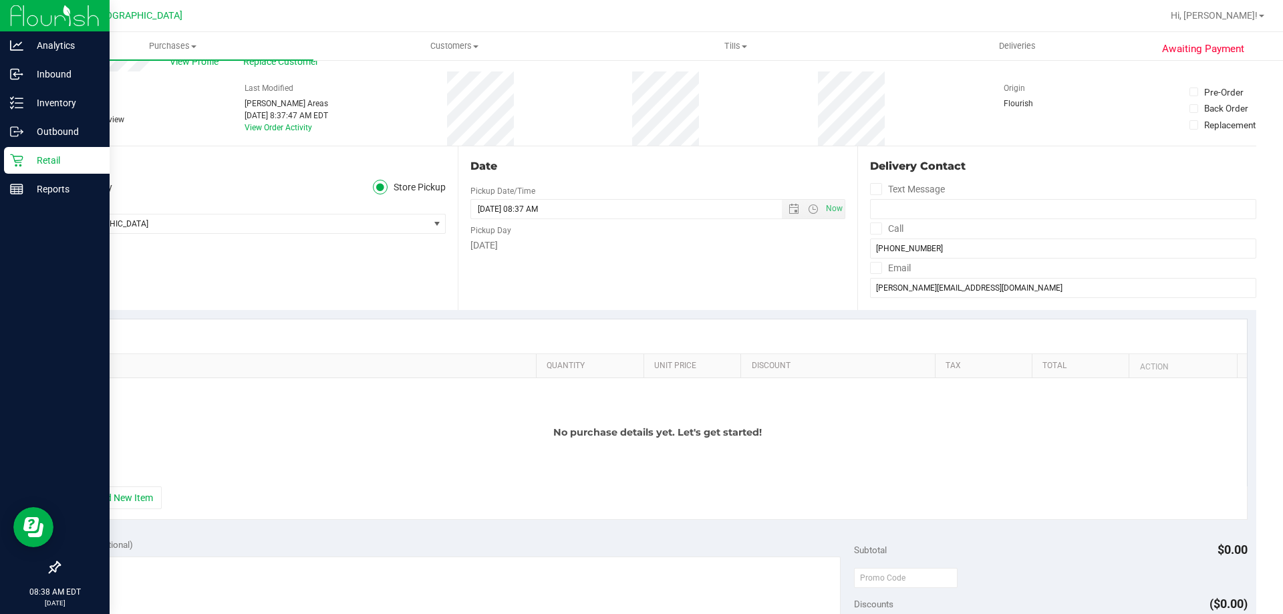
scroll to position [67, 0]
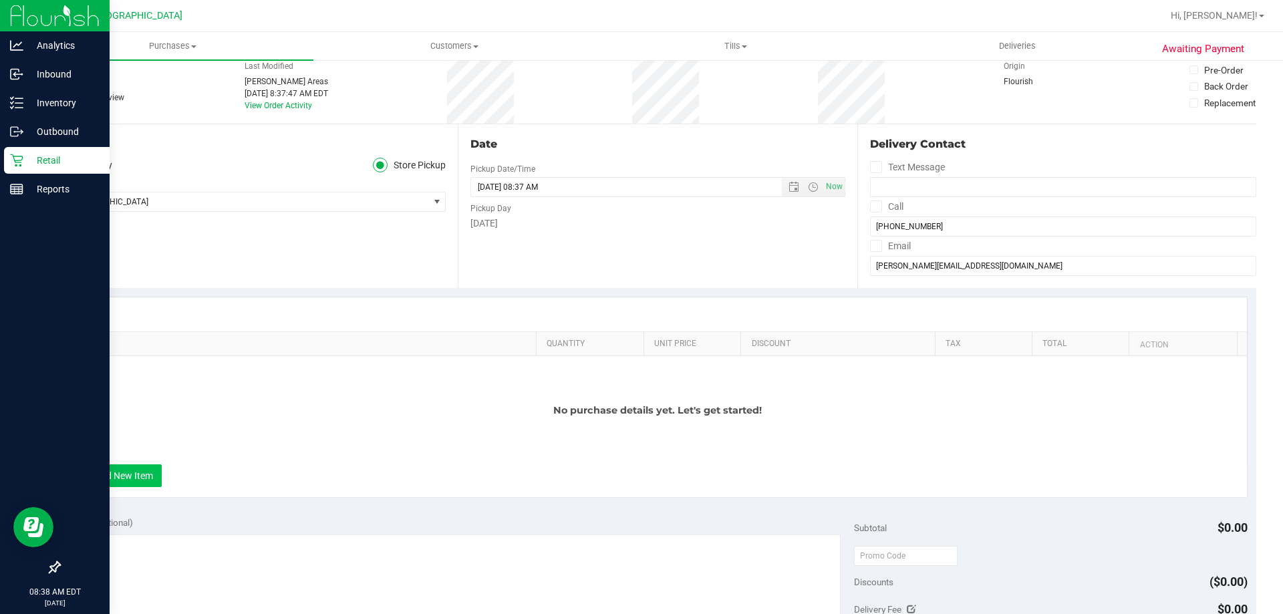
click at [128, 480] on button "+ Add New Item" at bounding box center [120, 476] width 83 height 23
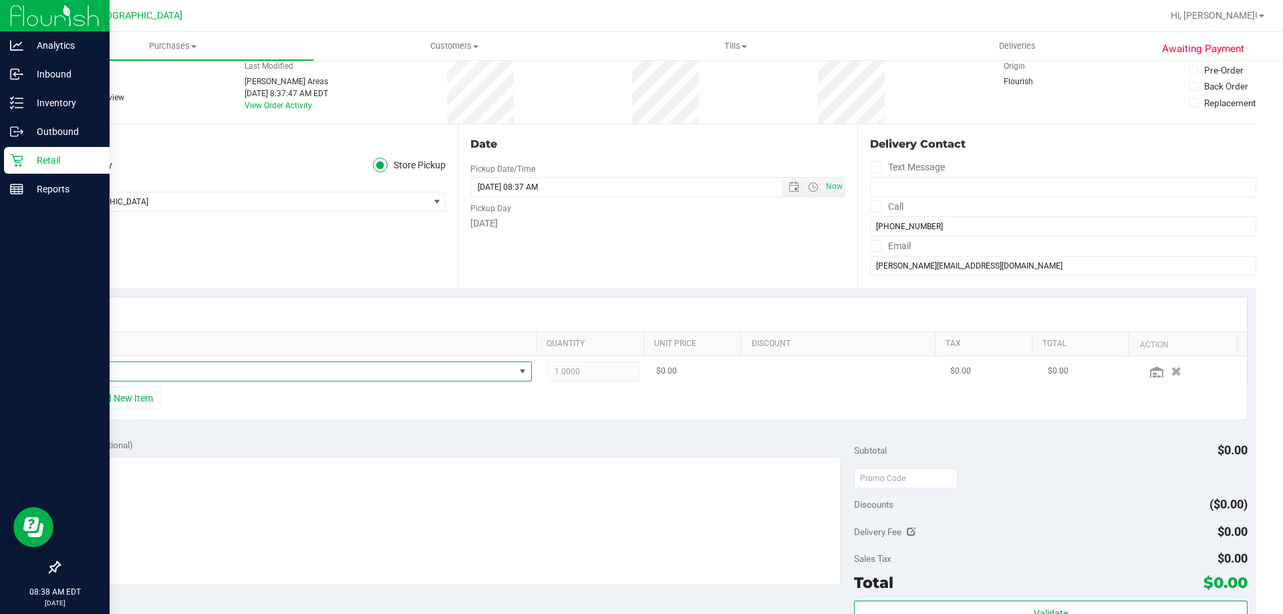
click at [318, 372] on span "NO DATA FOUND" at bounding box center [296, 371] width 437 height 19
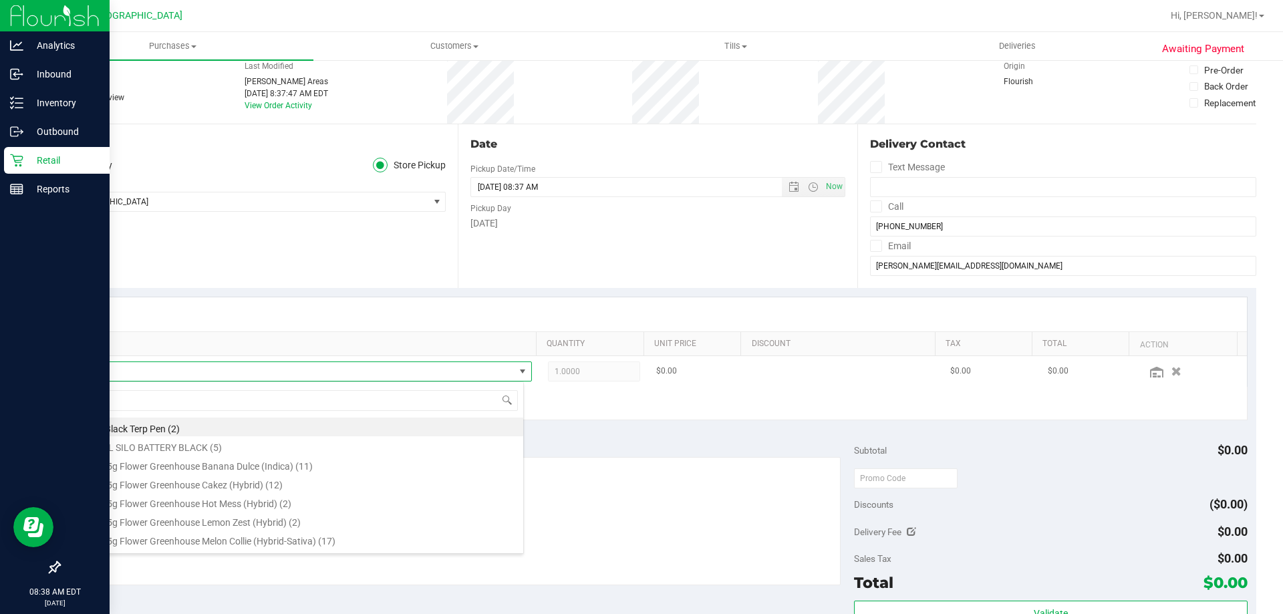
scroll to position [20, 443]
type input "theragel"
click at [221, 543] on li "SW 25mg Theragels Extra Strength Relief (1:9 CBD:THC) 40ct (2)" at bounding box center [301, 542] width 446 height 19
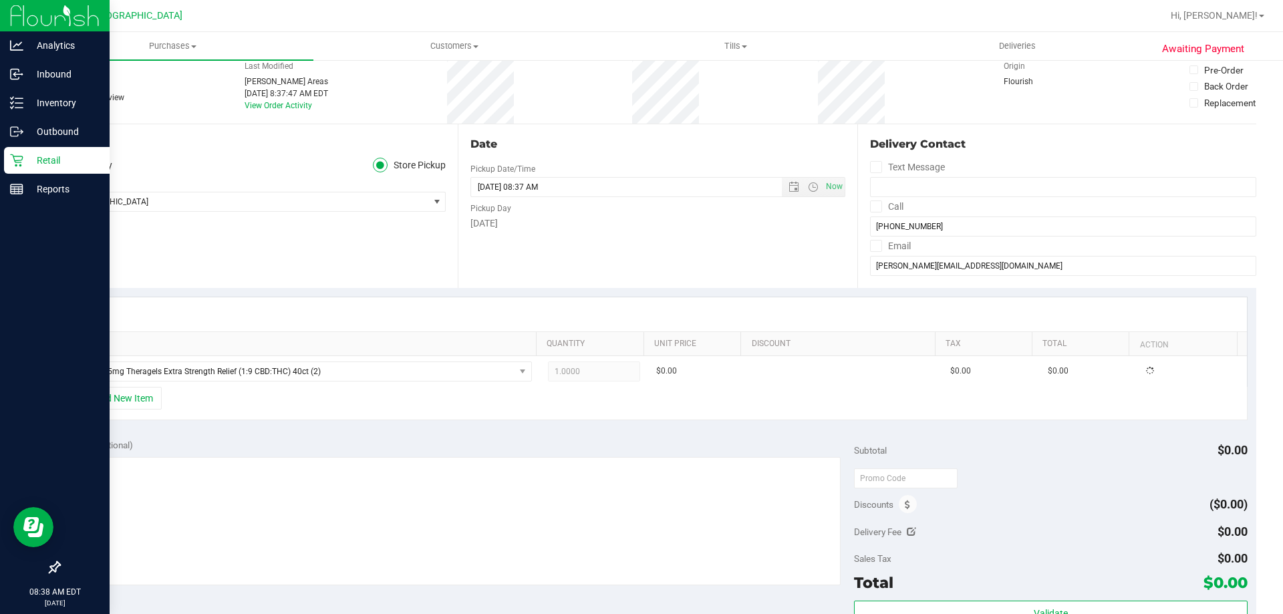
click at [393, 442] on div "Notes (optional)" at bounding box center [461, 444] width 787 height 13
click at [762, 376] on span at bounding box center [771, 371] width 19 height 19
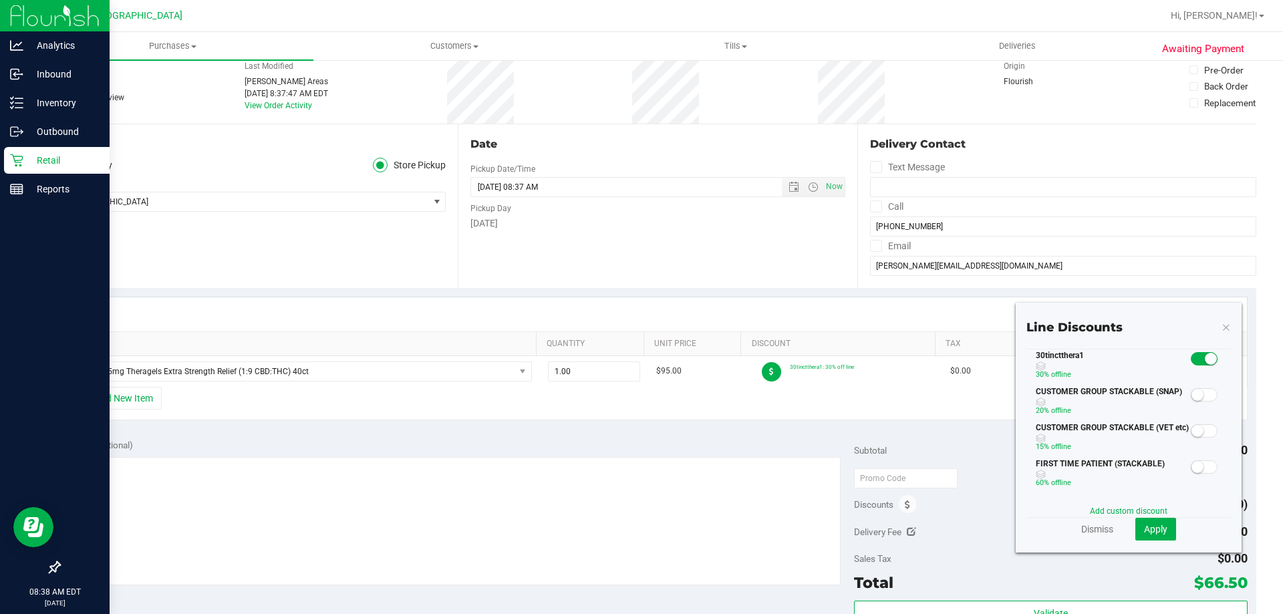
click at [1191, 353] on span at bounding box center [1204, 358] width 27 height 13
click at [1144, 524] on span "Apply" at bounding box center [1155, 529] width 23 height 11
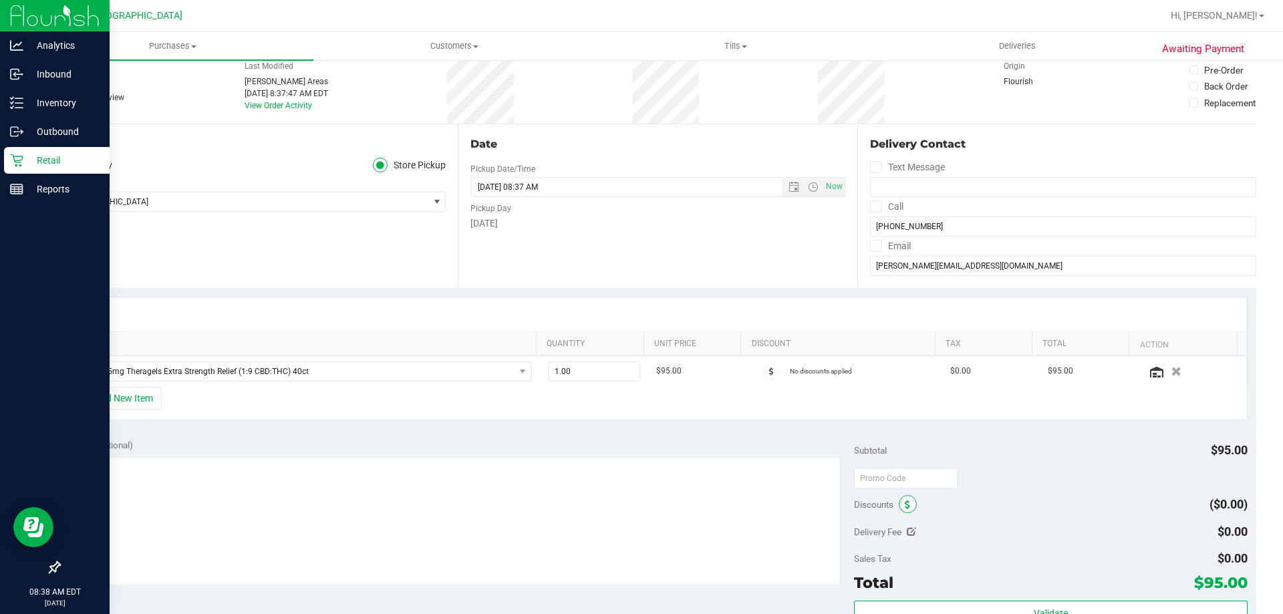
click at [901, 510] on span at bounding box center [908, 504] width 18 height 18
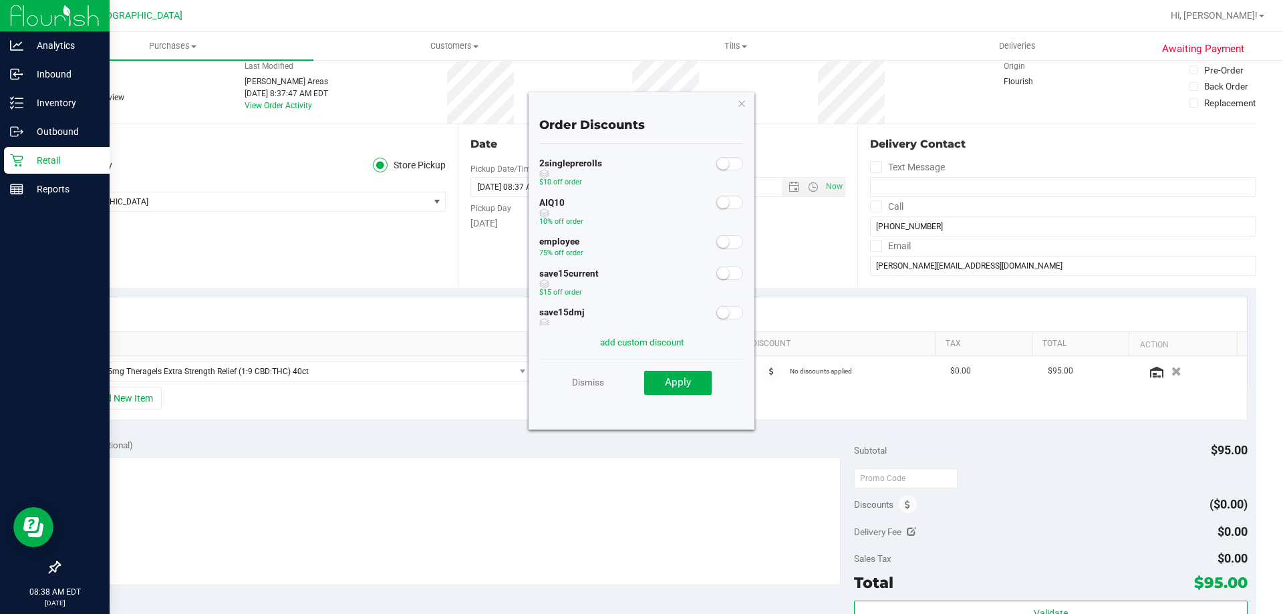
click at [723, 239] on span at bounding box center [730, 241] width 27 height 13
click at [662, 389] on button "Apply" at bounding box center [678, 383] width 68 height 24
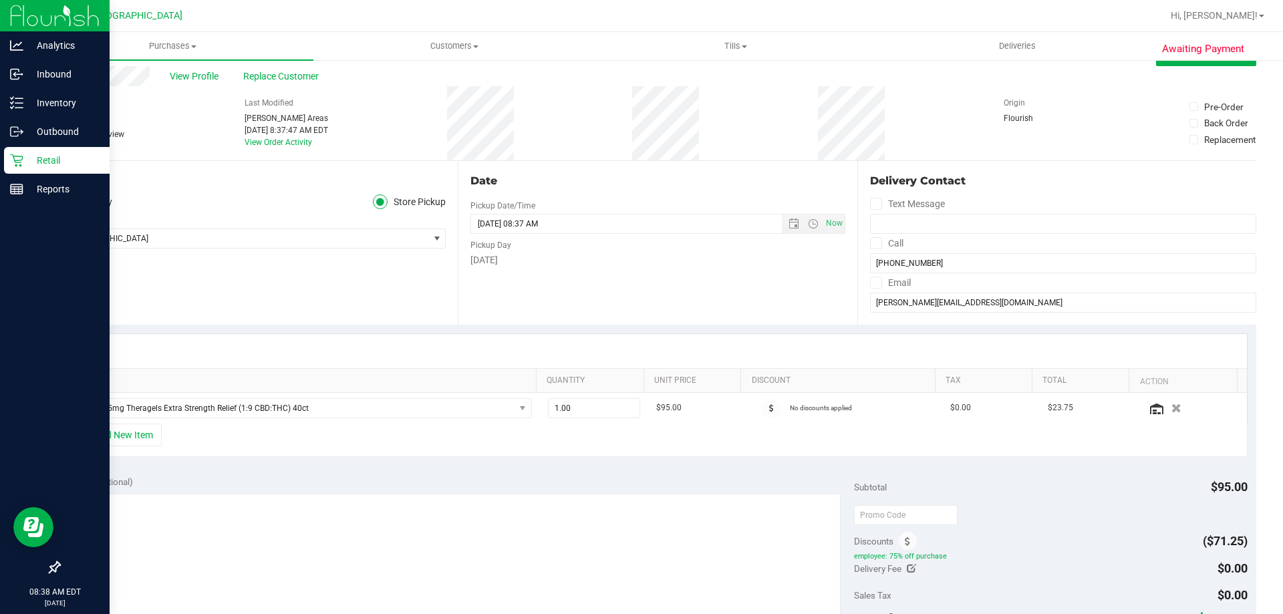
scroll to position [0, 0]
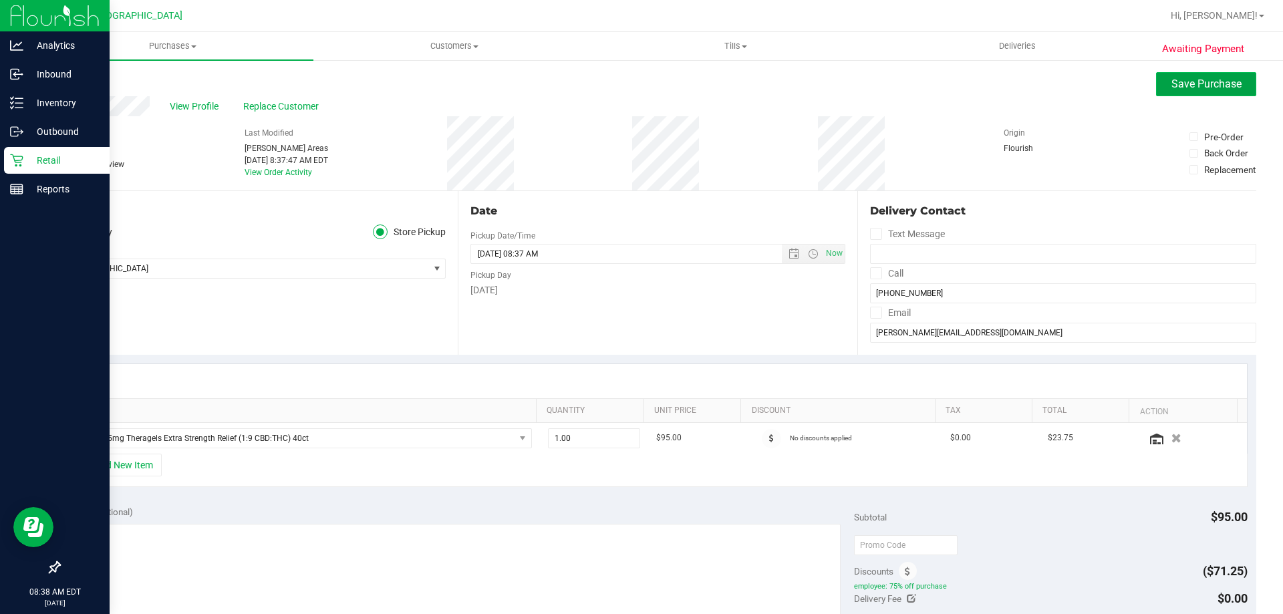
click at [1192, 89] on span "Save Purchase" at bounding box center [1207, 84] width 70 height 13
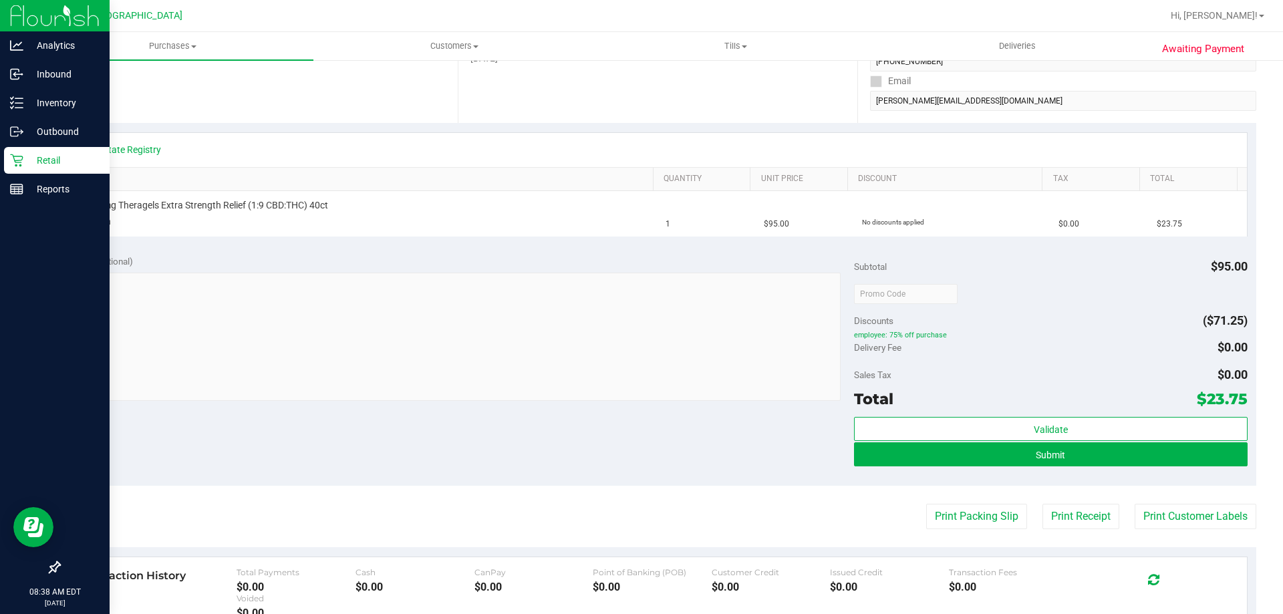
scroll to position [267, 0]
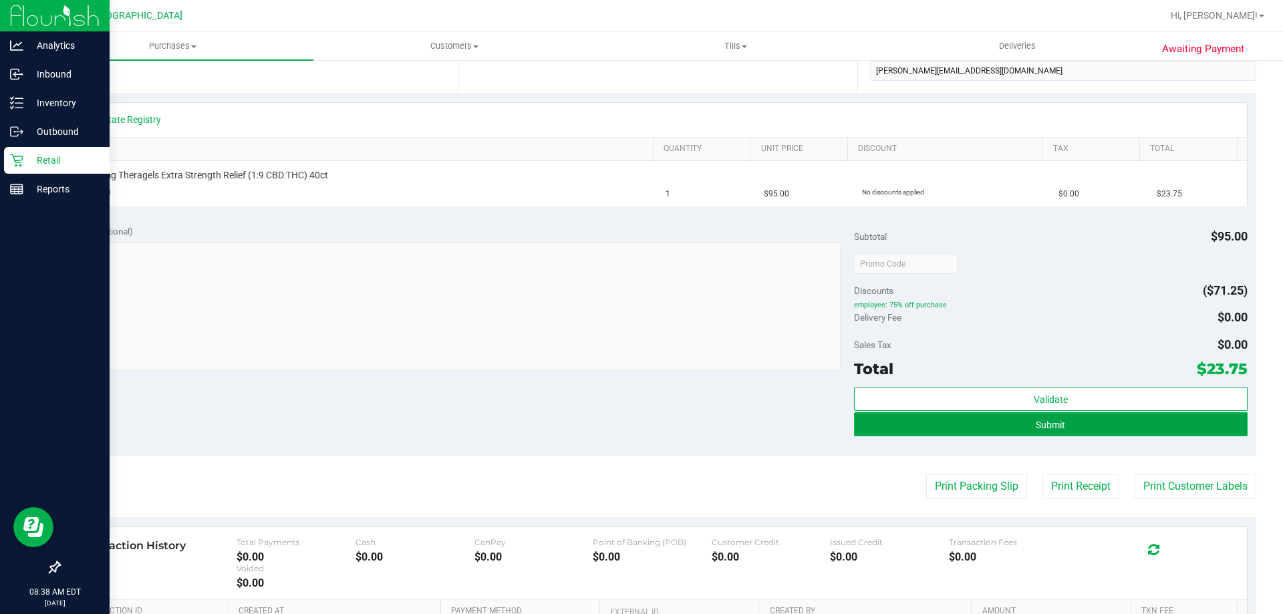
click at [1008, 417] on button "Submit" at bounding box center [1050, 424] width 393 height 24
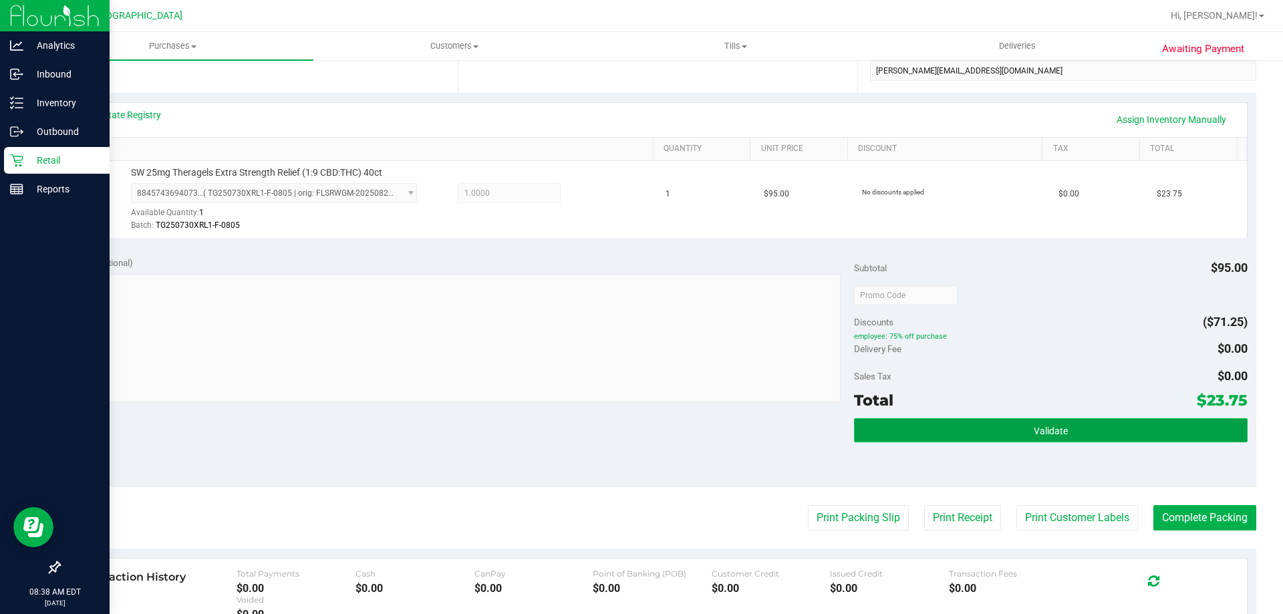
click at [930, 428] on button "Validate" at bounding box center [1050, 430] width 393 height 24
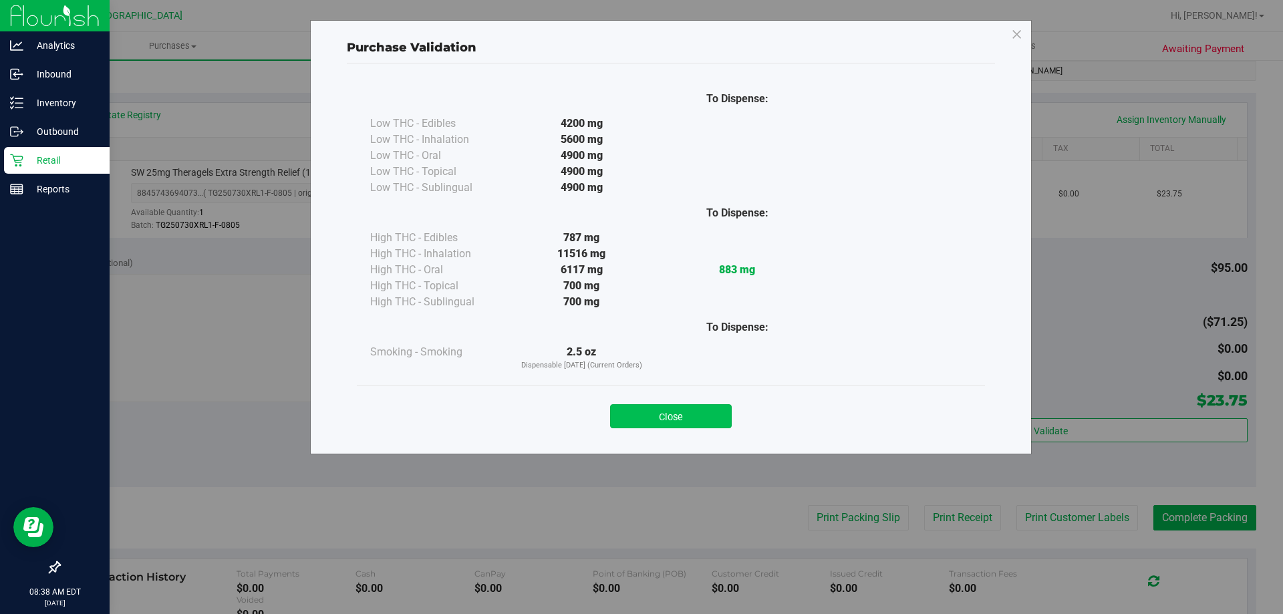
click at [690, 418] on button "Close" at bounding box center [671, 416] width 122 height 24
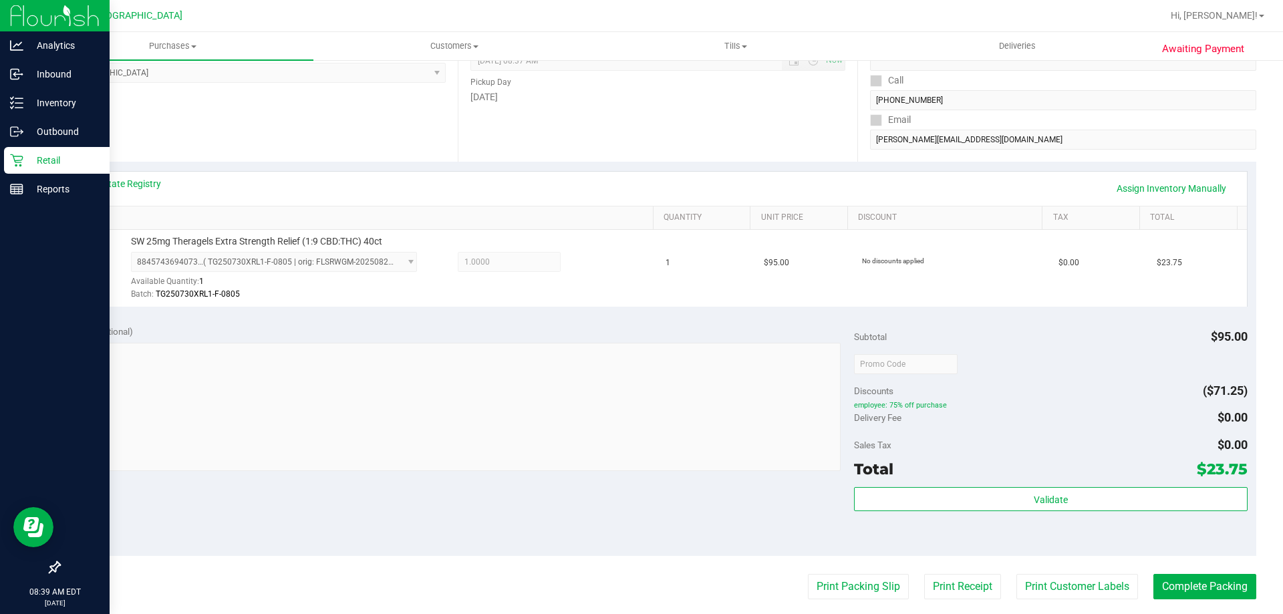
scroll to position [201, 0]
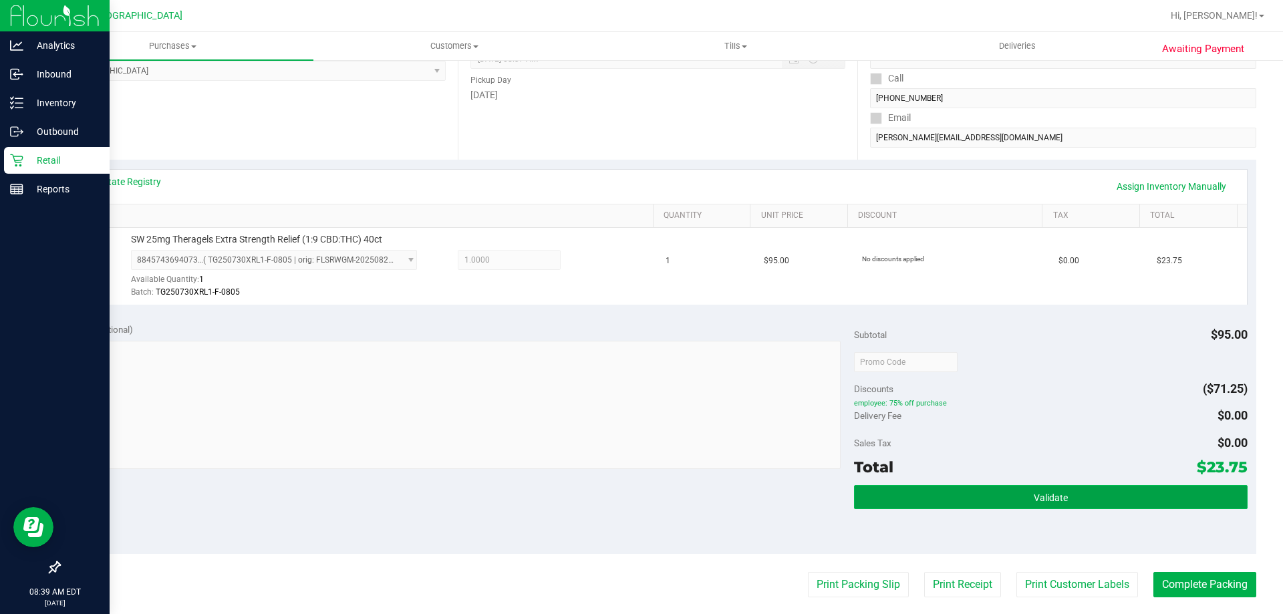
click at [1034, 493] on span "Validate" at bounding box center [1051, 498] width 34 height 11
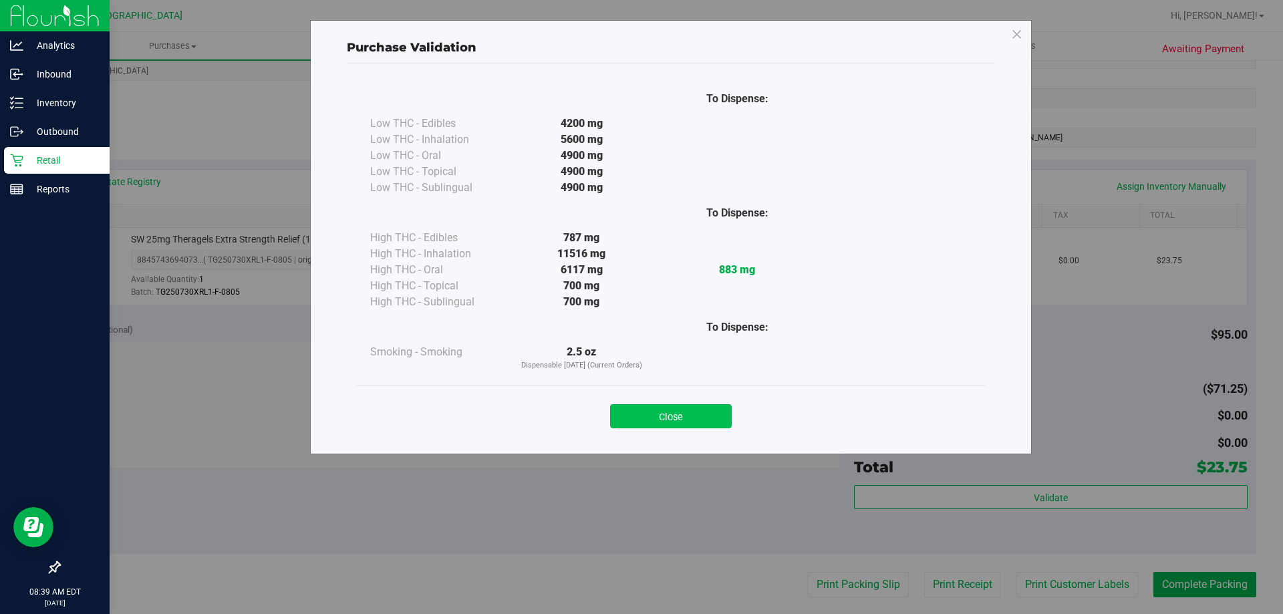
click at [670, 412] on button "Close" at bounding box center [671, 416] width 122 height 24
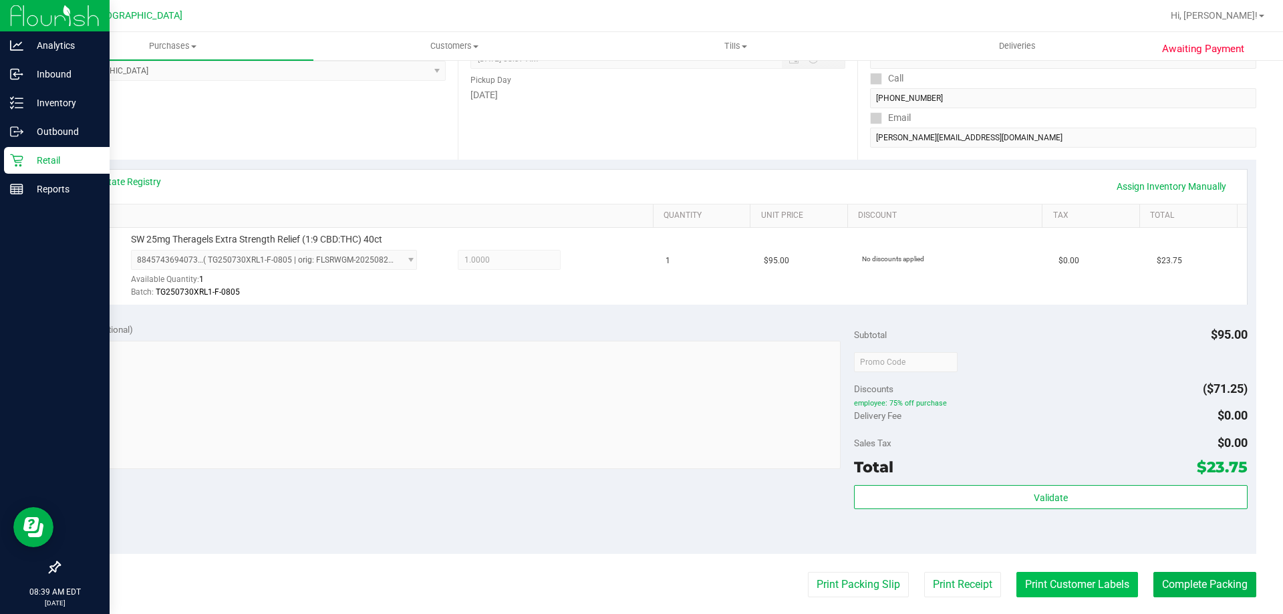
click at [1117, 583] on button "Print Customer Labels" at bounding box center [1078, 584] width 122 height 25
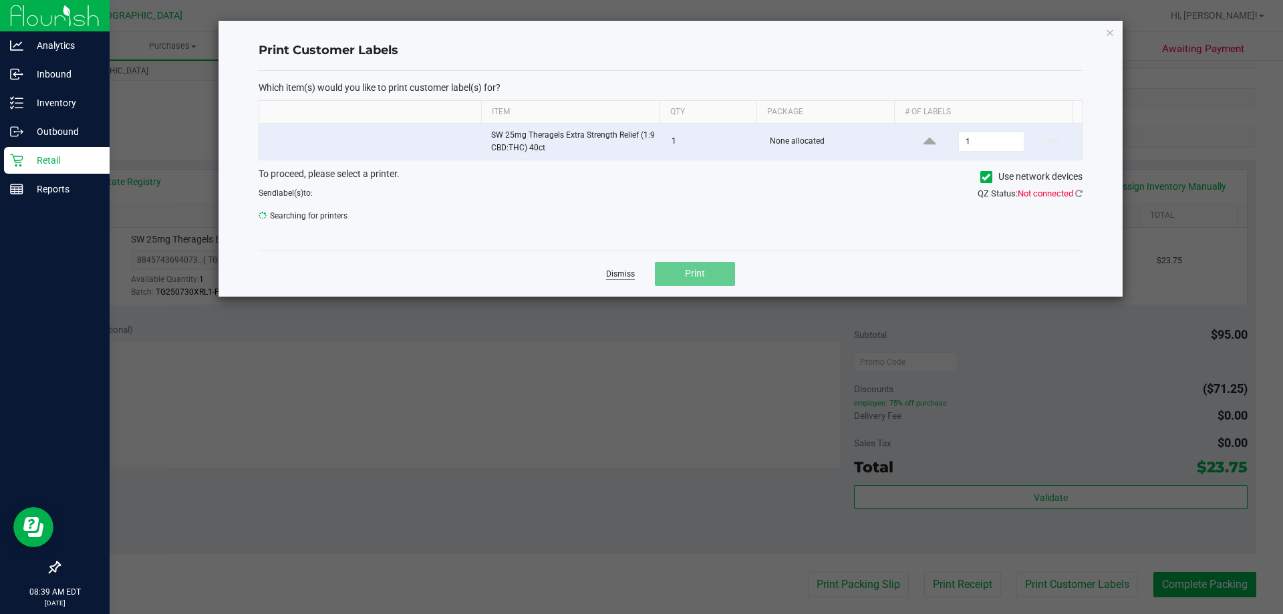
click at [631, 270] on link "Dismiss" at bounding box center [620, 274] width 29 height 11
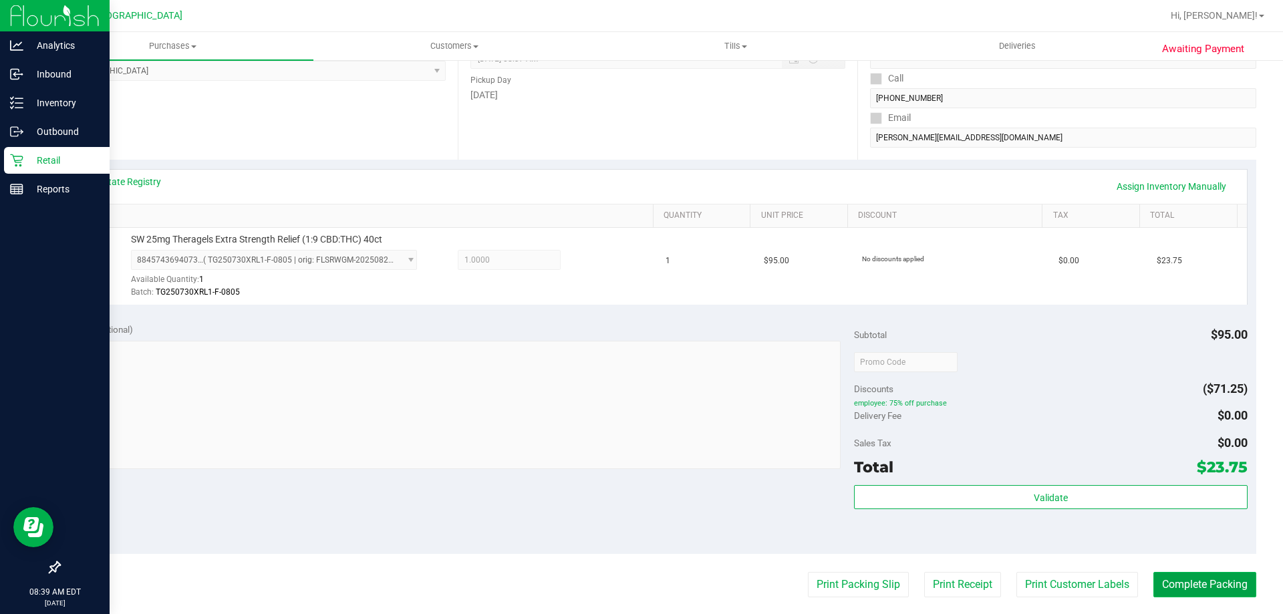
click at [1156, 578] on button "Complete Packing" at bounding box center [1205, 584] width 103 height 25
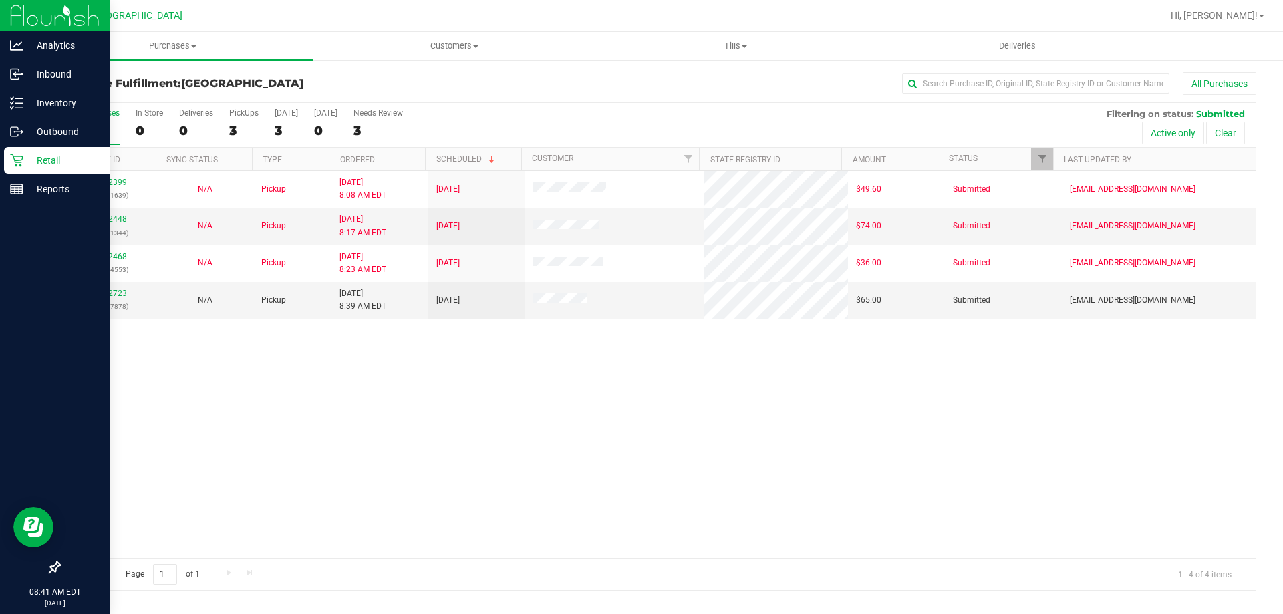
click at [606, 404] on div "12022399 (328931639) N/A Pickup 9/29/2025 8:08 AM EDT 9/29/2025 $49.60 Submitte…" at bounding box center [657, 364] width 1196 height 387
click at [622, 406] on div "12022399 (328931639) N/A Pickup 9/29/2025 8:08 AM EDT 9/29/2025 $49.60 Submitte…" at bounding box center [657, 364] width 1196 height 387
click at [437, 49] on span "Customers" at bounding box center [454, 46] width 280 height 12
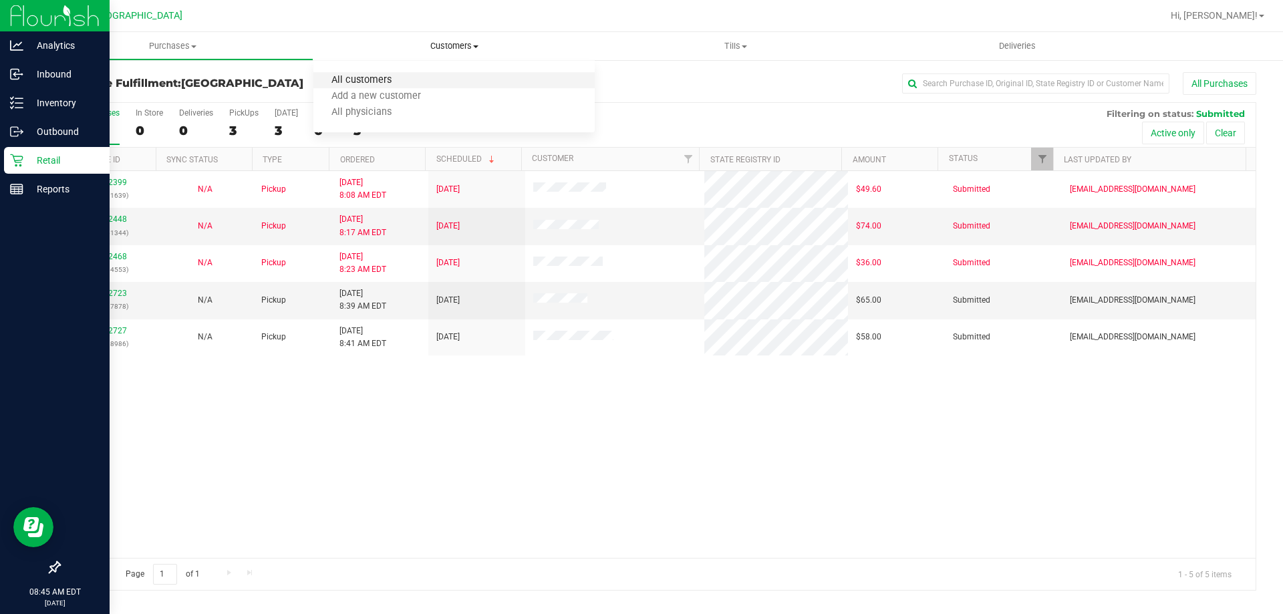
click at [381, 80] on span "All customers" at bounding box center [361, 80] width 96 height 11
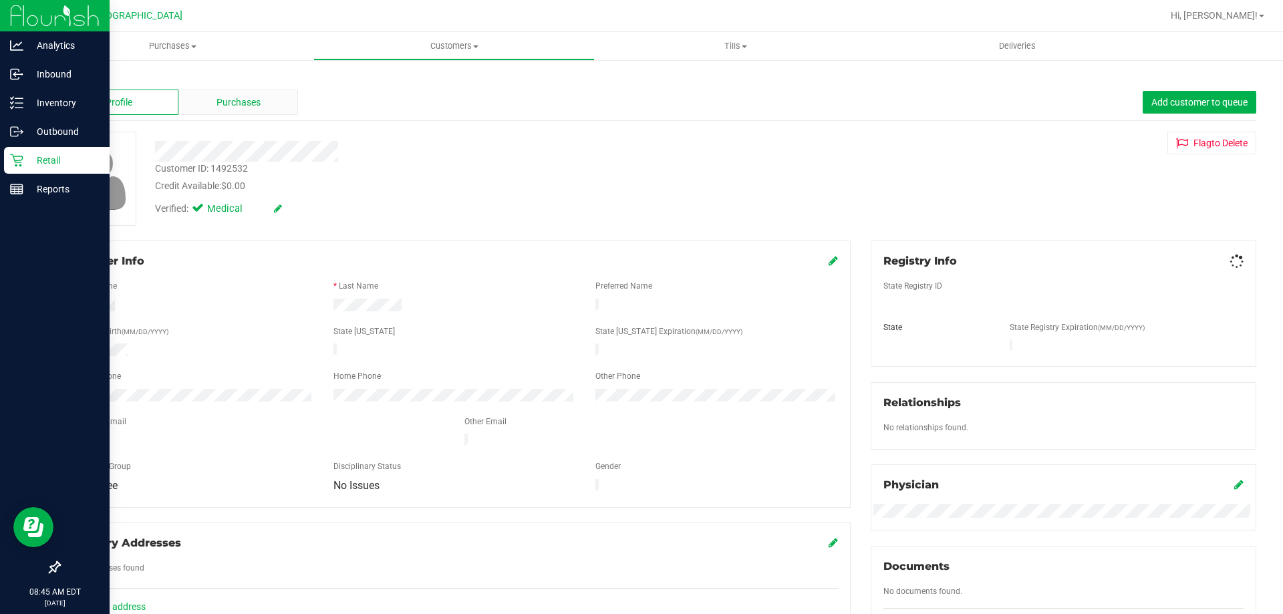
click at [205, 107] on div "Purchases" at bounding box center [238, 102] width 120 height 25
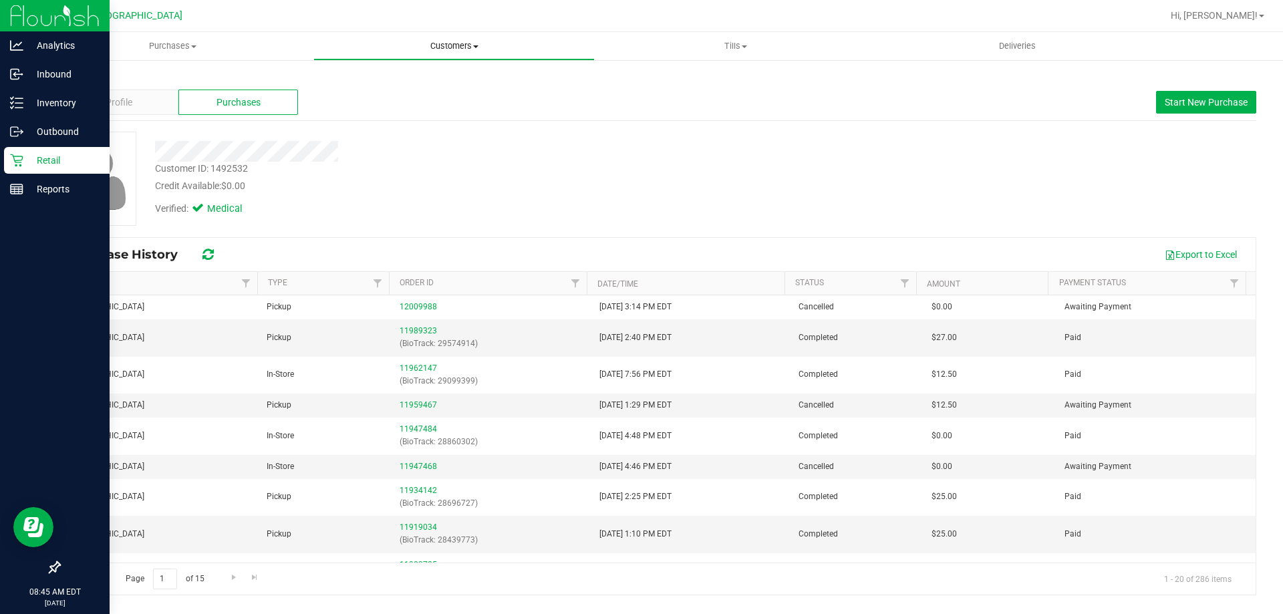
click at [446, 49] on span "Customers" at bounding box center [454, 46] width 280 height 12
click at [390, 88] on li "All customers" at bounding box center [453, 81] width 281 height 16
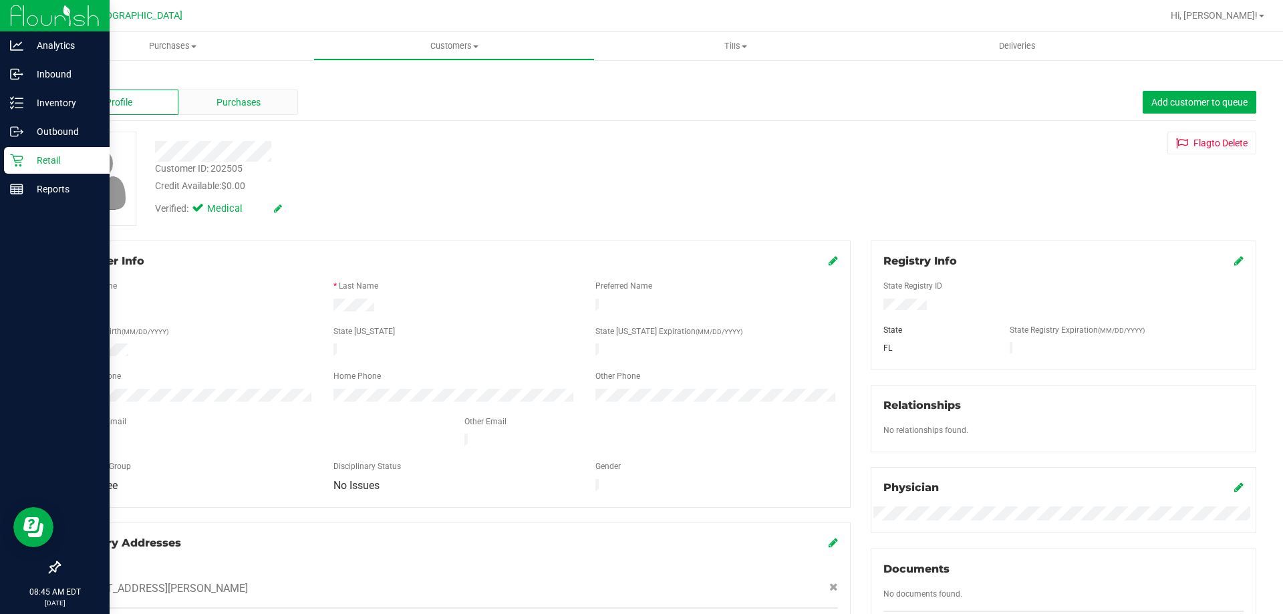
click at [241, 111] on div "Purchases" at bounding box center [238, 102] width 120 height 25
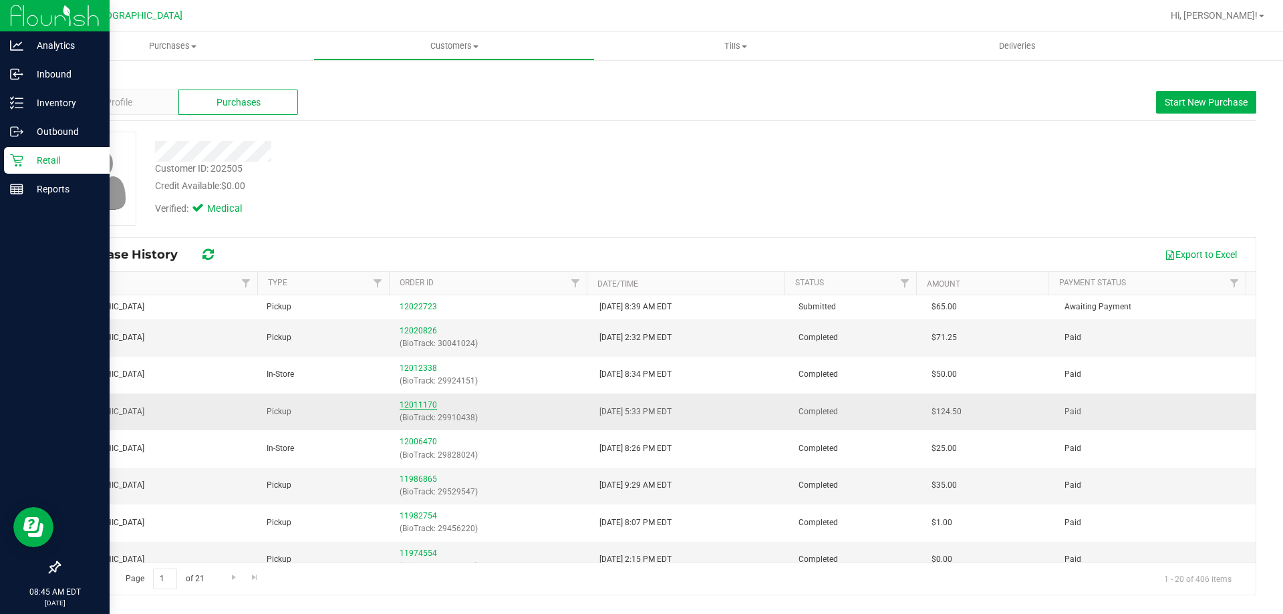
click at [424, 404] on link "12011170" at bounding box center [418, 404] width 37 height 9
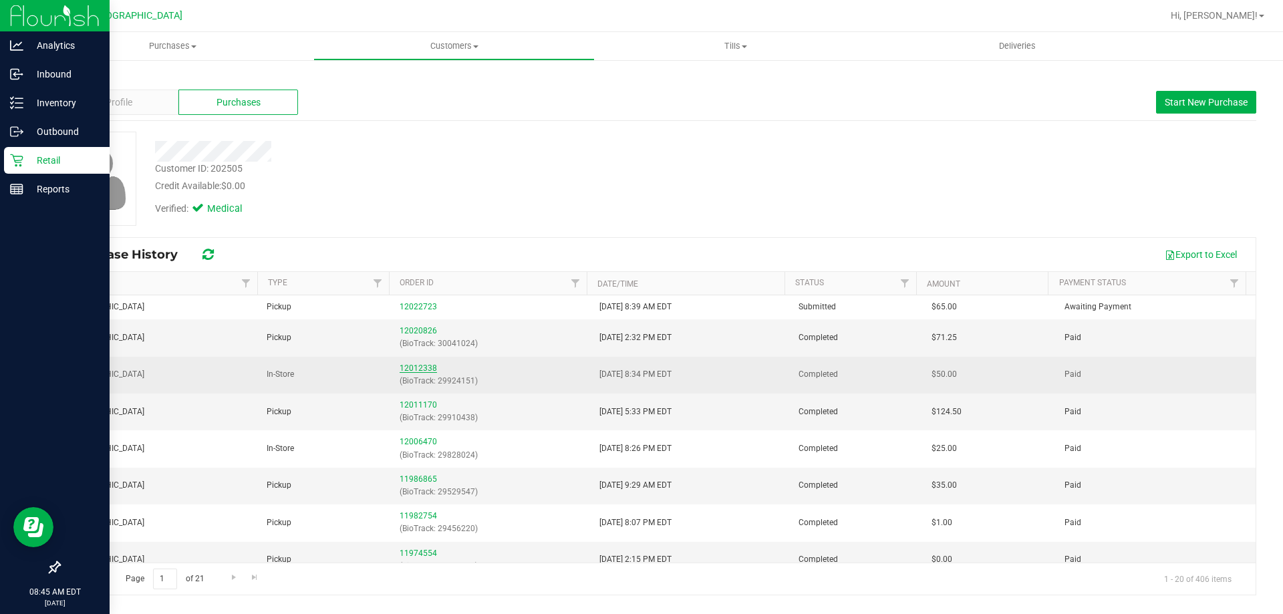
click at [405, 365] on link "12012338" at bounding box center [418, 368] width 37 height 9
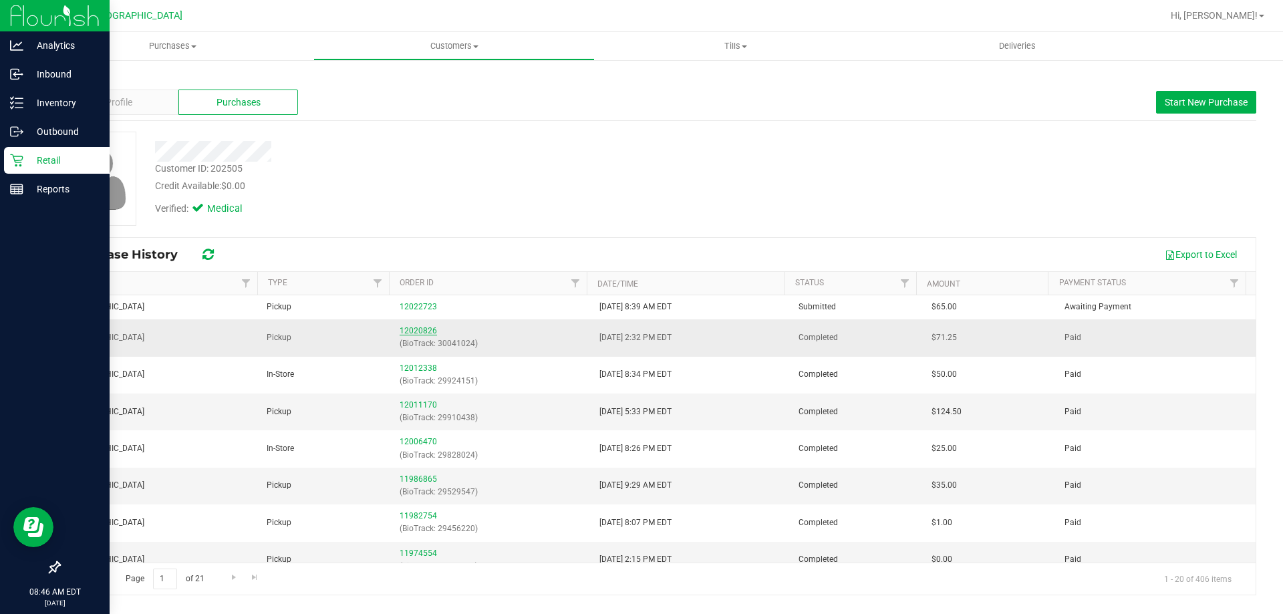
click at [412, 328] on link "12020826" at bounding box center [418, 330] width 37 height 9
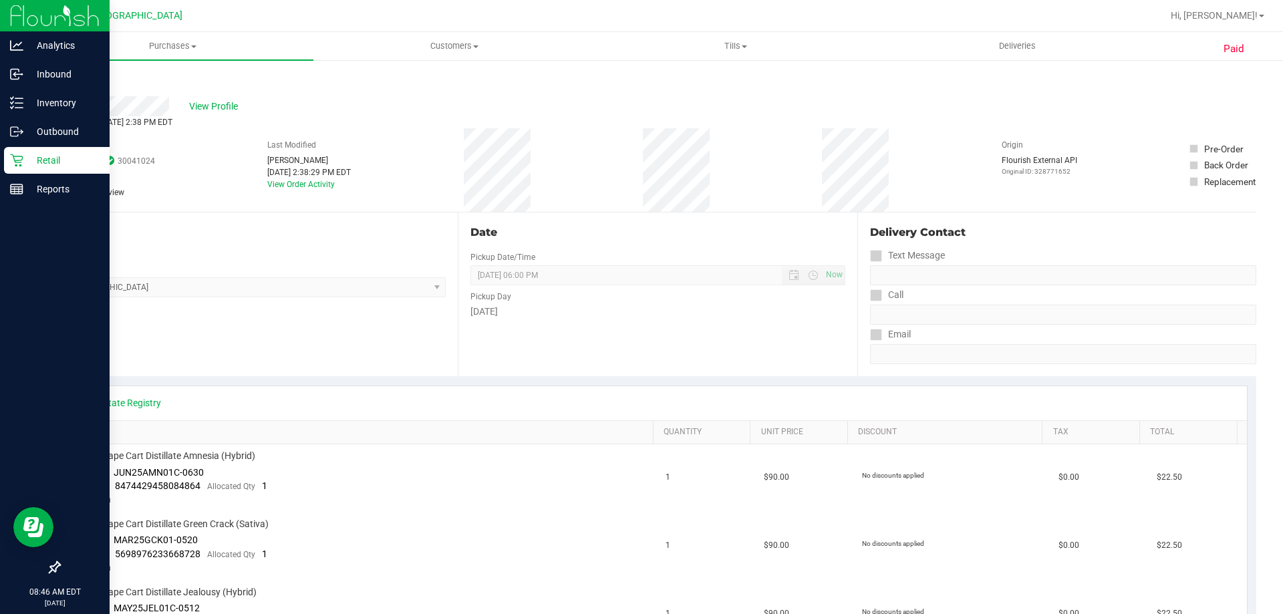
click at [66, 74] on div "Back" at bounding box center [69, 80] width 20 height 16
click at [66, 75] on div "Back" at bounding box center [69, 80] width 20 height 16
click at [75, 77] on link "Back" at bounding box center [69, 80] width 20 height 9
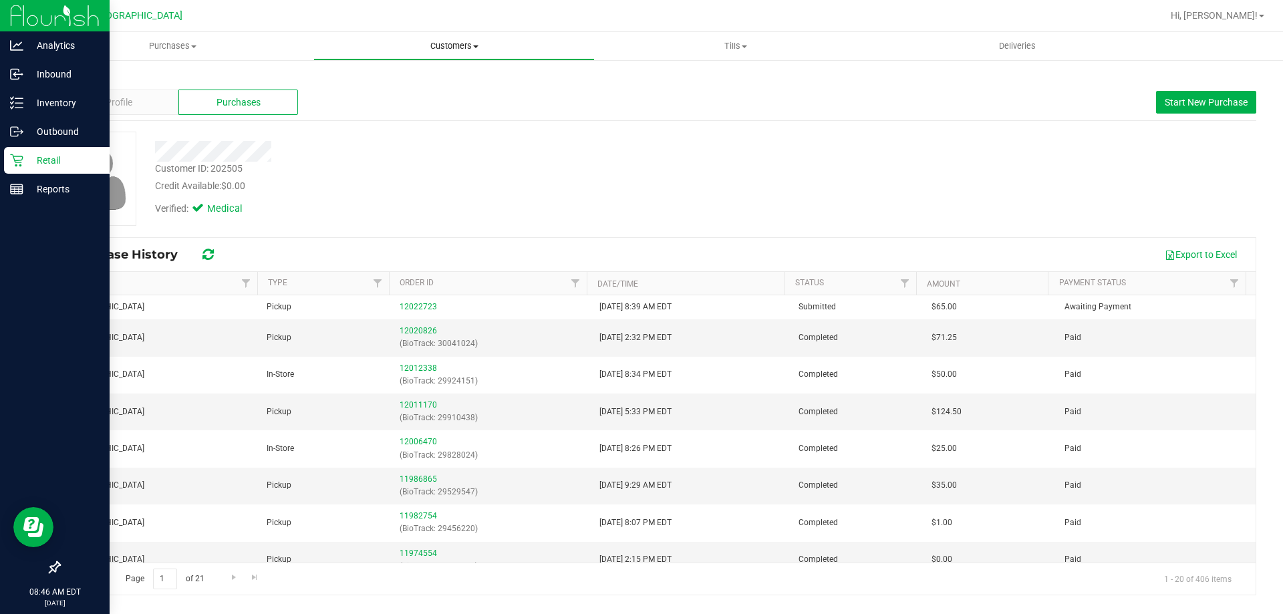
click at [432, 45] on span "Customers" at bounding box center [454, 46] width 280 height 12
click at [364, 75] on span "All customers" at bounding box center [361, 80] width 96 height 11
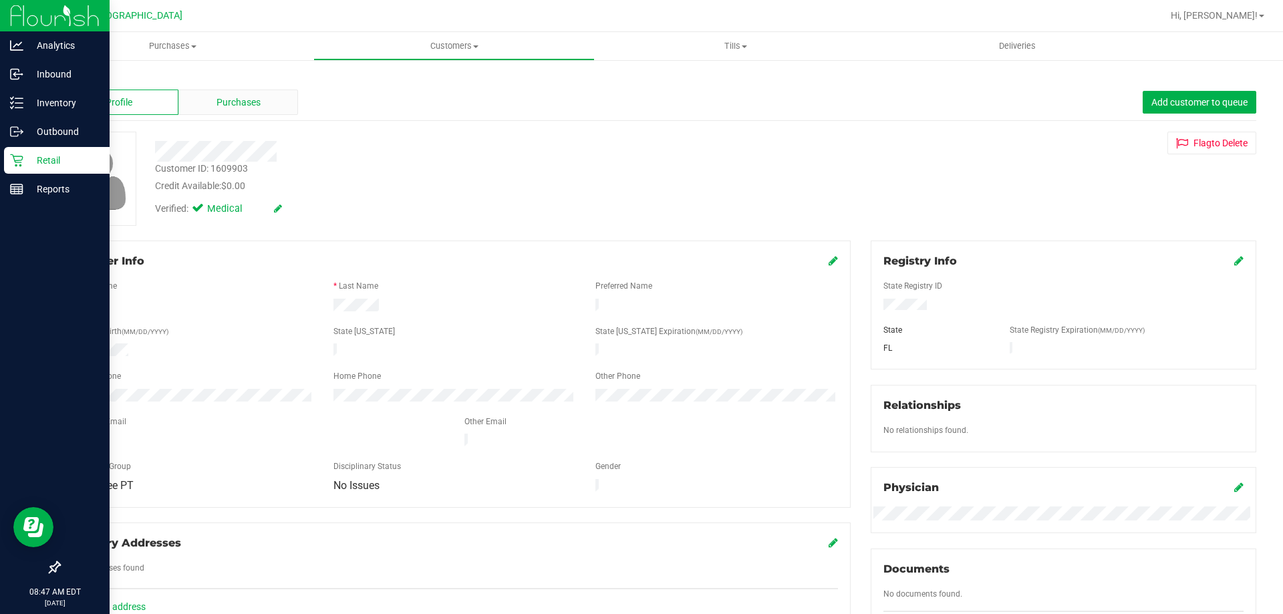
click at [251, 104] on span "Purchases" at bounding box center [239, 103] width 44 height 14
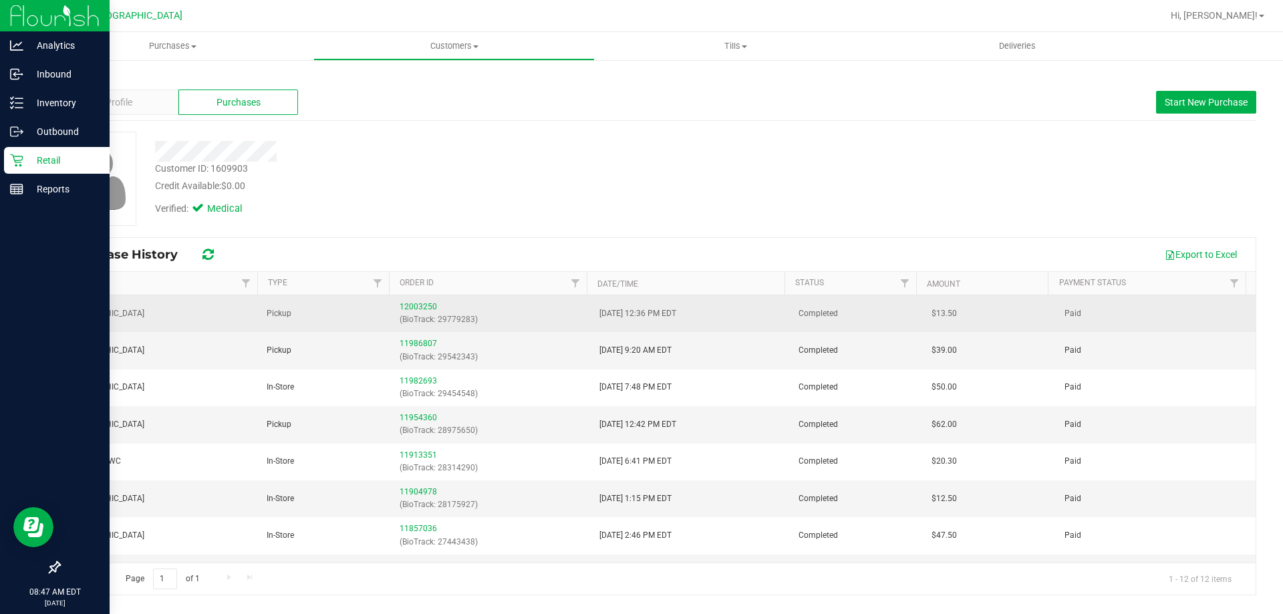
click at [421, 301] on div "12003250 (BioTrack: 29779283)" at bounding box center [491, 313] width 183 height 25
click at [406, 304] on link "12003250" at bounding box center [418, 306] width 37 height 9
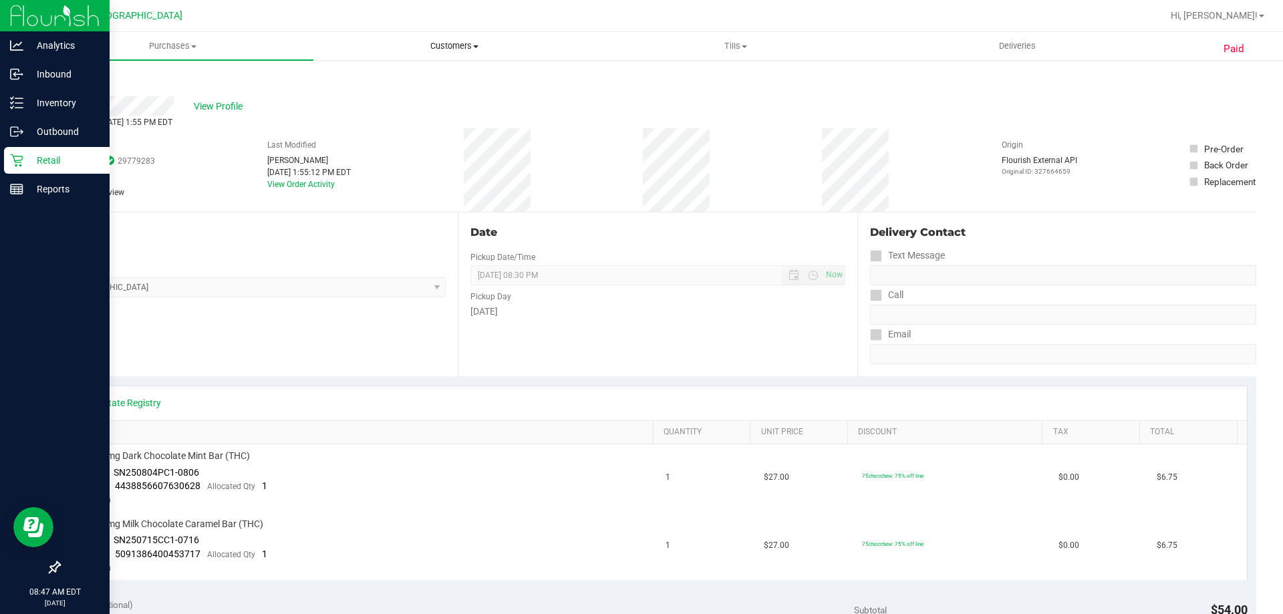
click at [438, 35] on uib-tab-heading "Customers All customers Add a new customer All physicians" at bounding box center [454, 46] width 280 height 27
click at [366, 77] on span "All customers" at bounding box center [361, 80] width 96 height 11
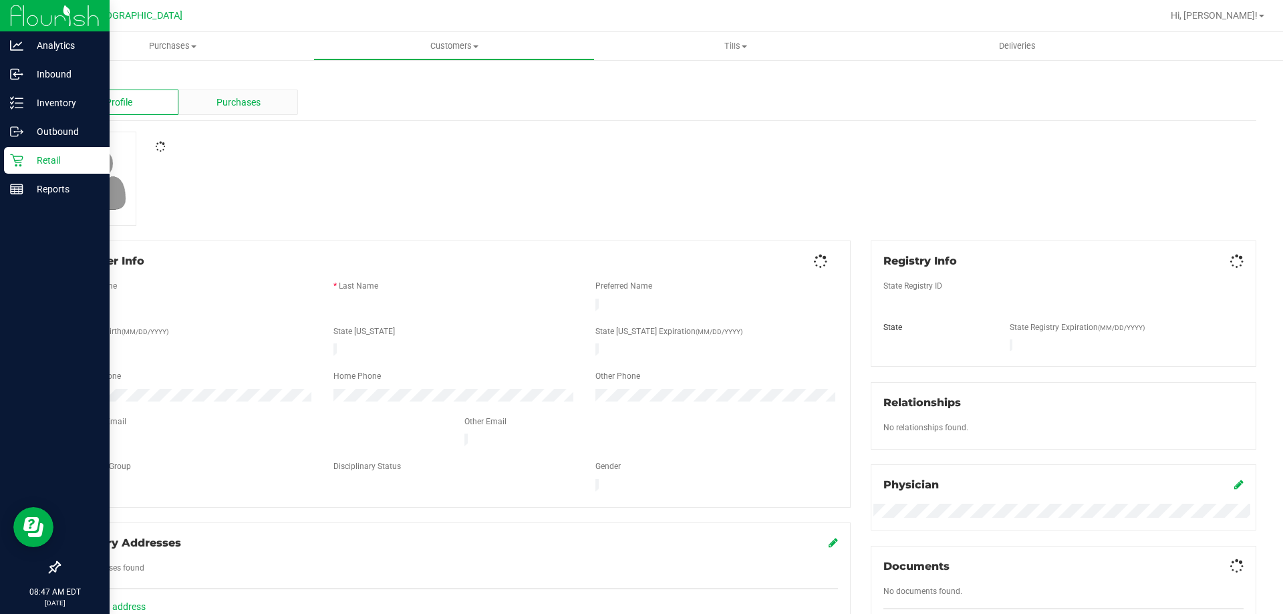
click at [231, 106] on span "Purchases" at bounding box center [239, 103] width 44 height 14
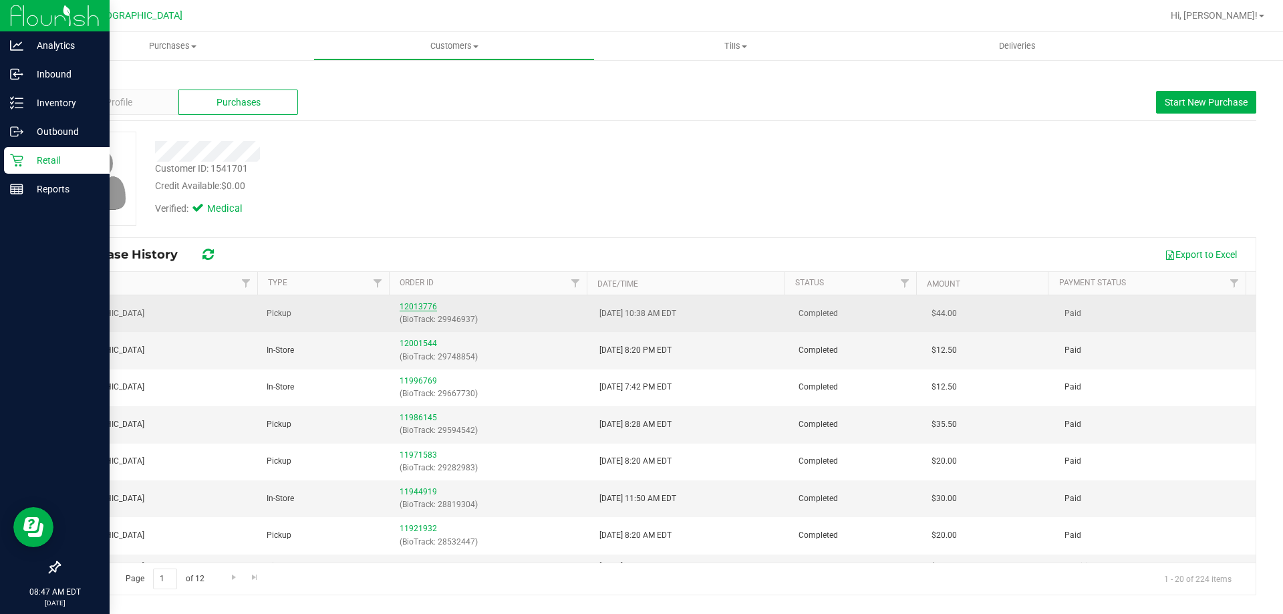
click at [407, 309] on link "12013776" at bounding box center [418, 306] width 37 height 9
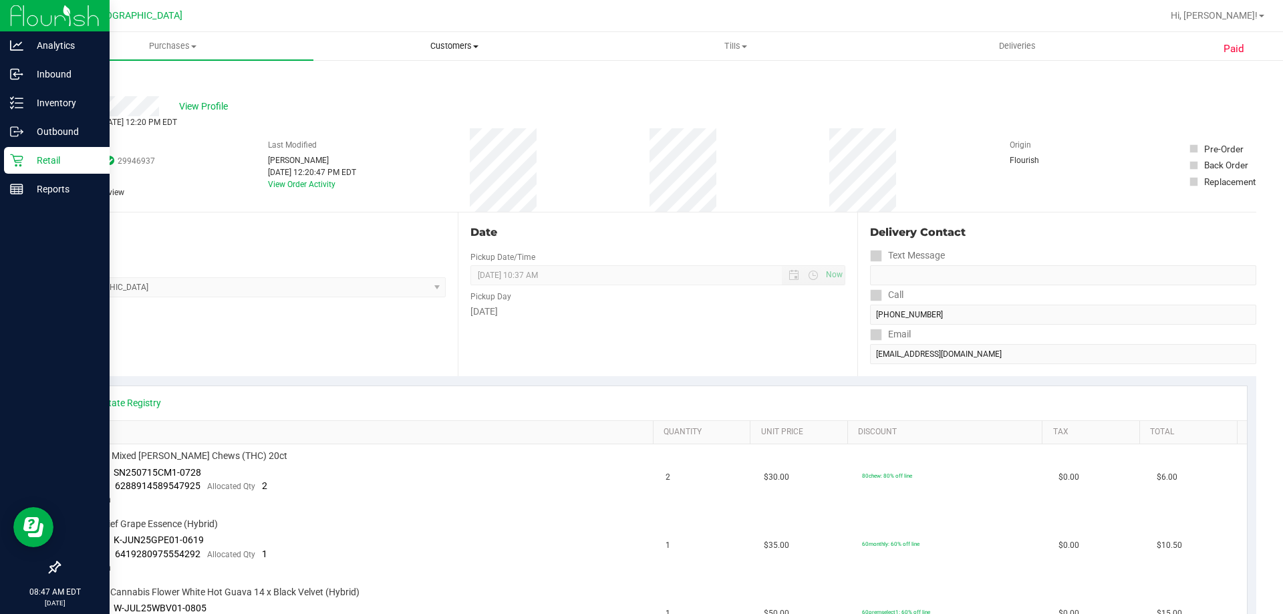
click at [438, 51] on span "Customers" at bounding box center [454, 46] width 280 height 12
click at [408, 75] on span "All customers" at bounding box center [361, 80] width 96 height 11
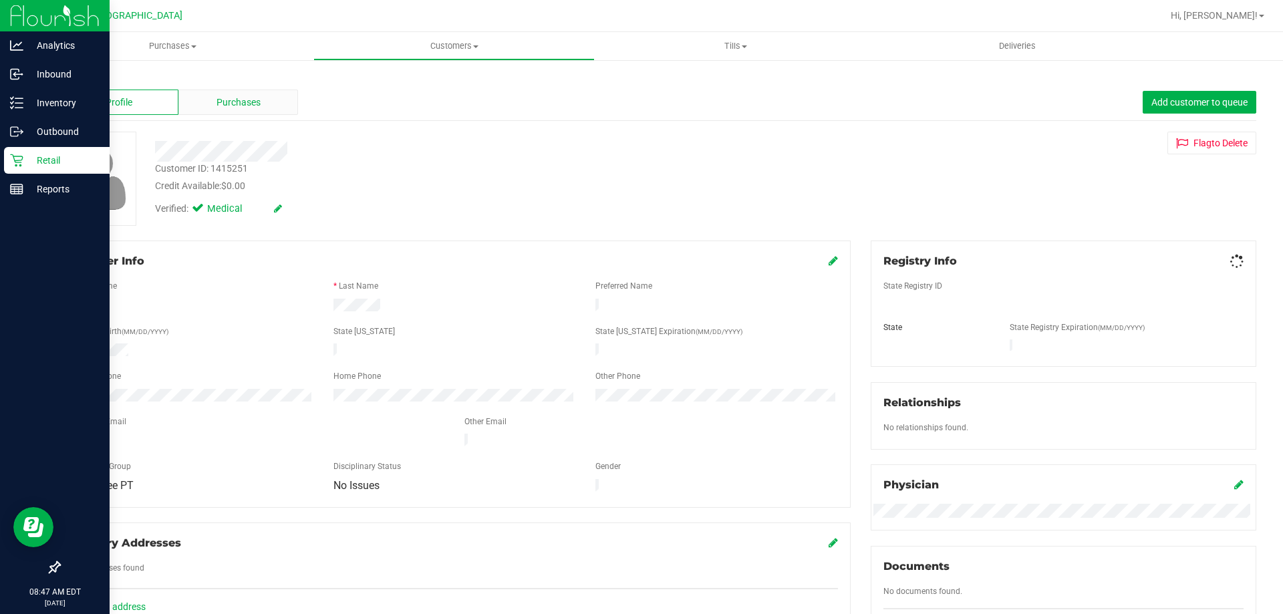
click at [222, 107] on span "Purchases" at bounding box center [239, 103] width 44 height 14
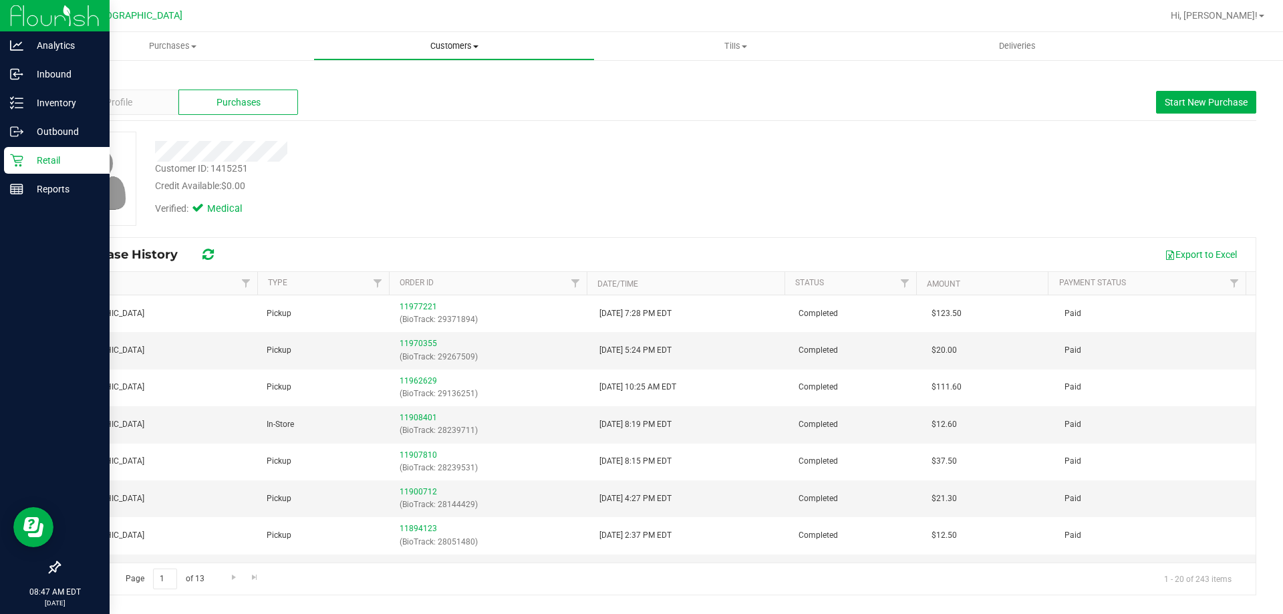
drag, startPoint x: 468, startPoint y: 44, endPoint x: 347, endPoint y: 61, distance: 122.1
click at [467, 44] on span "Customers" at bounding box center [454, 46] width 280 height 12
click at [340, 75] on span "All customers" at bounding box center [361, 80] width 96 height 11
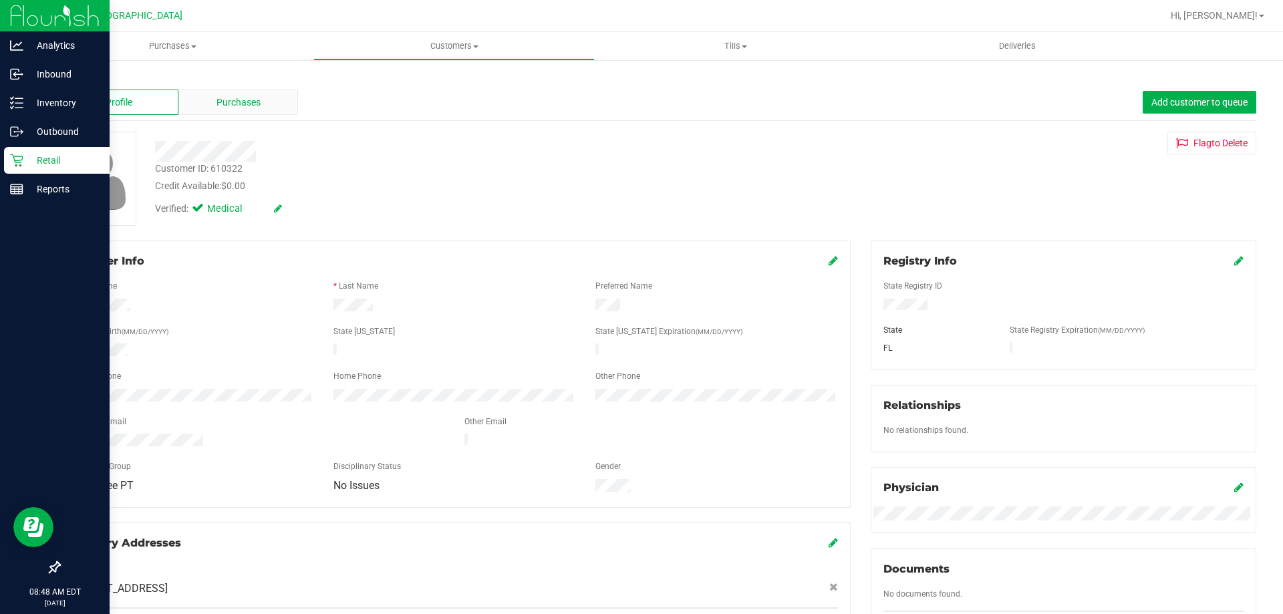
click at [227, 100] on span "Purchases" at bounding box center [239, 103] width 44 height 14
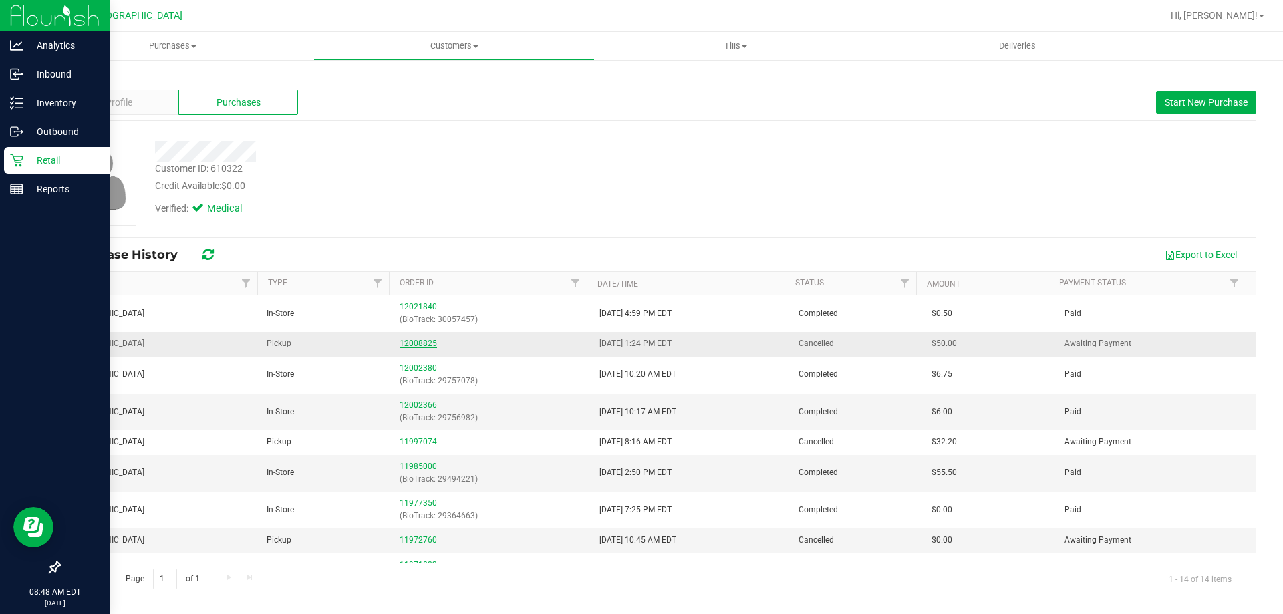
click at [414, 342] on link "12008825" at bounding box center [418, 343] width 37 height 9
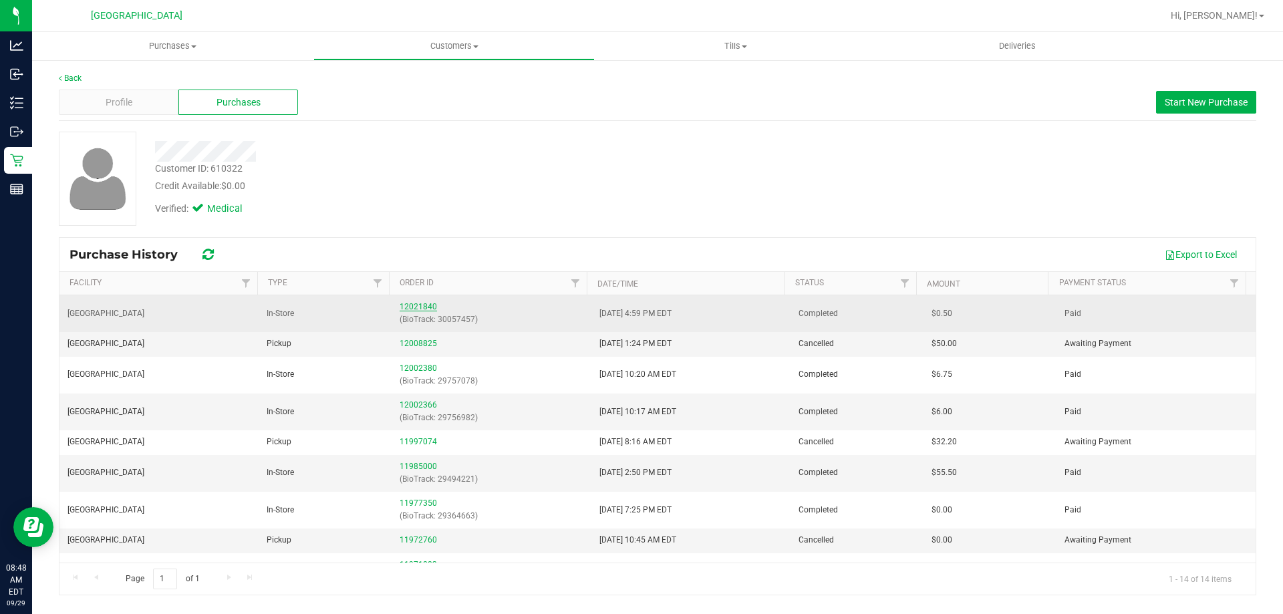
click at [414, 305] on link "12021840" at bounding box center [418, 306] width 37 height 9
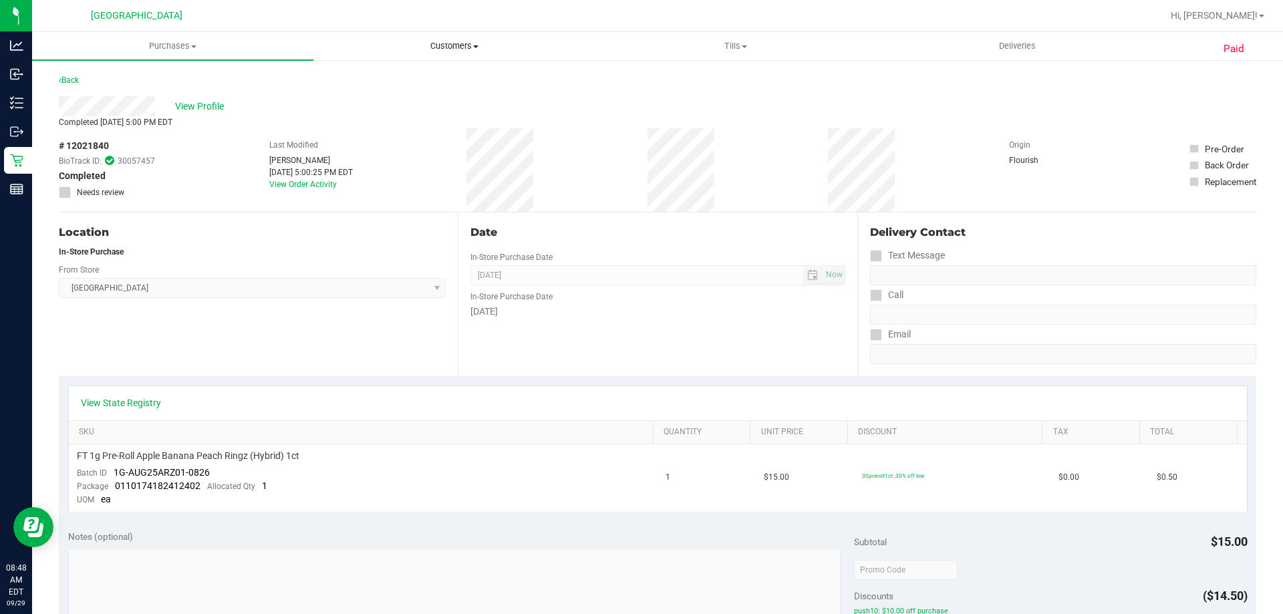
click at [451, 43] on span "Customers" at bounding box center [454, 46] width 280 height 12
click at [420, 84] on li "All customers" at bounding box center [453, 81] width 281 height 16
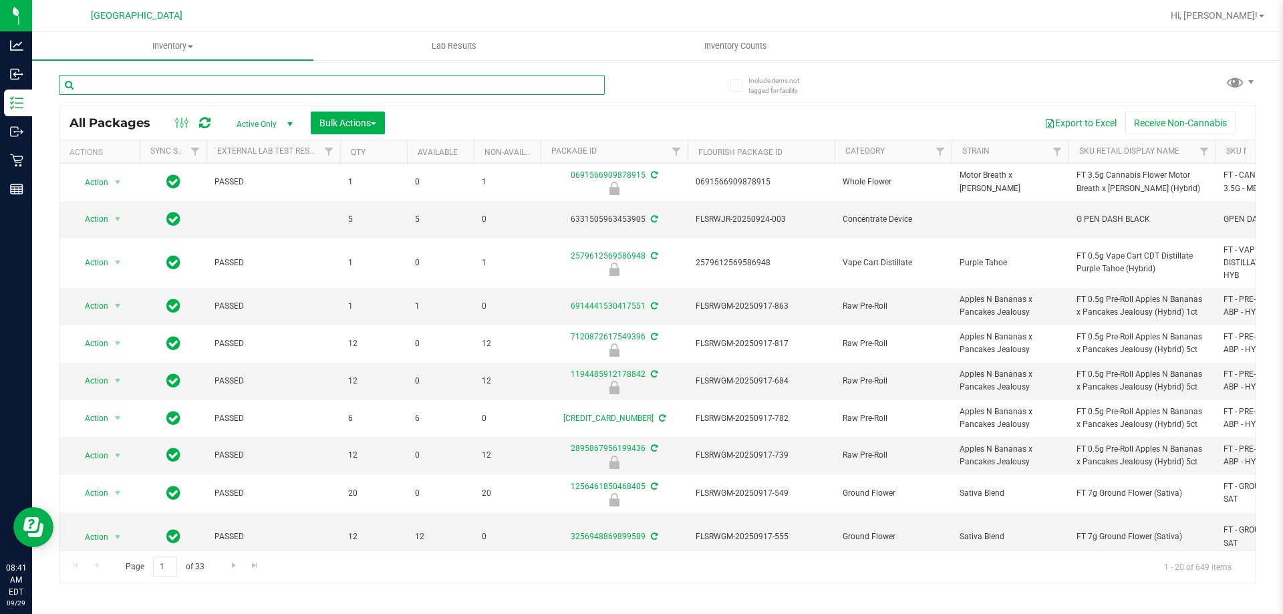
click at [176, 86] on input "text" at bounding box center [332, 85] width 546 height 20
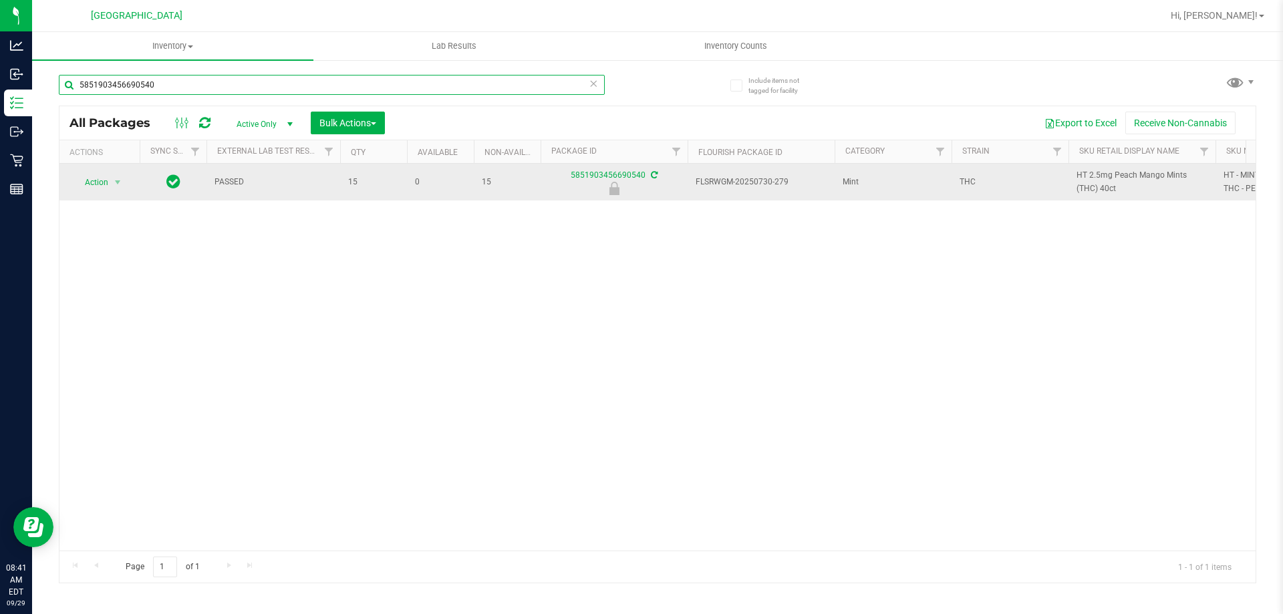
type input "5851903456690540"
click at [108, 182] on span "Action" at bounding box center [91, 182] width 36 height 19
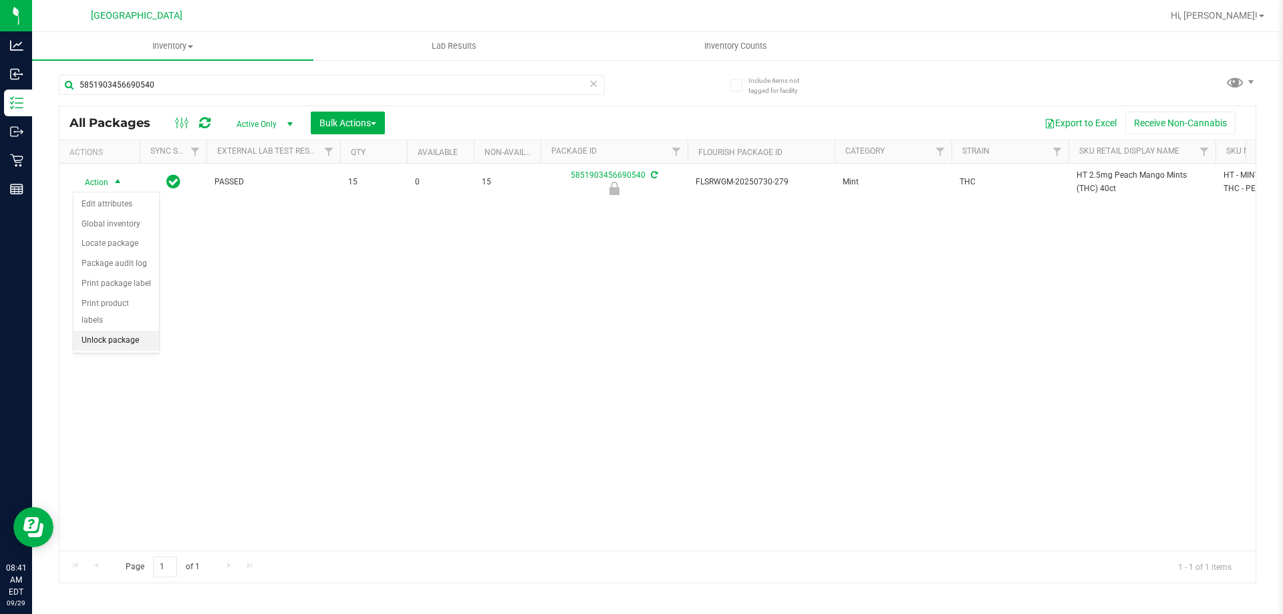
click at [128, 331] on li "Unlock package" at bounding box center [117, 341] width 86 height 20
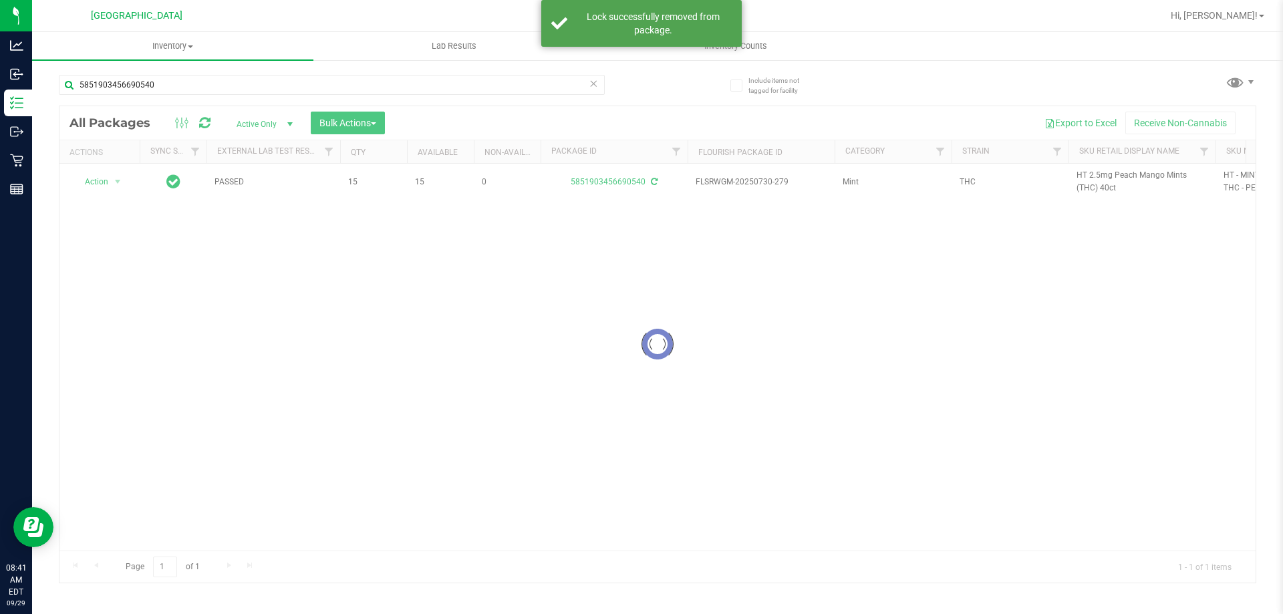
click at [1104, 178] on div at bounding box center [657, 344] width 1196 height 477
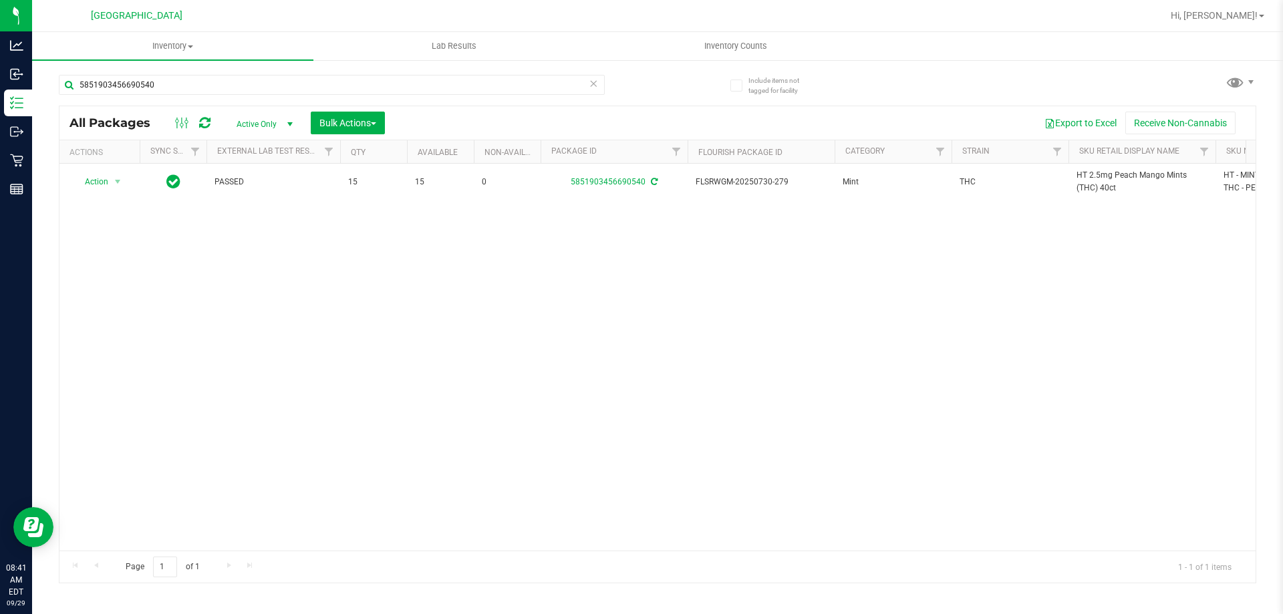
click at [1092, 174] on span "HT 2.5mg Peach Mango Mints (THC) 40ct" at bounding box center [1142, 181] width 131 height 25
click at [495, 86] on input "5851903456690540" at bounding box center [332, 85] width 546 height 20
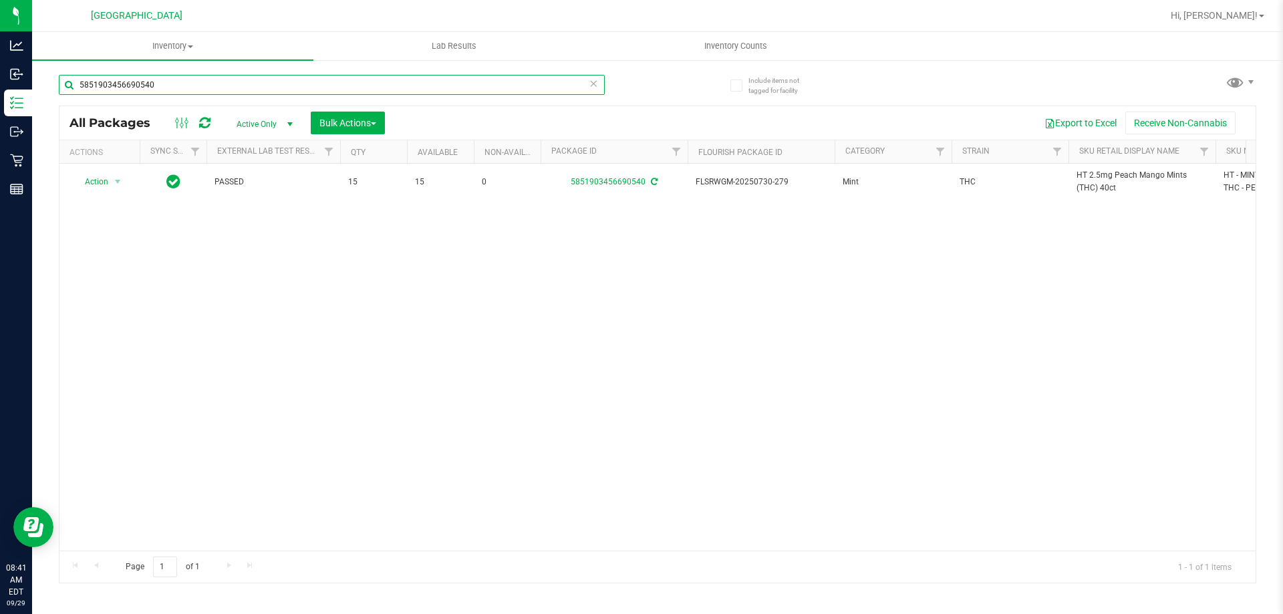
paste input "HT 2.5mg Peach Mango Mints (THC) 40ct"
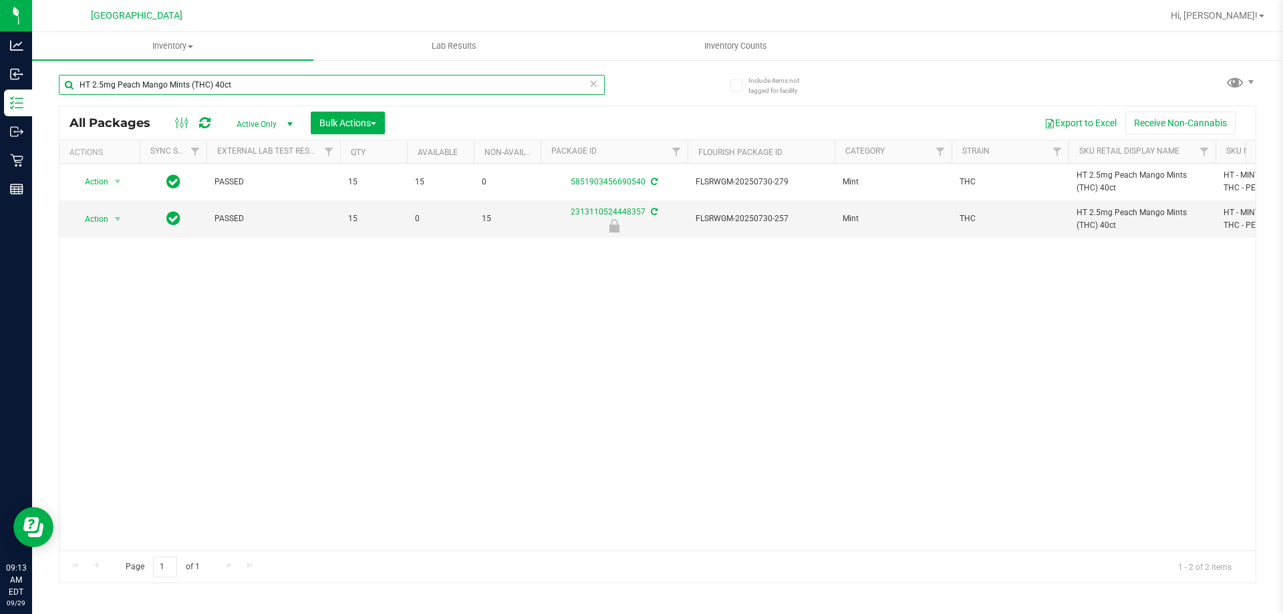
click at [178, 79] on input "HT 2.5mg Peach Mango Mints (THC) 40ct" at bounding box center [332, 85] width 546 height 20
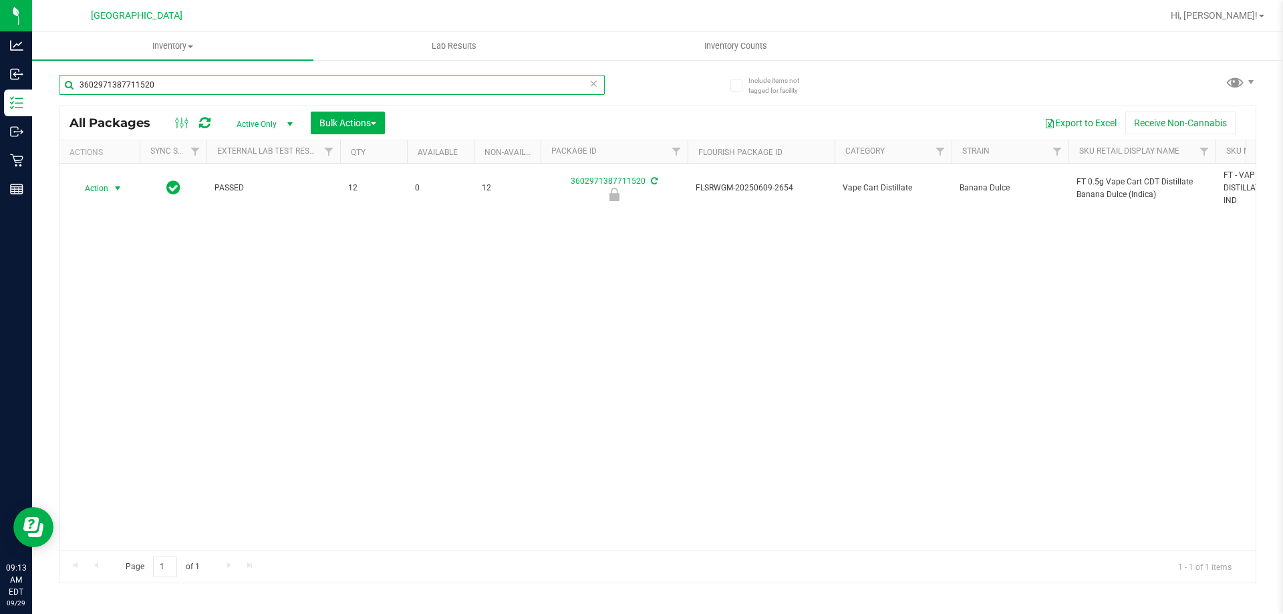
type input "3602971387711520"
click at [106, 189] on span "Action" at bounding box center [91, 188] width 36 height 19
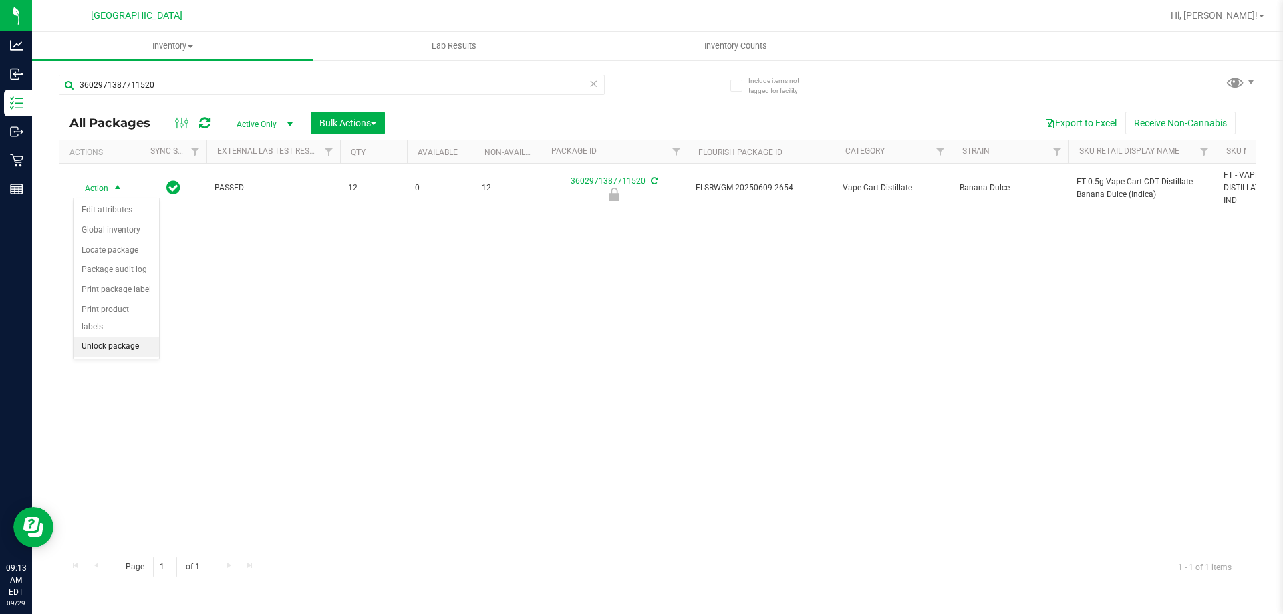
click at [124, 337] on li "Unlock package" at bounding box center [117, 347] width 86 height 20
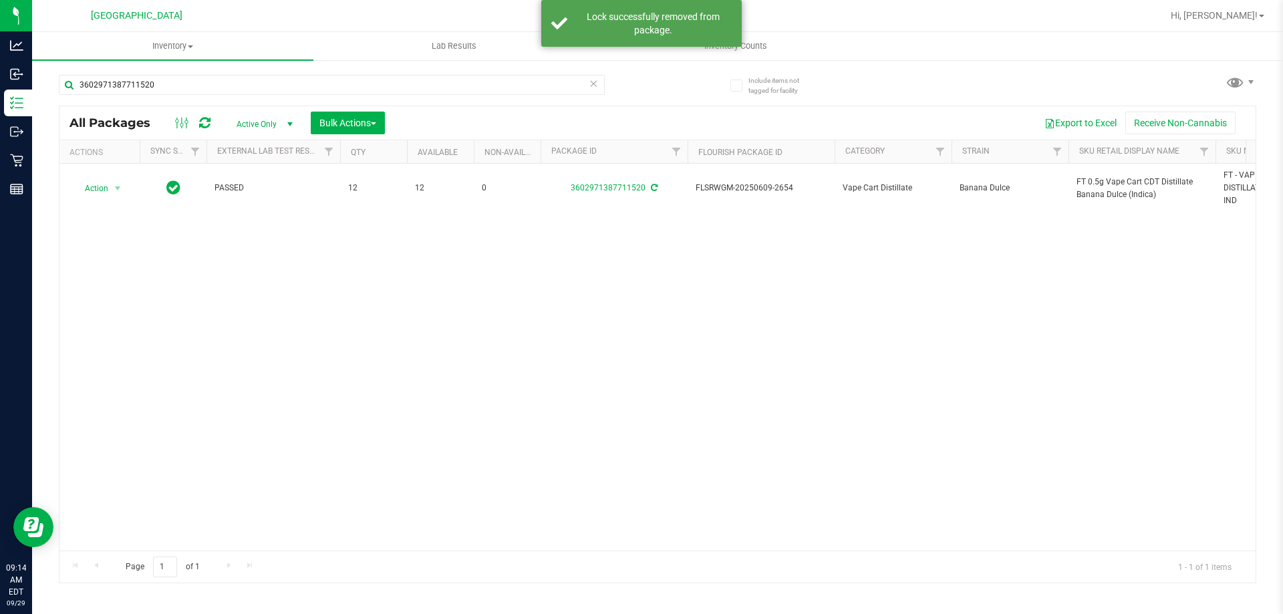
click at [1092, 183] on span "FT 0.5g Vape Cart CDT Distillate Banana Dulce (Indica)" at bounding box center [1142, 188] width 131 height 25
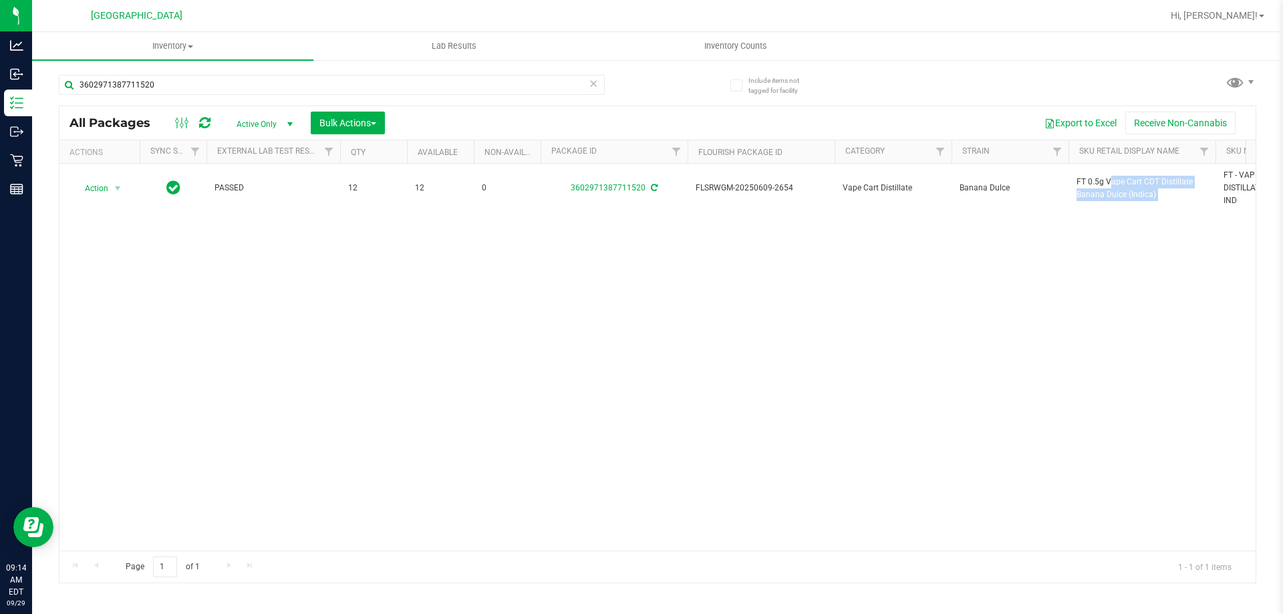
drag, startPoint x: 1092, startPoint y: 183, endPoint x: 767, endPoint y: 140, distance: 327.6
click at [1091, 182] on span "FT 0.5g Vape Cart CDT Distillate Banana Dulce (Indica)" at bounding box center [1142, 188] width 131 height 25
copy tr "FT 0.5g Vape Cart CDT Distillate Banana Dulce (Indica)"
click at [573, 81] on input "3602971387711520" at bounding box center [332, 85] width 546 height 20
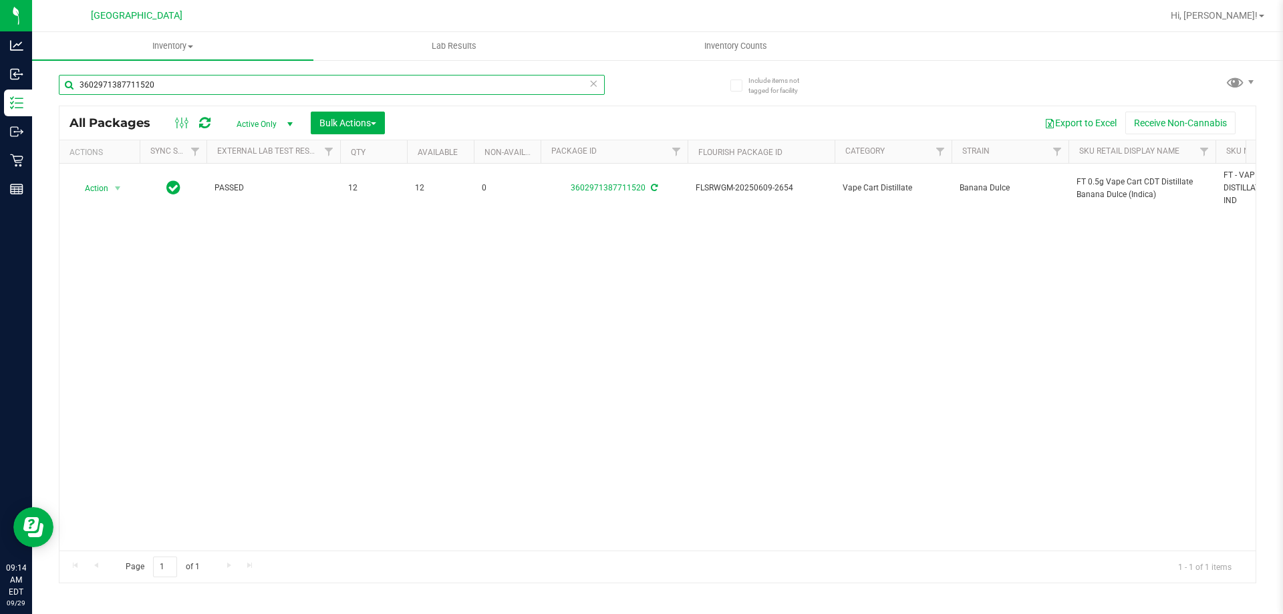
paste input "FT 0.5g Vape Cart CDT Distillate Banana Dulce (Indica)"
type input "FT 0.5g Vape Cart CDT Distillate Banana Dulce (Indica)"
